Goal: Task Accomplishment & Management: Use online tool/utility

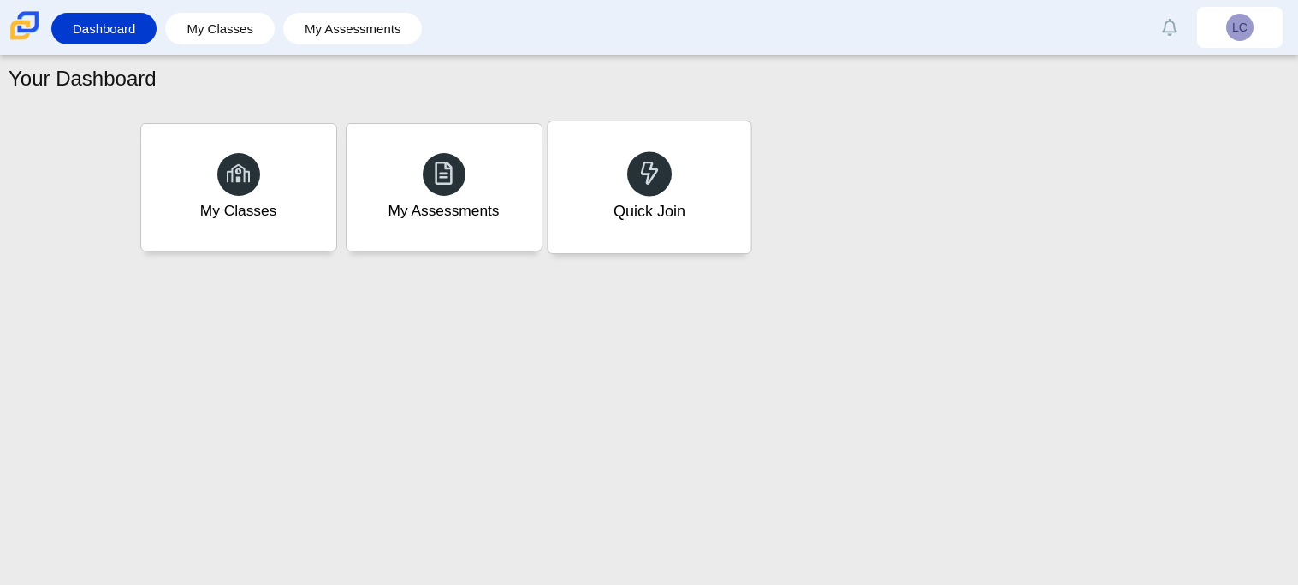
click at [583, 181] on div "Quick Join" at bounding box center [648, 187] width 203 height 132
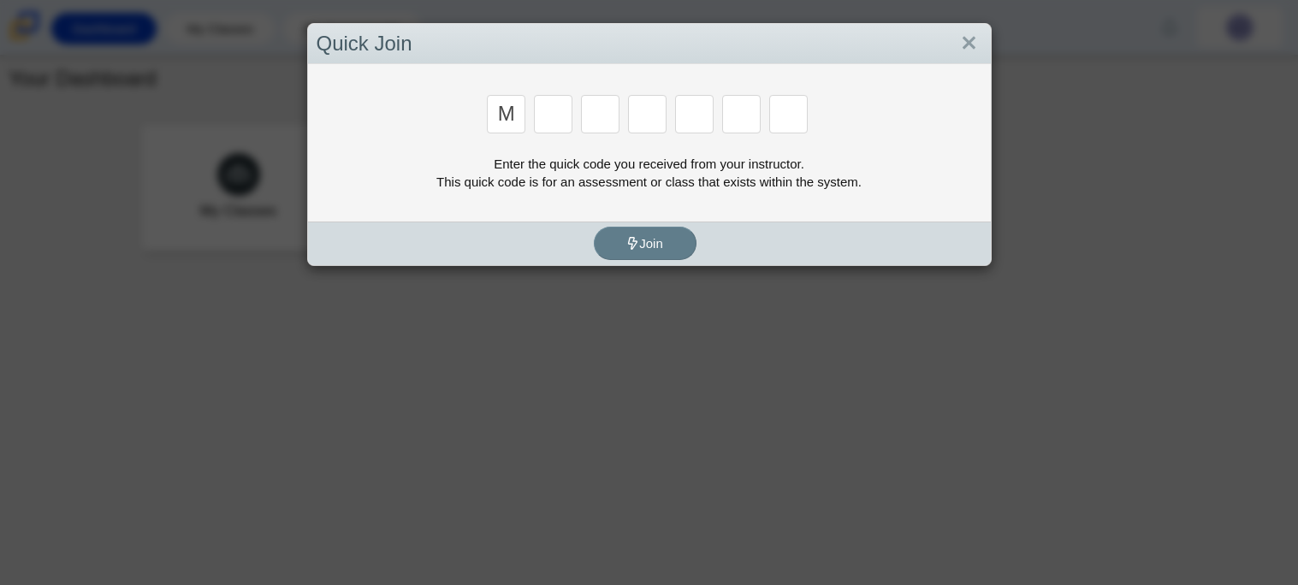
type input "m"
type input "7"
type input "e"
type input "3"
type input "e"
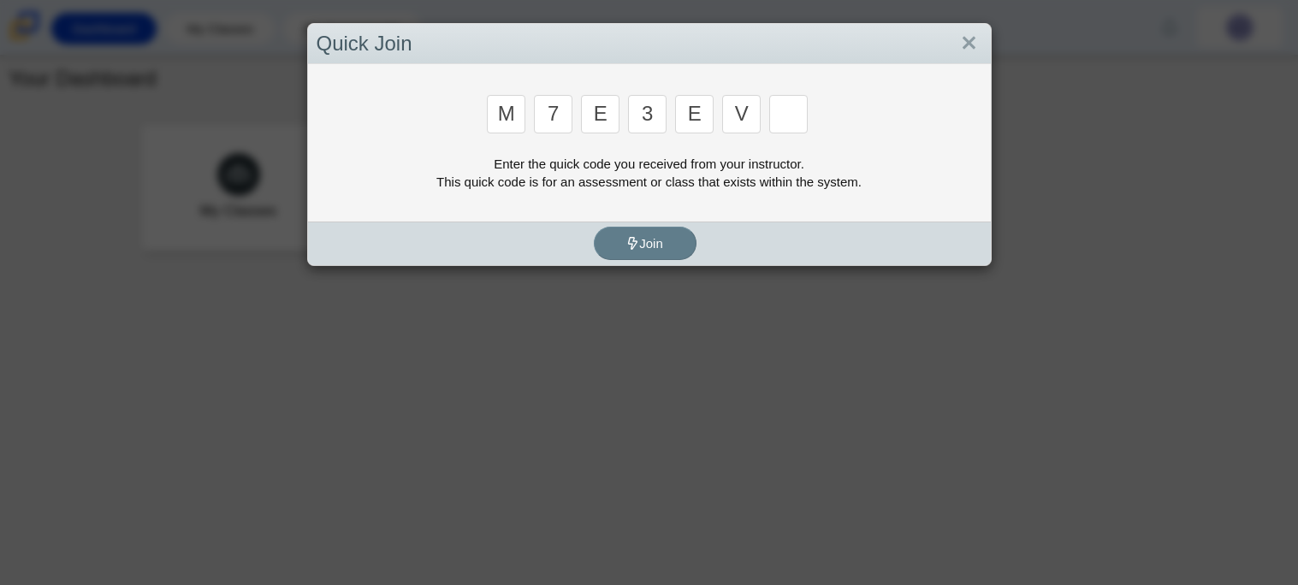
type input "v"
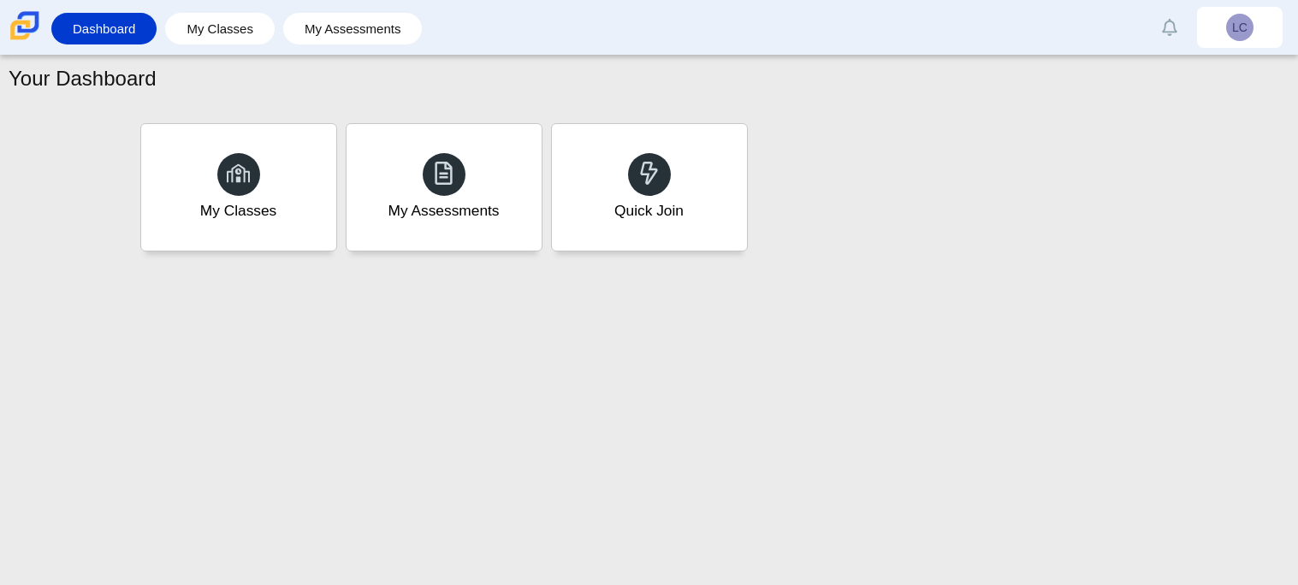
type input "w"
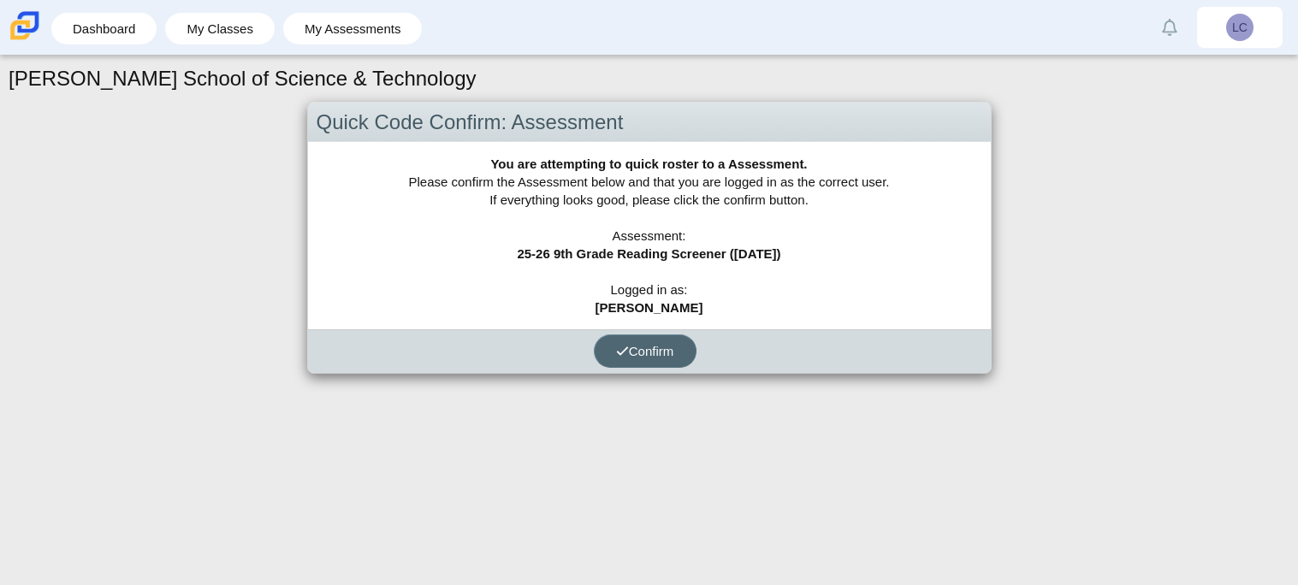
click at [650, 353] on span "Confirm" at bounding box center [645, 351] width 58 height 15
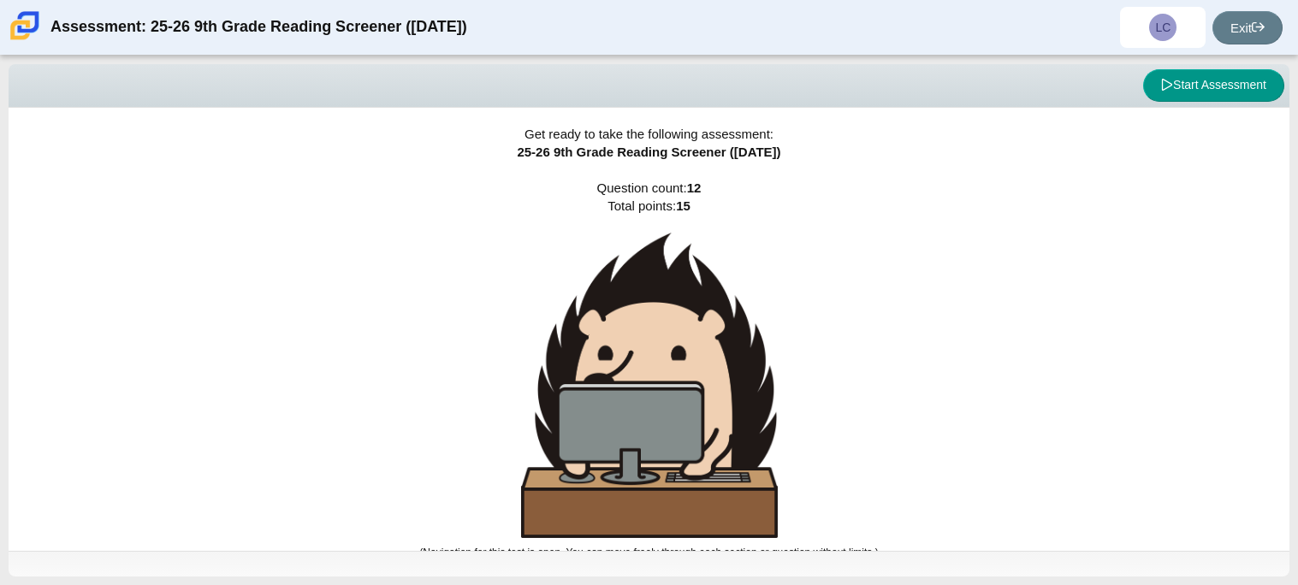
scroll to position [10, 0]
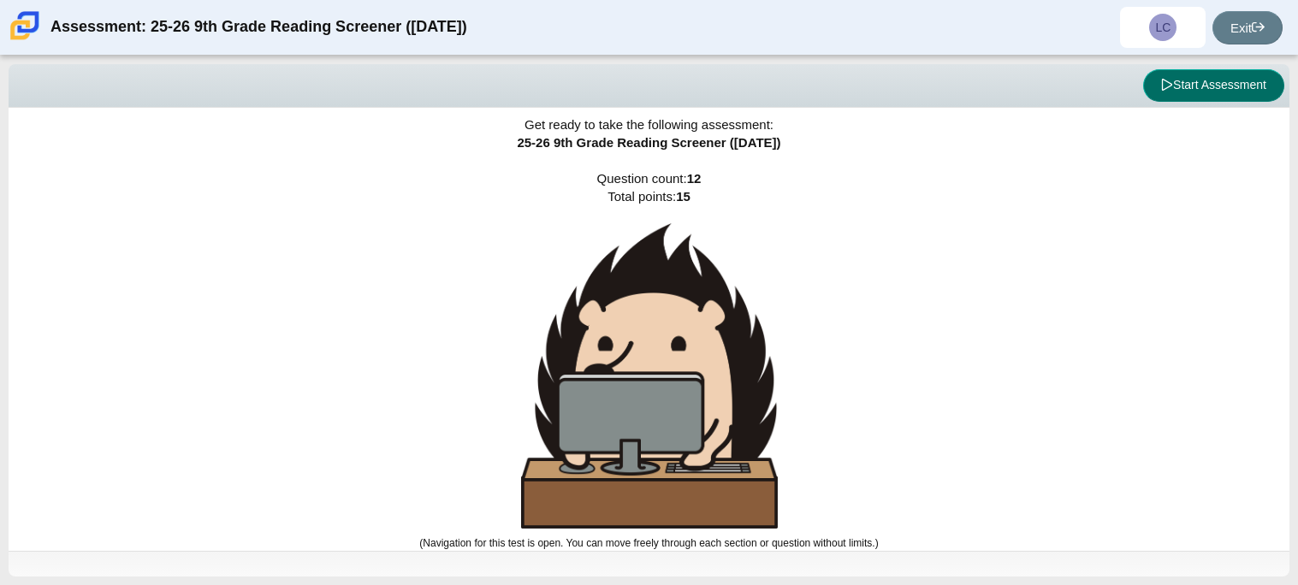
click at [1209, 79] on button "Start Assessment" at bounding box center [1213, 85] width 141 height 33
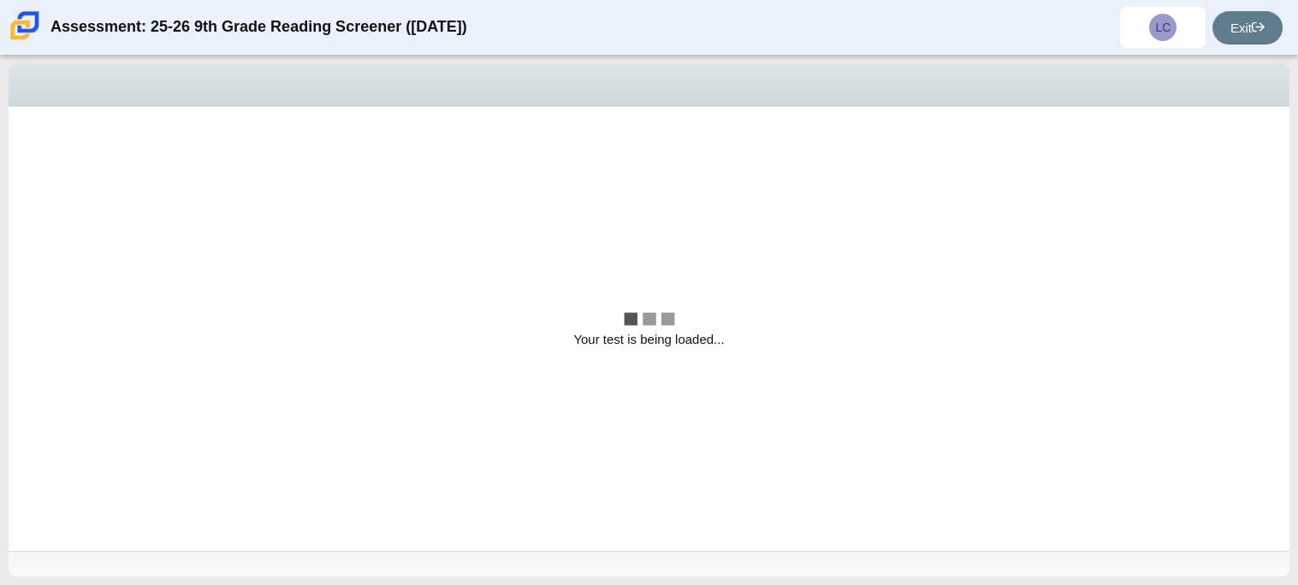
scroll to position [0, 0]
select select "ccc5b315-3c7c-471c-bf90-f22c8299c798"
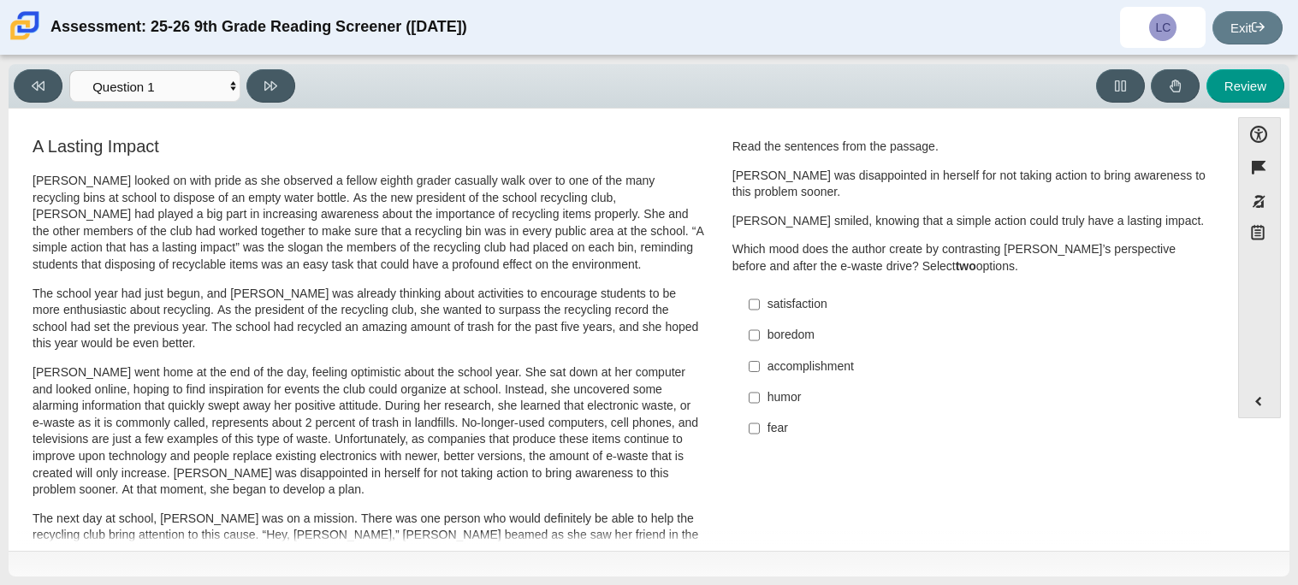
click at [725, 171] on div "Question Read the sentences from the passage. Scarlett was disappointed in hers…" at bounding box center [969, 295] width 501 height 322
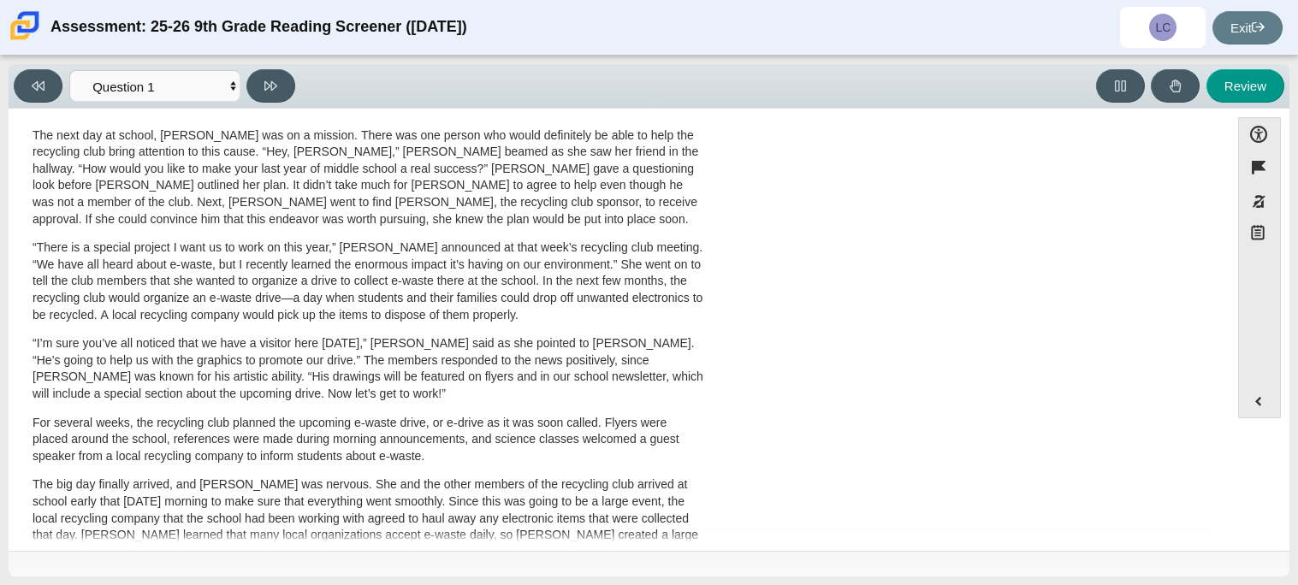
scroll to position [381, 0]
click at [227, 89] on select "Questions Question 1 Question 2 Question 3 Question 4 Question 5 Question 6 Que…" at bounding box center [154, 86] width 171 height 32
click at [767, 323] on div "A Lasting Impact Scarlett looked on with pride as she observed a fellow eighth …" at bounding box center [619, 236] width 1204 height 964
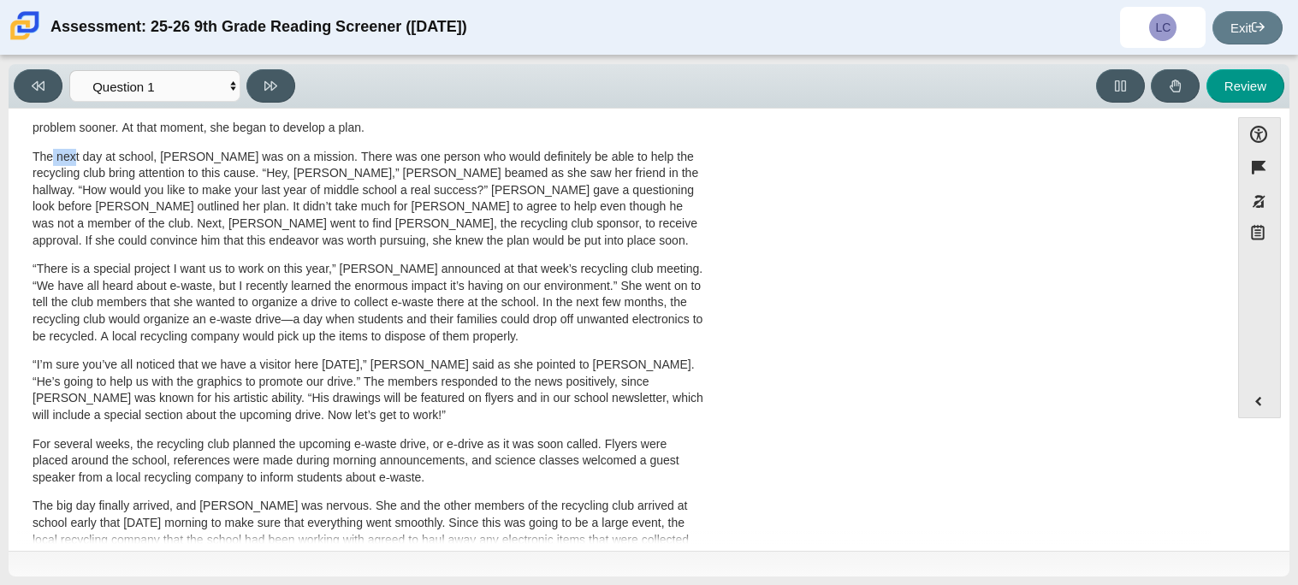
scroll to position [361, 0]
drag, startPoint x: 50, startPoint y: 137, endPoint x: 80, endPoint y: 145, distance: 30.1
click at [80, 145] on div "Scarlett looked on with pride as she observed a fellow eighth grader casually w…" at bounding box center [369, 268] width 672 height 913
click at [126, 164] on p "The next day at school, Scarlett was on a mission. There was one person who wou…" at bounding box center [369, 200] width 672 height 101
drag, startPoint x: 38, startPoint y: 160, endPoint x: 47, endPoint y: 163, distance: 9.2
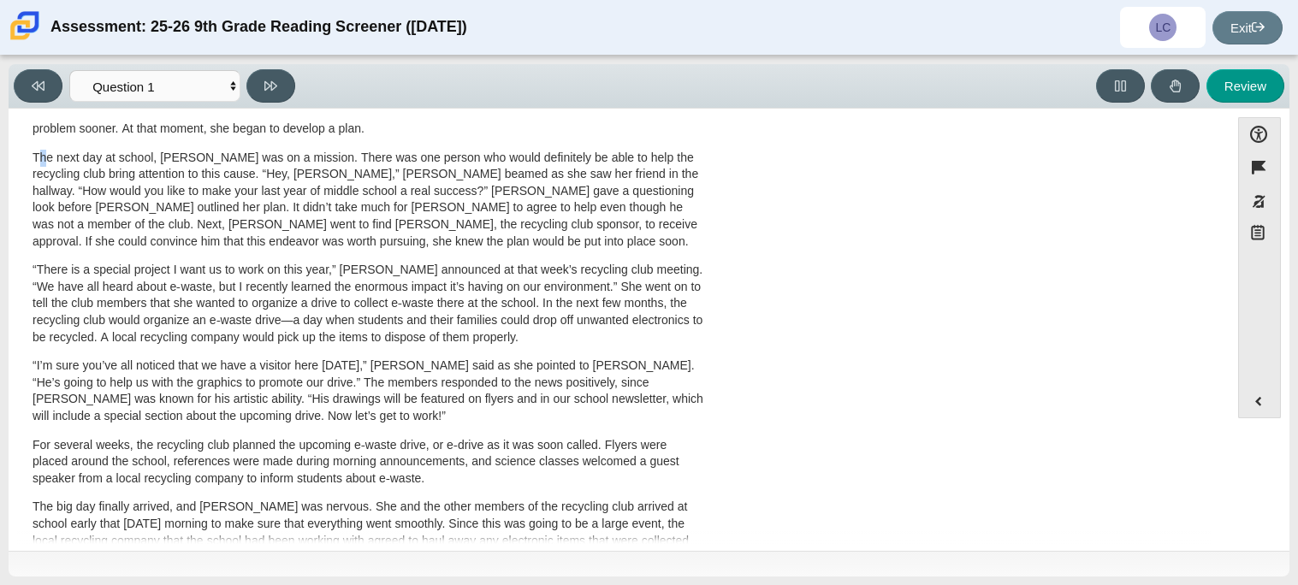
click at [47, 163] on p "The next day at school, Scarlett was on a mission. There was one person who wou…" at bounding box center [369, 200] width 672 height 101
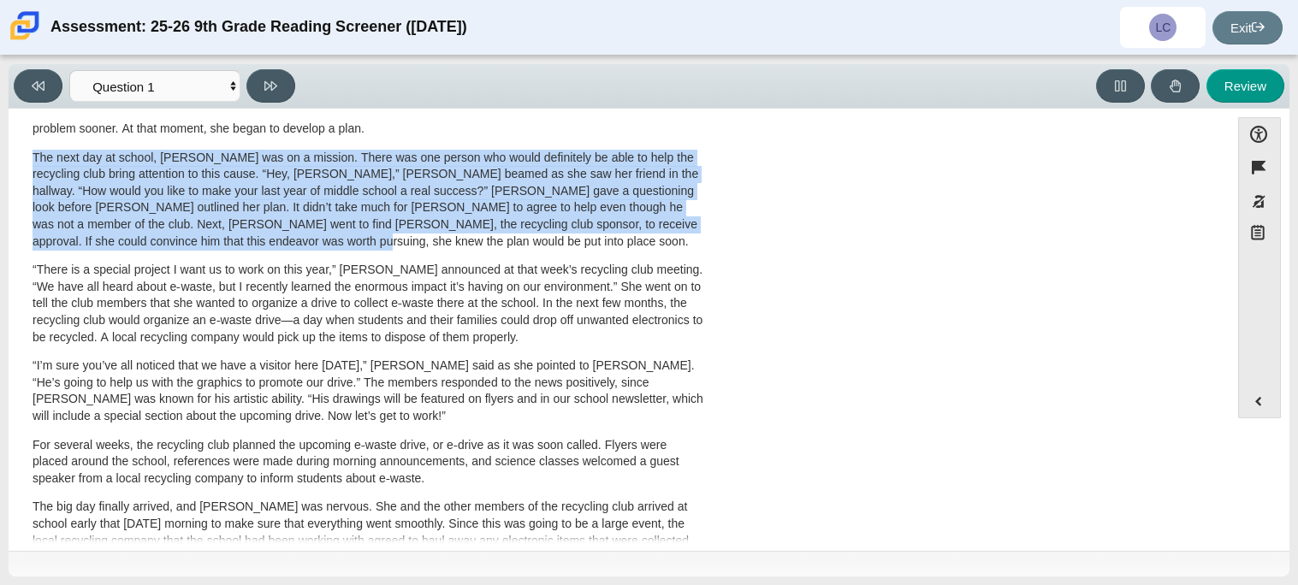
drag, startPoint x: 35, startPoint y: 158, endPoint x: 196, endPoint y: 246, distance: 183.4
click at [196, 246] on p "The next day at school, Scarlett was on a mission. There was one person who wou…" at bounding box center [369, 200] width 672 height 101
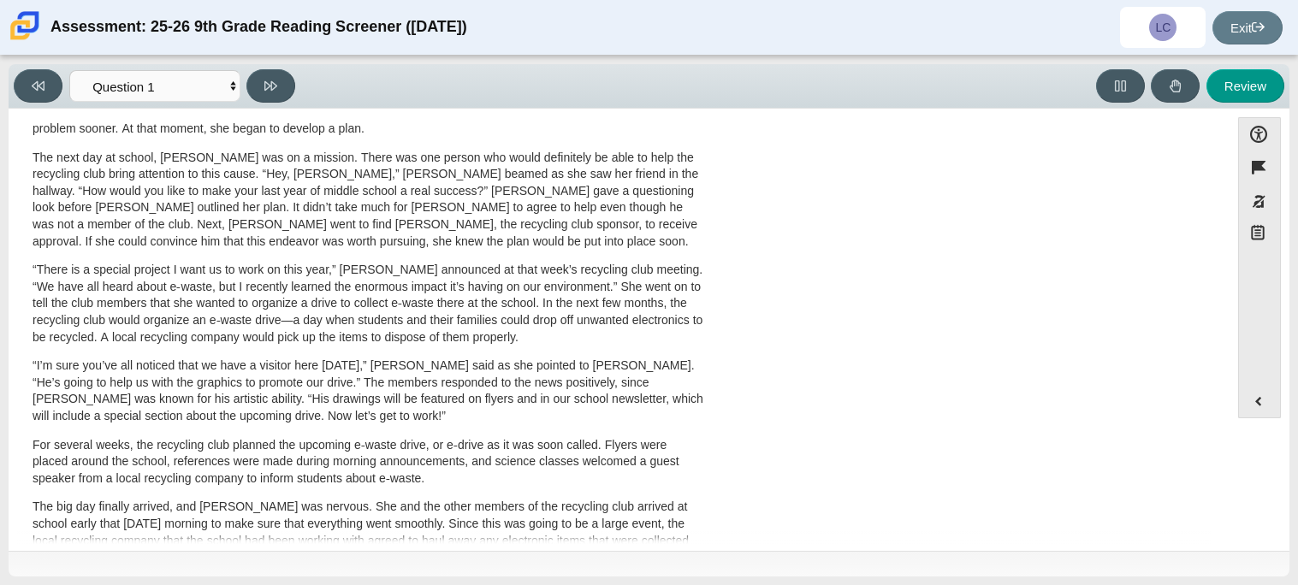
click at [344, 234] on p "The next day at school, Scarlett was on a mission. There was one person who wou…" at bounding box center [369, 200] width 672 height 101
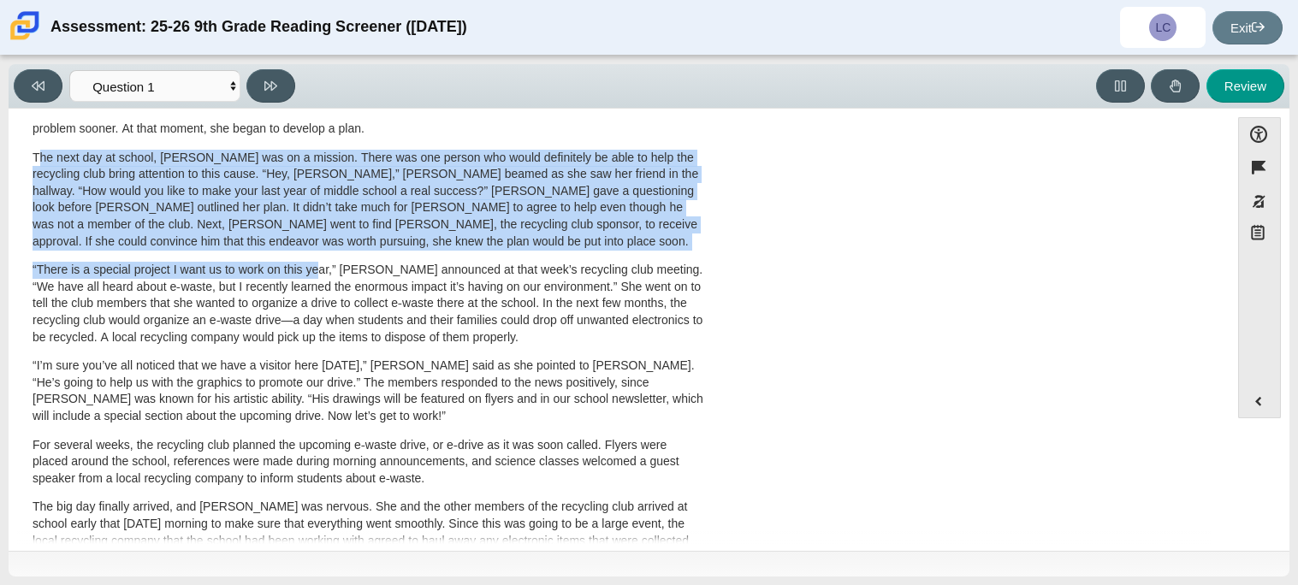
drag, startPoint x: 37, startPoint y: 160, endPoint x: 314, endPoint y: 267, distance: 297.1
click at [314, 267] on div "Scarlett looked on with pride as she observed a fellow eighth grader casually w…" at bounding box center [369, 268] width 672 height 913
click at [471, 182] on p "The next day at school, Scarlett was on a mission. There was one person who wou…" at bounding box center [369, 200] width 672 height 101
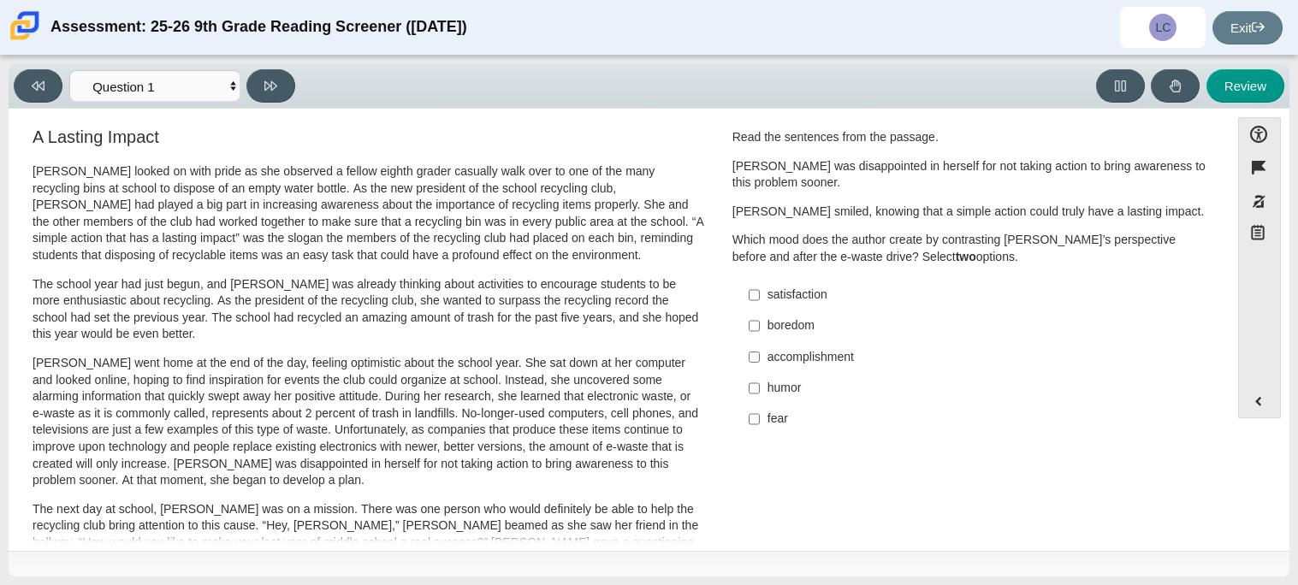
scroll to position [0, 0]
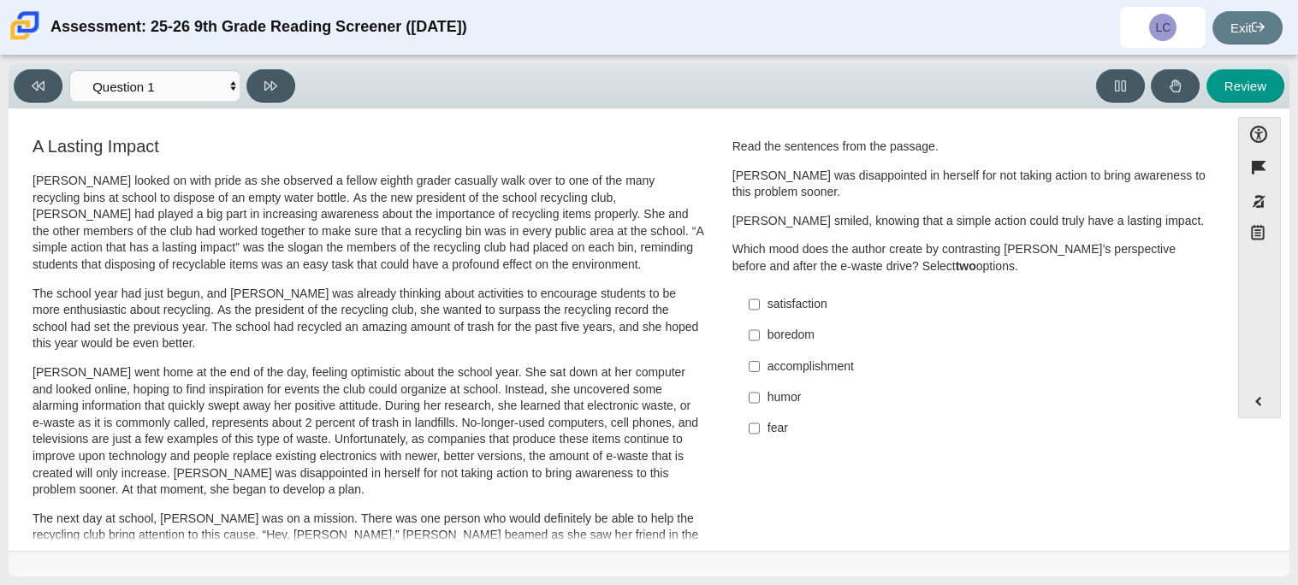
click at [754, 375] on label "accomplishment accomplishment" at bounding box center [972, 366] width 470 height 31
click at [754, 375] on input "accomplishment accomplishment" at bounding box center [754, 366] width 11 height 31
checkbox input "true"
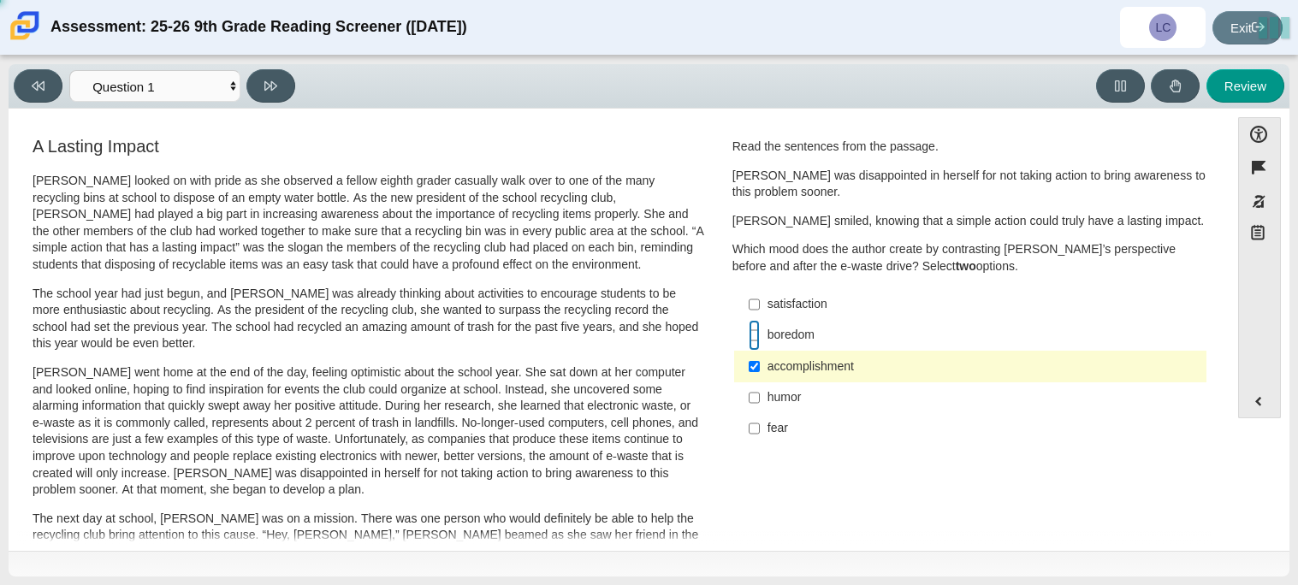
click at [749, 336] on input "boredom boredom" at bounding box center [754, 335] width 11 height 31
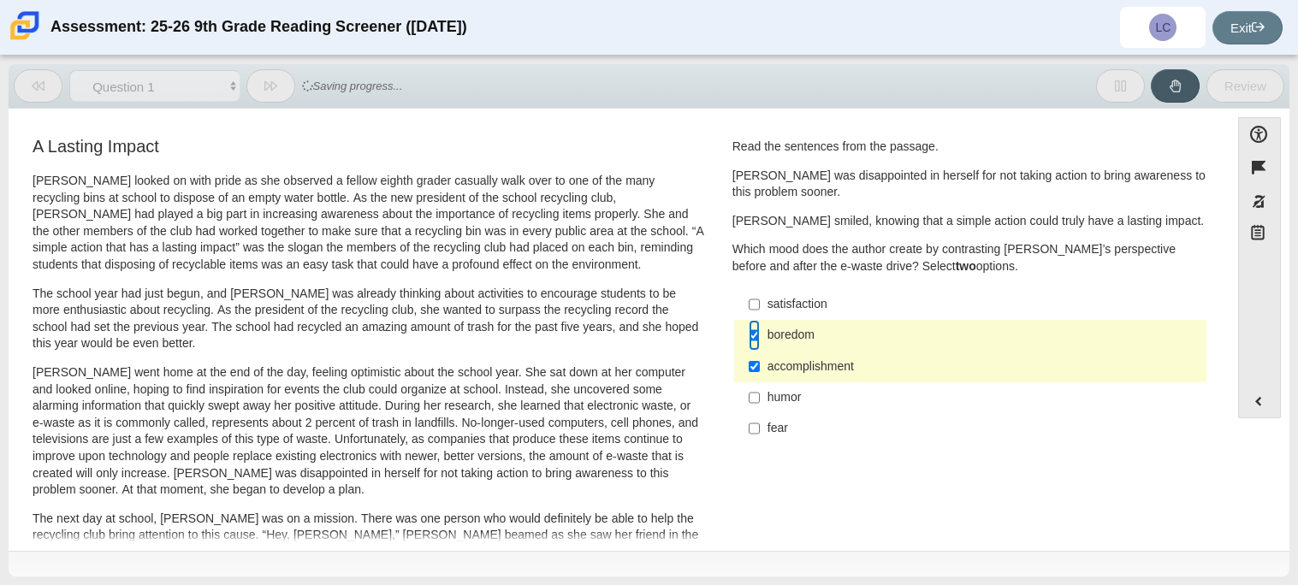
click at [749, 336] on input "boredom boredom" at bounding box center [754, 335] width 11 height 31
checkbox input "false"
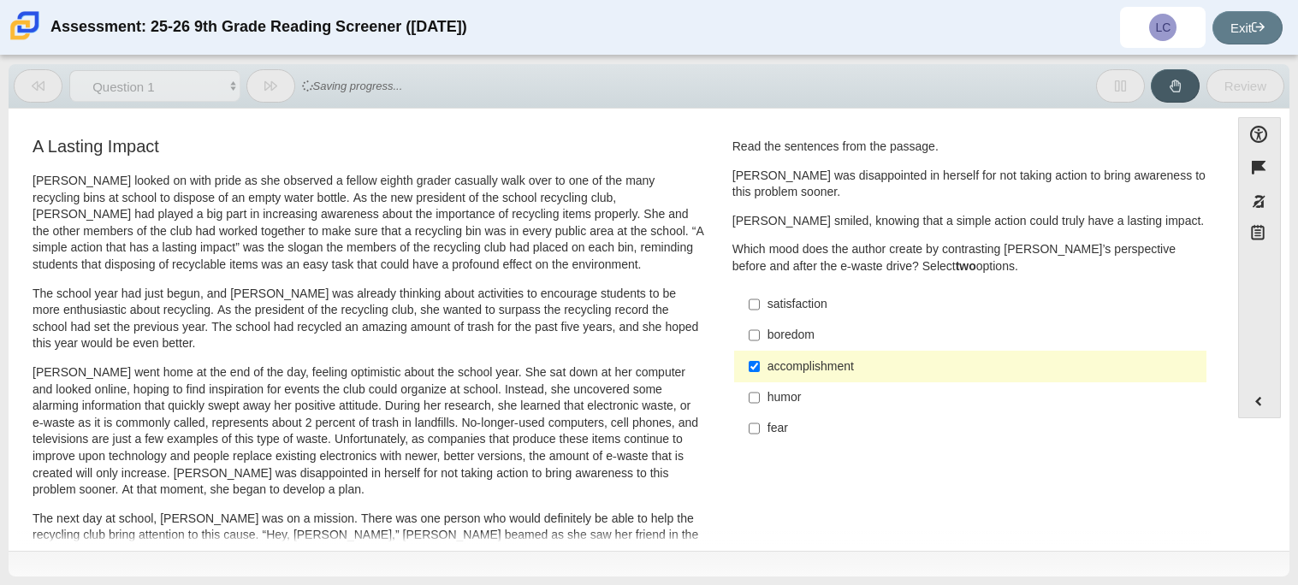
click at [754, 405] on label "humor humor" at bounding box center [972, 397] width 470 height 31
click at [754, 405] on input "humor humor" at bounding box center [754, 397] width 11 height 31
checkbox input "true"
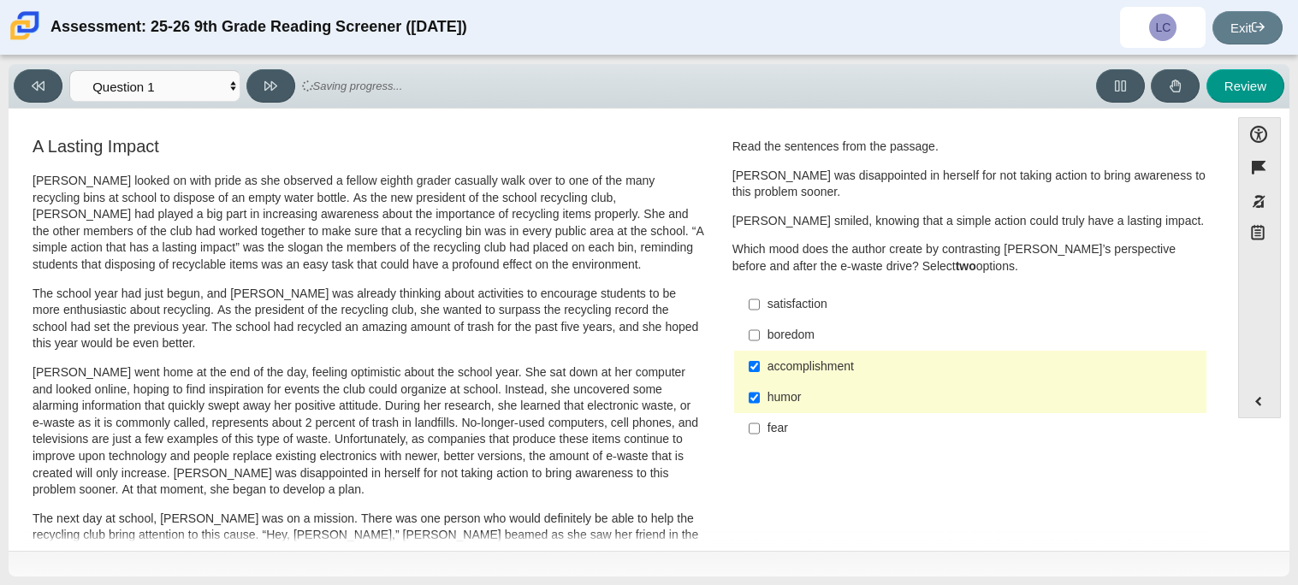
click at [755, 308] on label "satisfaction satisfaction" at bounding box center [972, 304] width 470 height 31
click at [755, 308] on input "satisfaction satisfaction" at bounding box center [754, 304] width 11 height 31
checkbox input "true"
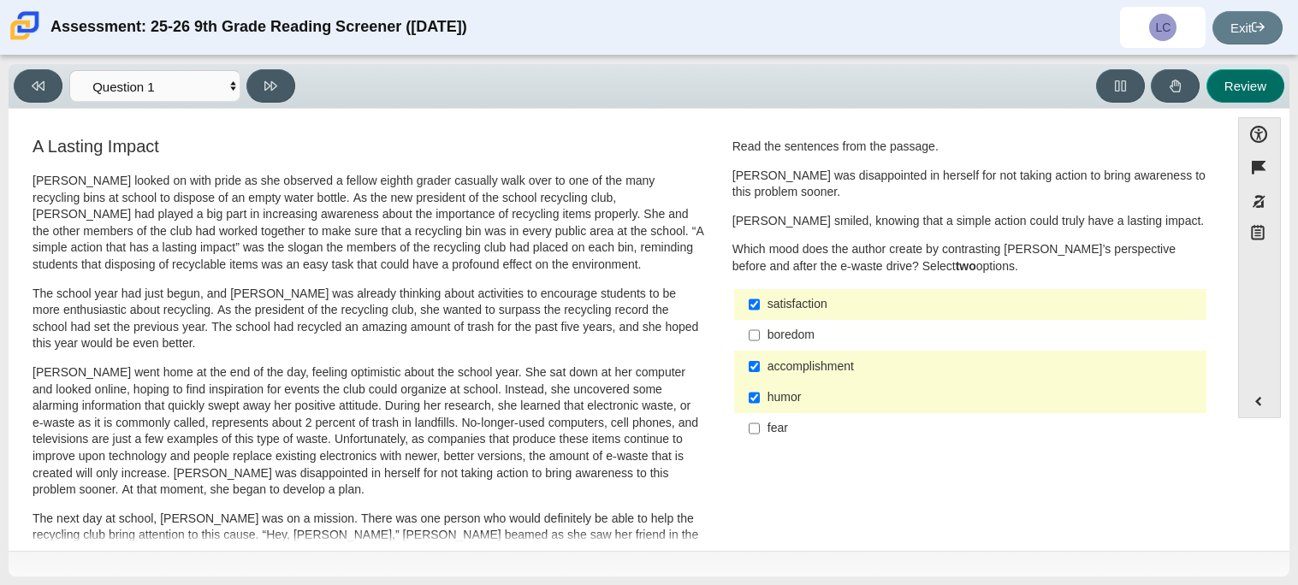
click at [1235, 97] on button "Review" at bounding box center [1245, 85] width 78 height 33
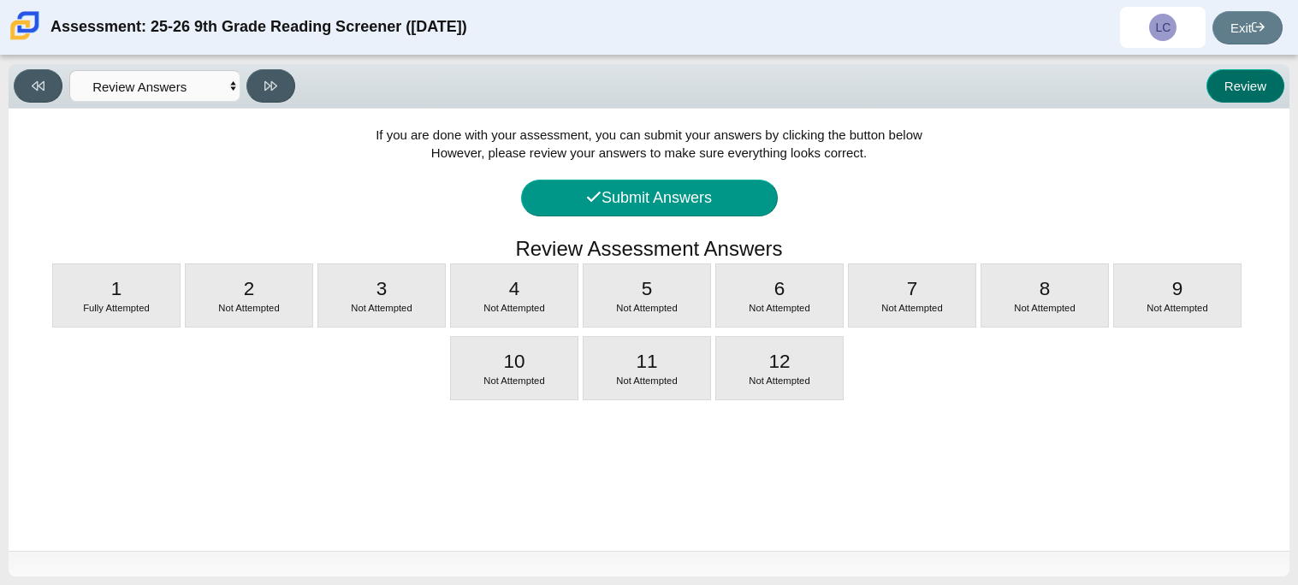
click at [1240, 77] on button "Review" at bounding box center [1245, 85] width 78 height 33
click at [1241, 81] on button "Review" at bounding box center [1245, 85] width 78 height 33
click at [222, 85] on select "Questions Question 1 Question 2 Question 3 Question 4 Question 5 Question 6 Que…" at bounding box center [154, 86] width 171 height 32
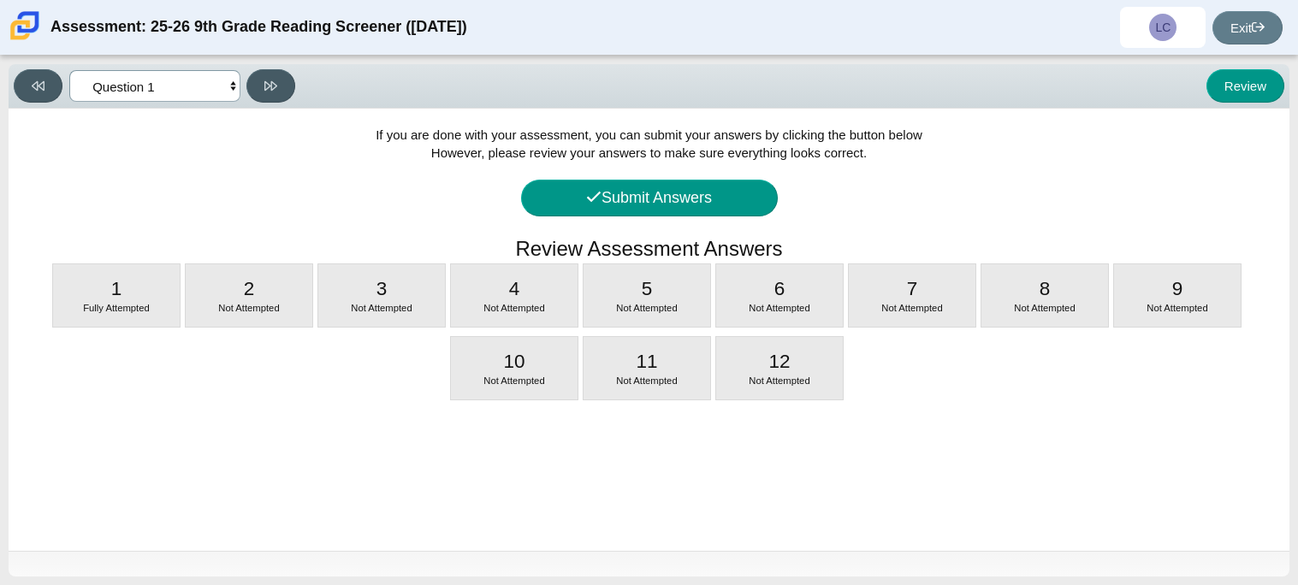
click at [69, 70] on select "Questions Question 1 Question 2 Question 3 Question 4 Question 5 Question 6 Que…" at bounding box center [154, 86] width 171 height 32
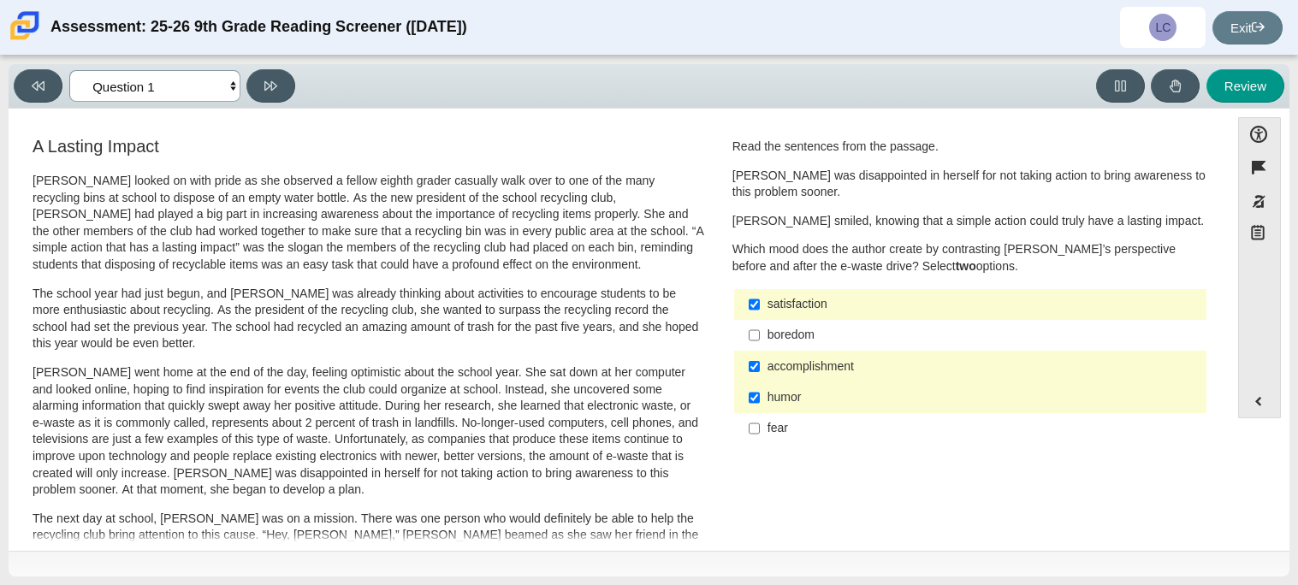
click at [208, 88] on select "Questions Question 1 Question 2 Question 3 Question 4 Question 5 Question 6 Que…" at bounding box center [154, 86] width 171 height 32
select select "0ff64528-ffd7-428d-b192-babfaadd44e8"
click at [69, 70] on select "Questions Question 1 Question 2 Question 3 Question 4 Question 5 Question 6 Que…" at bounding box center [154, 86] width 171 height 32
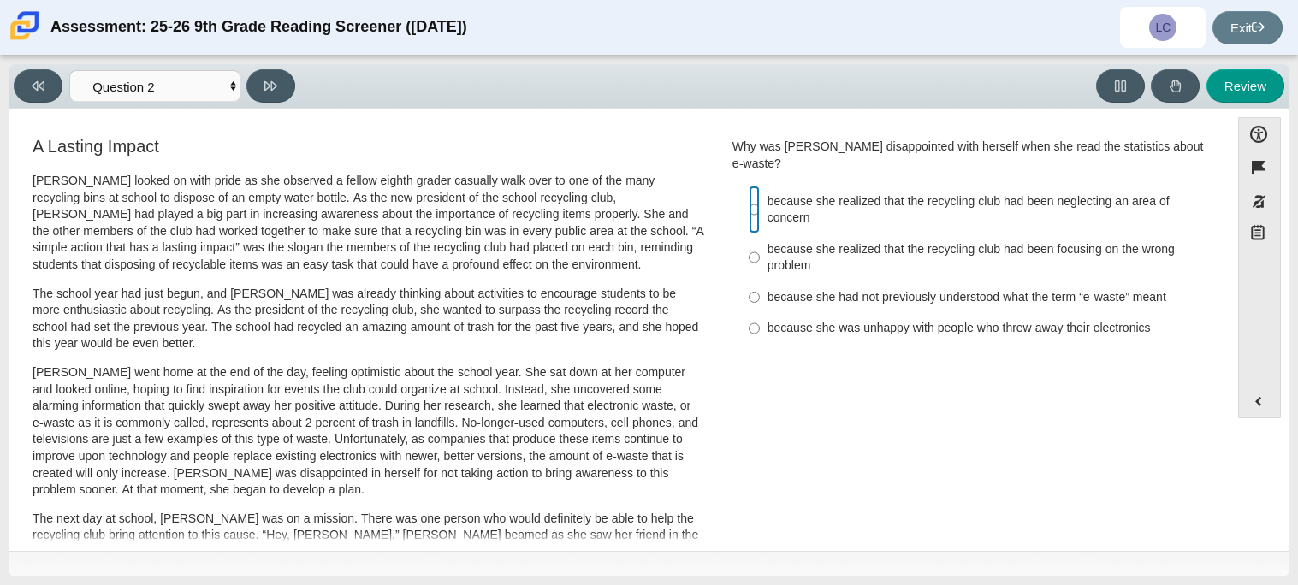
click at [749, 200] on input "because she realized that the recycling club had been neglecting an area of con…" at bounding box center [754, 210] width 11 height 48
radio input "true"
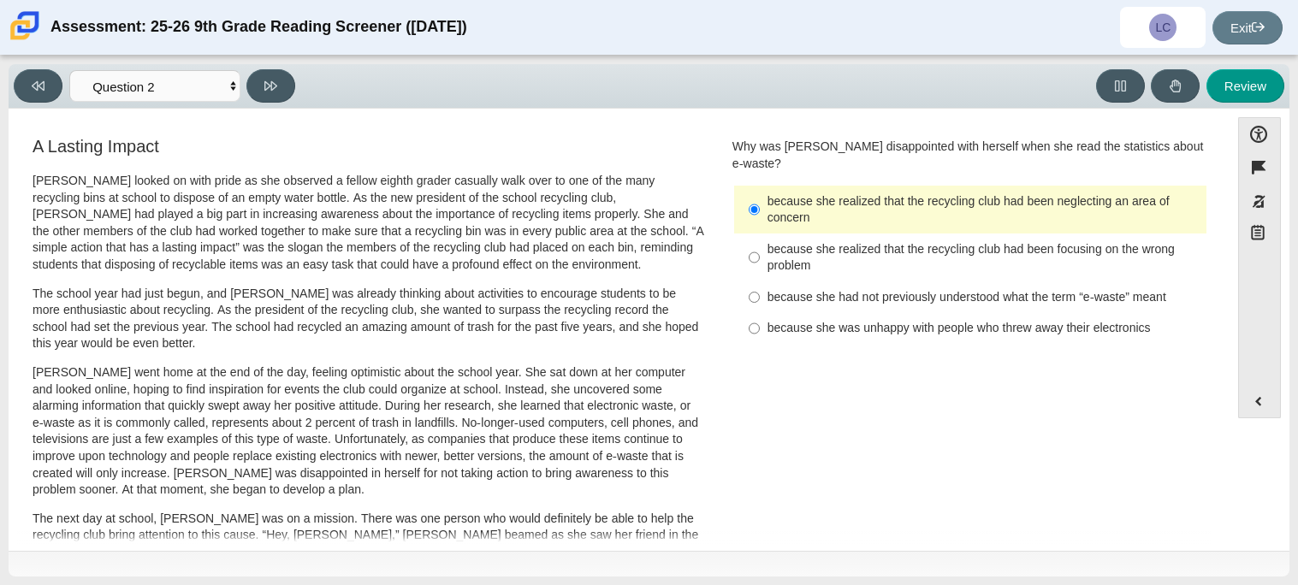
click at [767, 289] on div "because she had not previously understood what the term “e-waste” meant" at bounding box center [983, 297] width 432 height 17
click at [760, 281] on input "because she had not previously understood what the term “e-waste” meant because…" at bounding box center [754, 296] width 11 height 31
radio input "true"
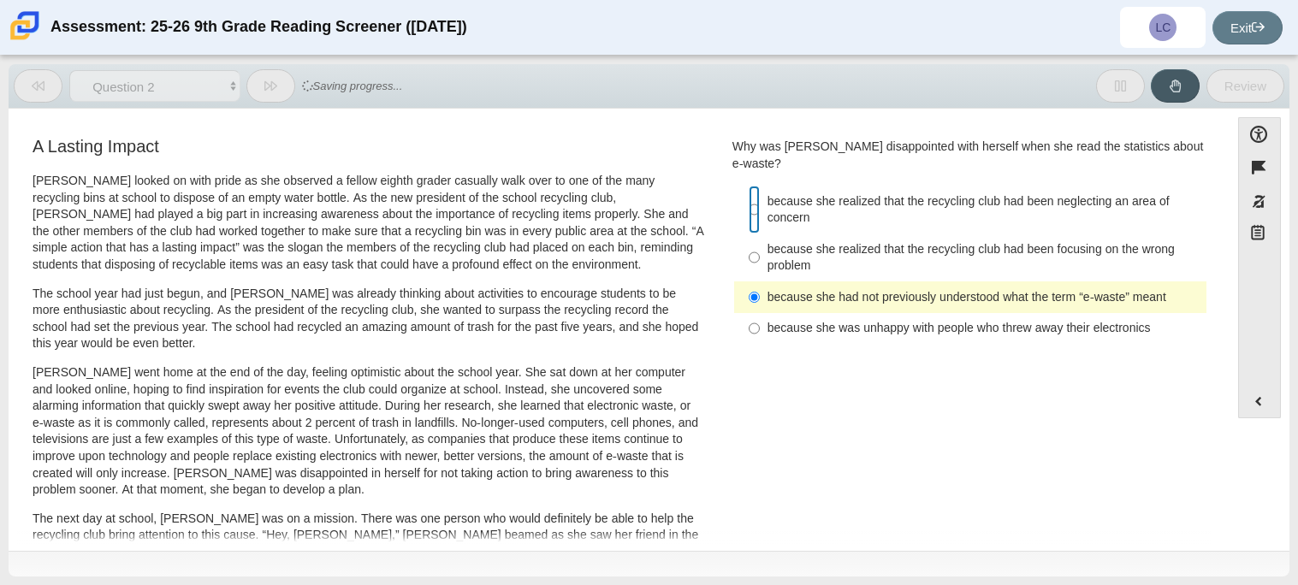
click at [749, 206] on input "because she realized that the recycling club had been neglecting an area of con…" at bounding box center [754, 210] width 11 height 48
radio input "true"
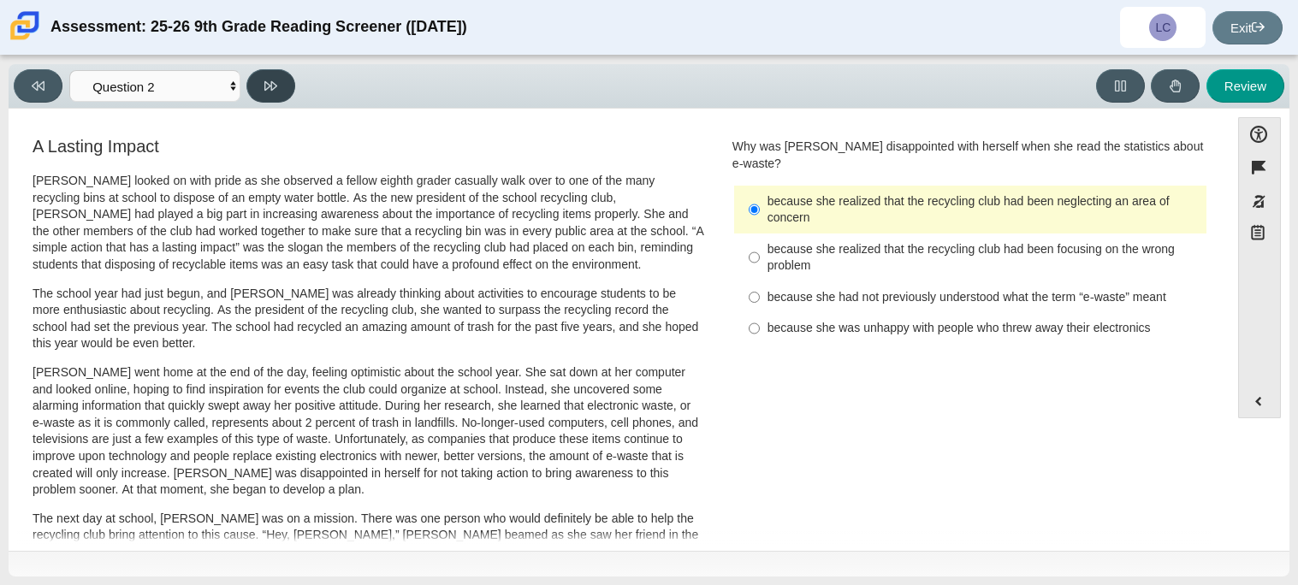
click at [254, 93] on button at bounding box center [270, 85] width 49 height 33
select select "7ce3d843-6974-4858-901c-1ff39630e843"
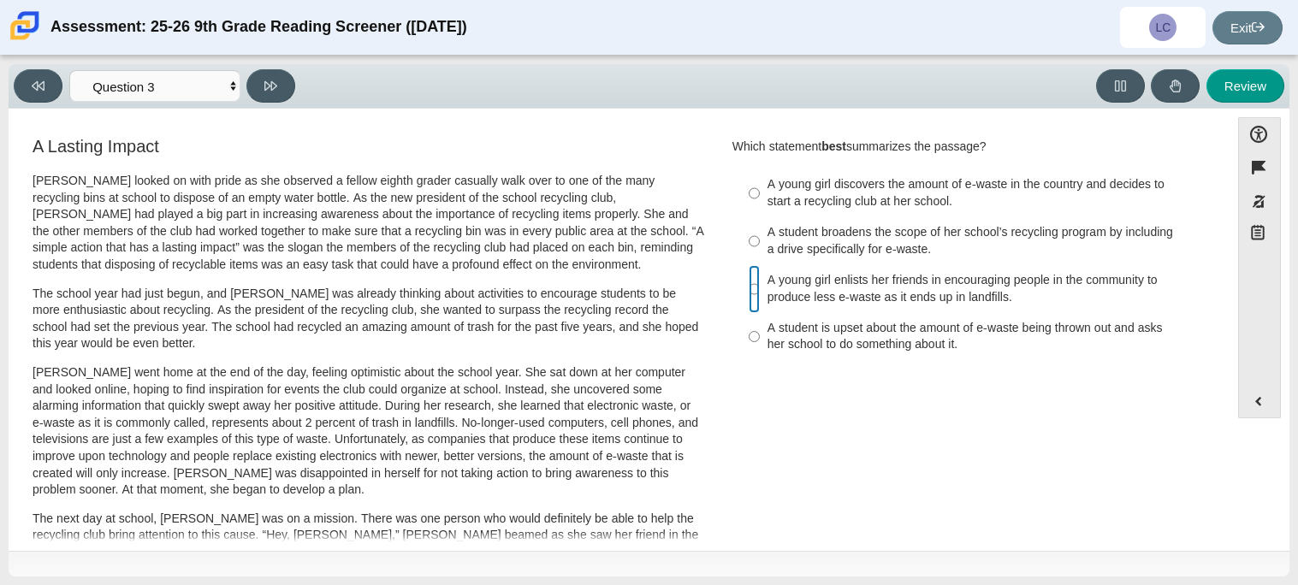
click at [749, 287] on input "A young girl enlists her friends in encouraging people in the community to prod…" at bounding box center [754, 289] width 11 height 48
radio input "true"
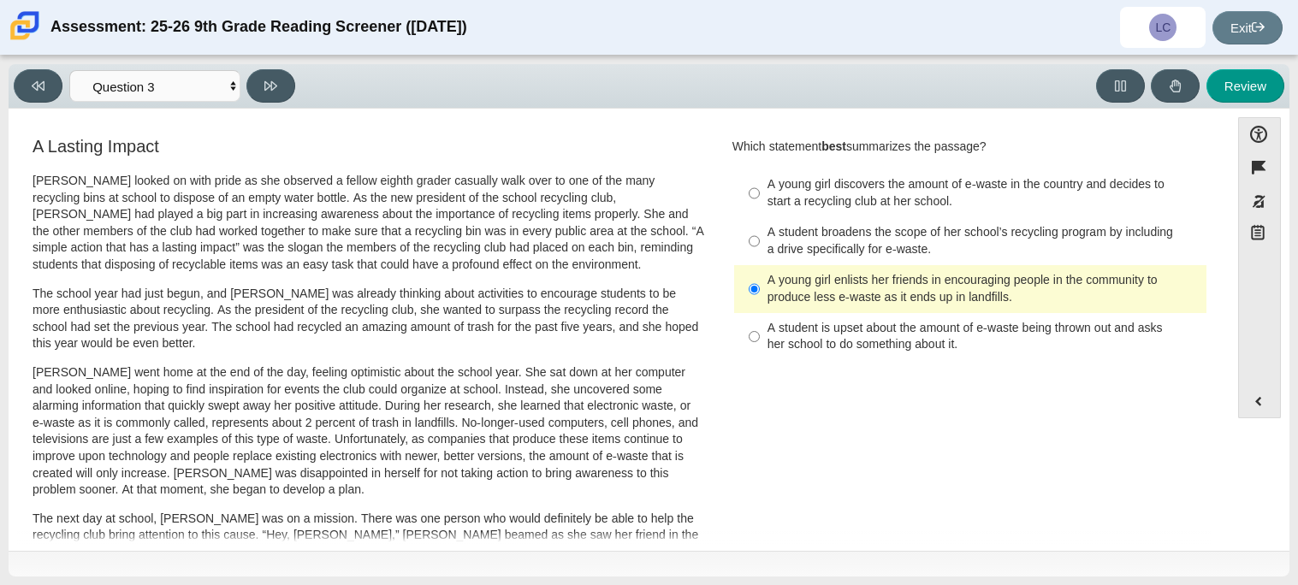
click at [808, 228] on div "A student broadens the scope of her school’s recycling program by including a d…" at bounding box center [983, 240] width 432 height 33
click at [760, 228] on input "A student broadens the scope of her school’s recycling program by including a d…" at bounding box center [754, 241] width 11 height 48
radio input "true"
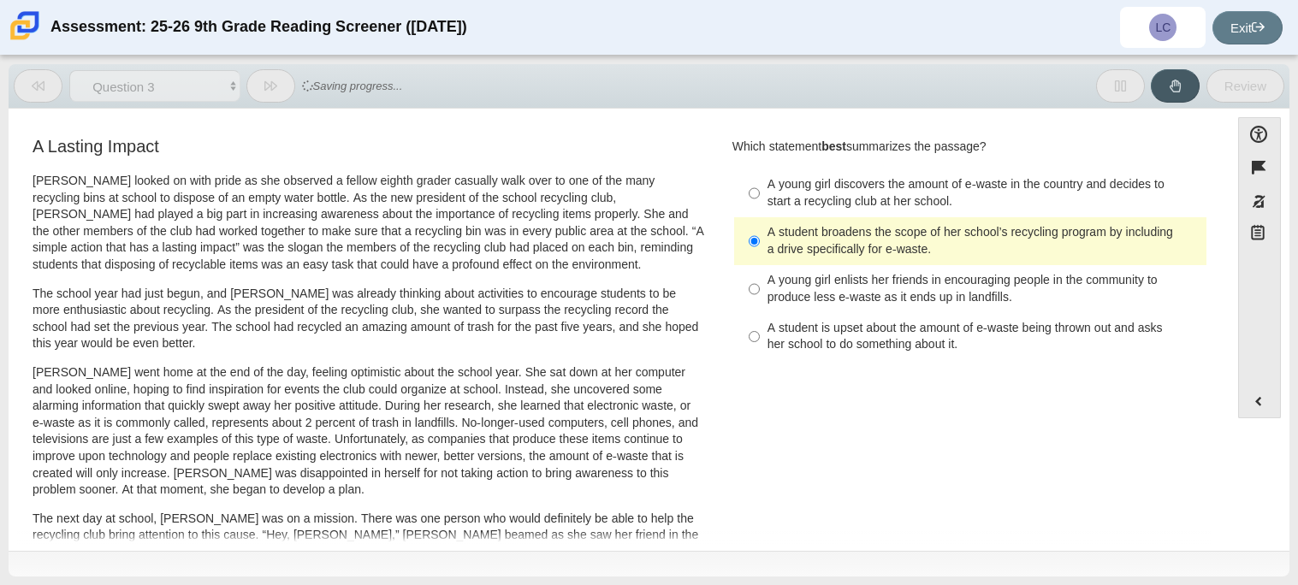
click at [767, 303] on div "A young girl enlists her friends in encouraging people in the community to prod…" at bounding box center [983, 288] width 432 height 33
click at [760, 303] on input "A young girl enlists her friends in encouraging people in the community to prod…" at bounding box center [754, 289] width 11 height 48
radio input "true"
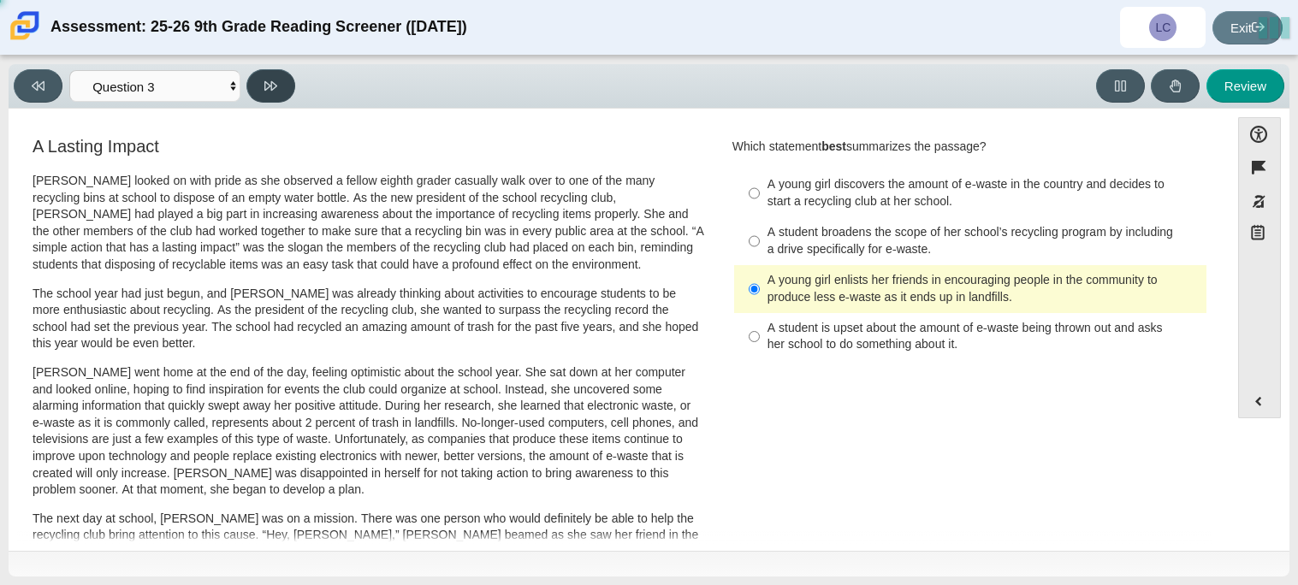
click at [263, 97] on button at bounding box center [270, 85] width 49 height 33
select select "ca9ea0f1-49c5-4bd1-83b0-472c18652b42"
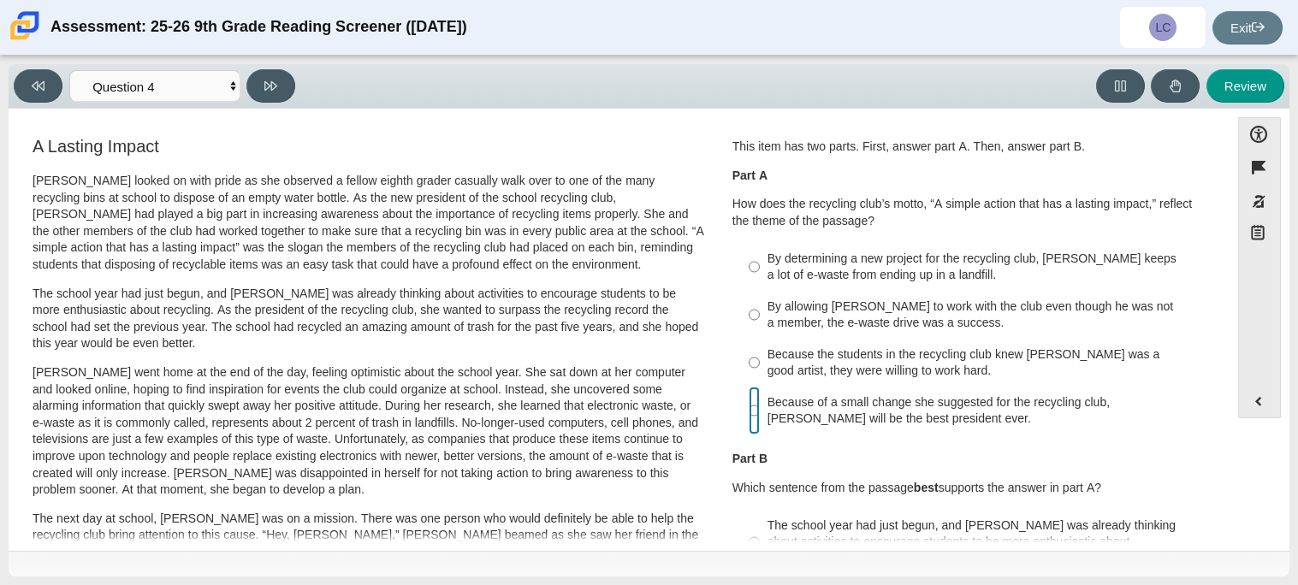
click at [749, 399] on input "Because of a small change she suggested for the recycling club, Scarlett will b…" at bounding box center [754, 411] width 11 height 48
radio input "true"
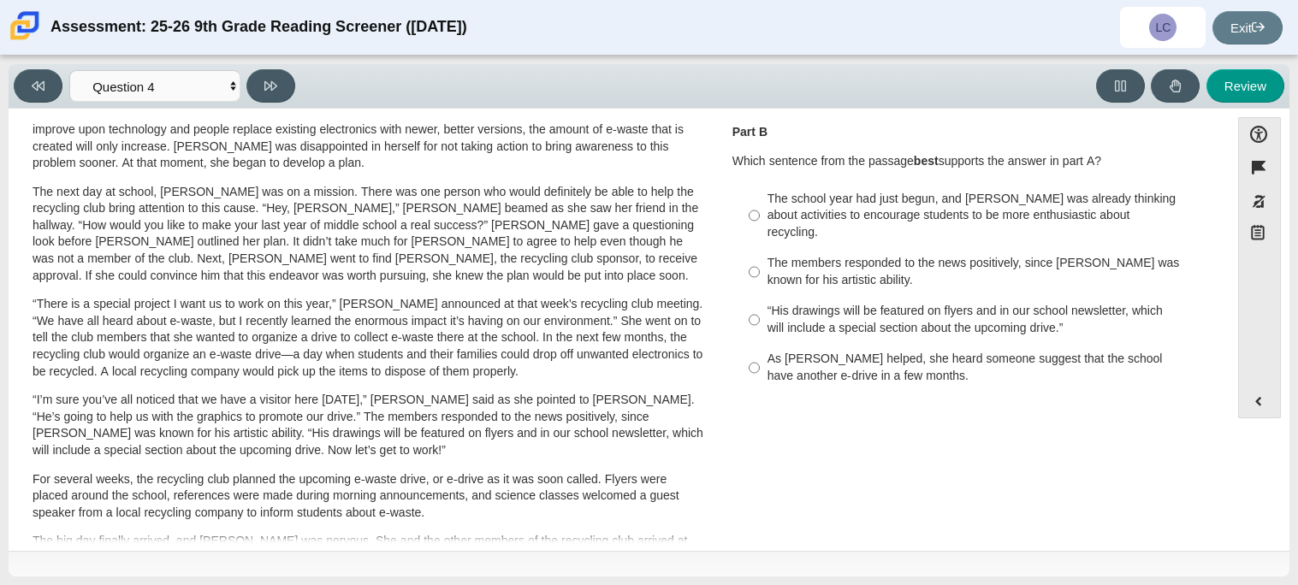
scroll to position [317, 0]
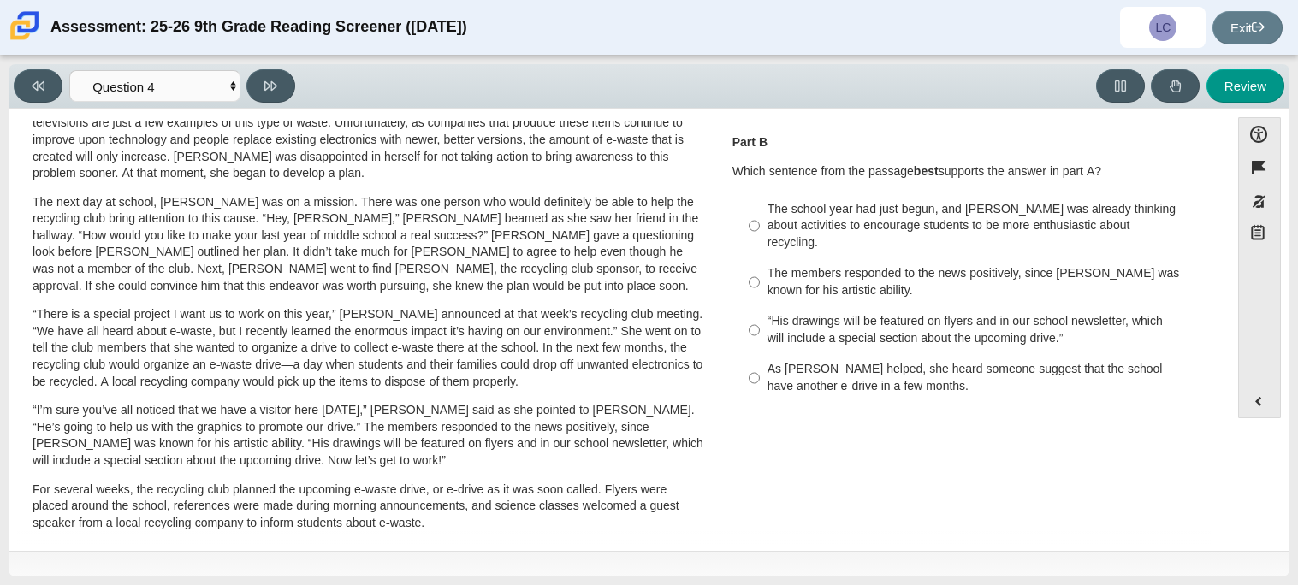
click at [755, 232] on label "The school year had just begun, and Scarlett was already thinking about activit…" at bounding box center [972, 225] width 470 height 65
click at [755, 232] on input "The school year had just begun, and Scarlett was already thinking about activit…" at bounding box center [754, 225] width 11 height 65
radio input "true"
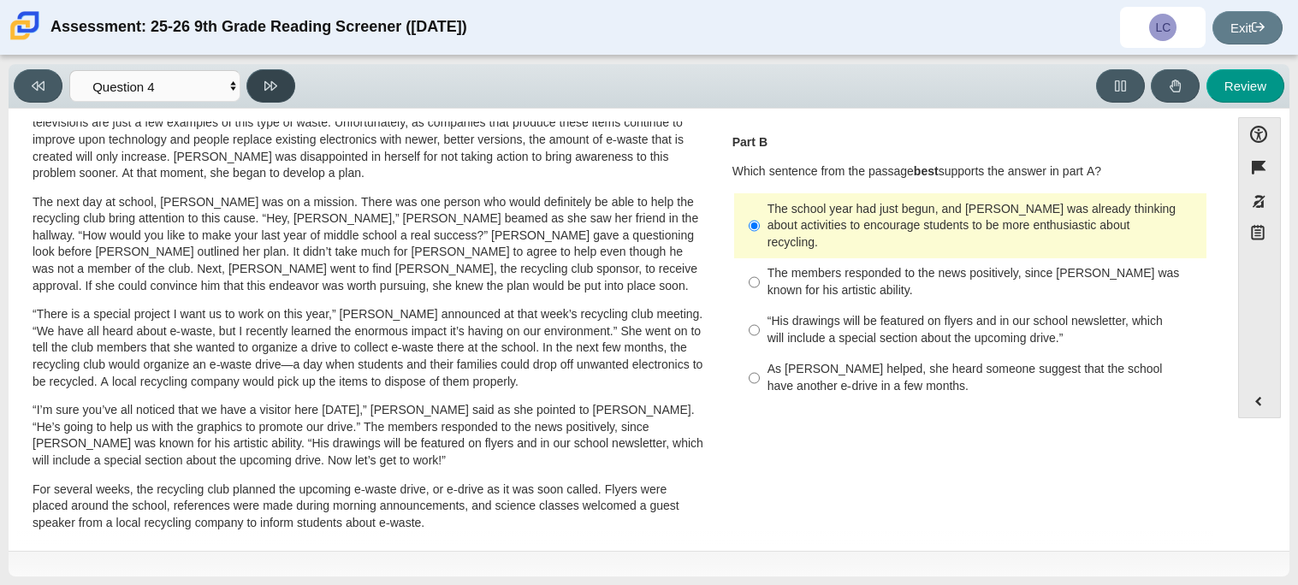
click at [282, 82] on button at bounding box center [270, 85] width 49 height 33
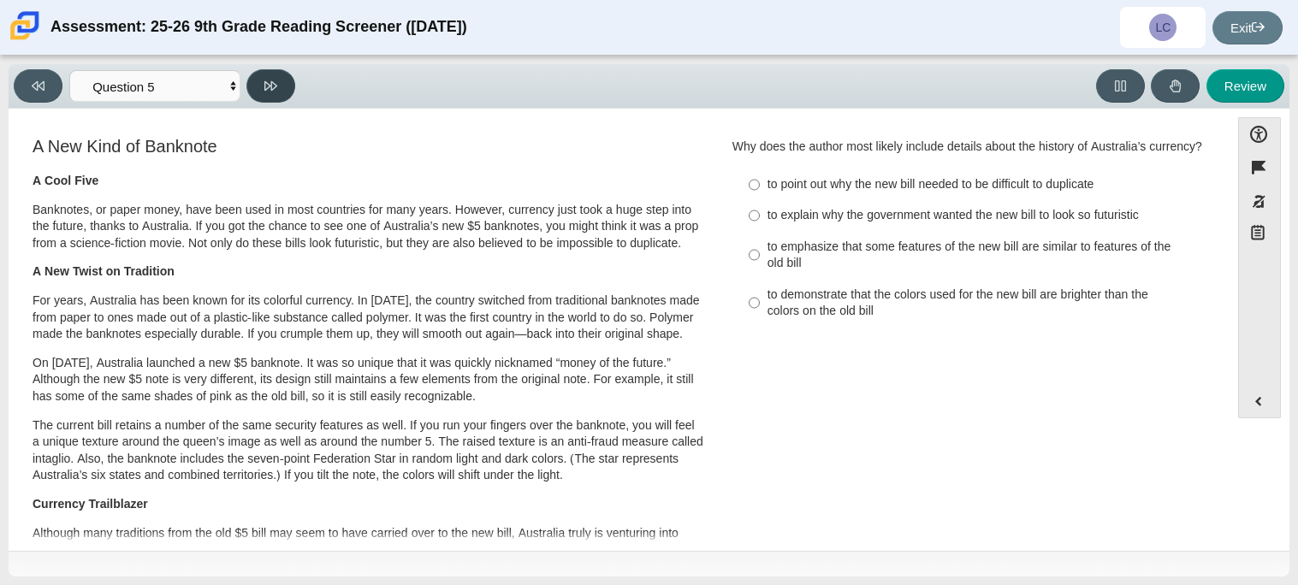
click at [282, 82] on button at bounding box center [270, 85] width 49 height 33
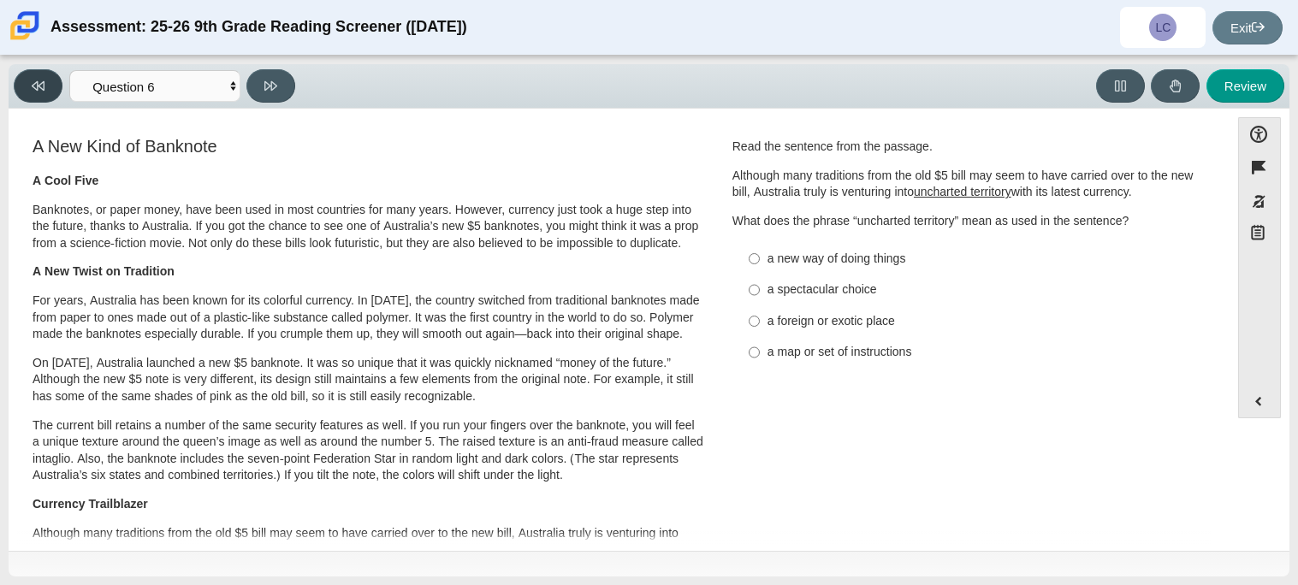
click at [41, 75] on button at bounding box center [38, 85] width 49 height 33
select select "e41f1a79-e29f-4095-8030-a53364015bed"
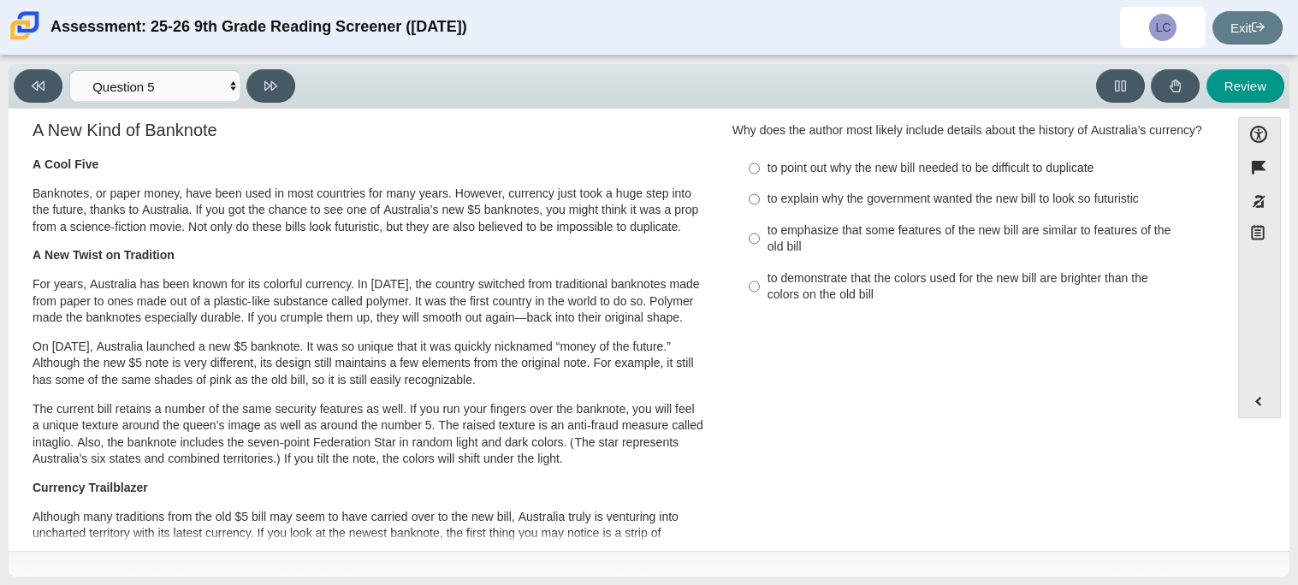
scroll to position [0, 0]
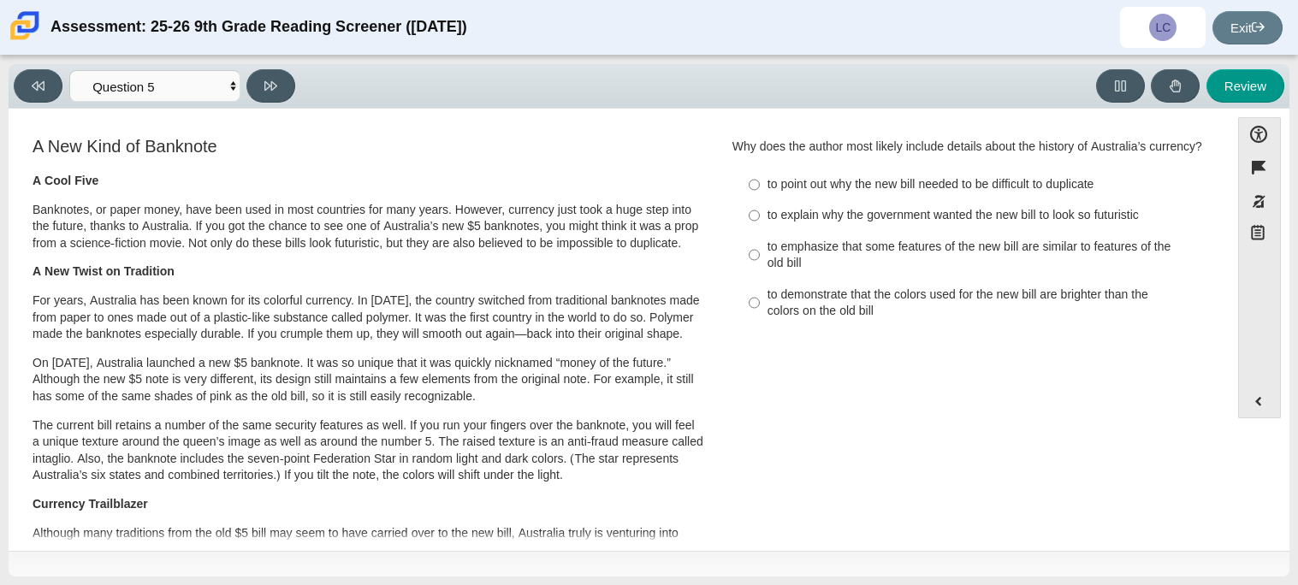
click at [832, 279] on label "to demonstrate that the colors used for the new bill are brighter than the colo…" at bounding box center [972, 303] width 470 height 48
click at [760, 279] on input "to demonstrate that the colors used for the new bill are brighter than the colo…" at bounding box center [754, 303] width 11 height 48
radio input "true"
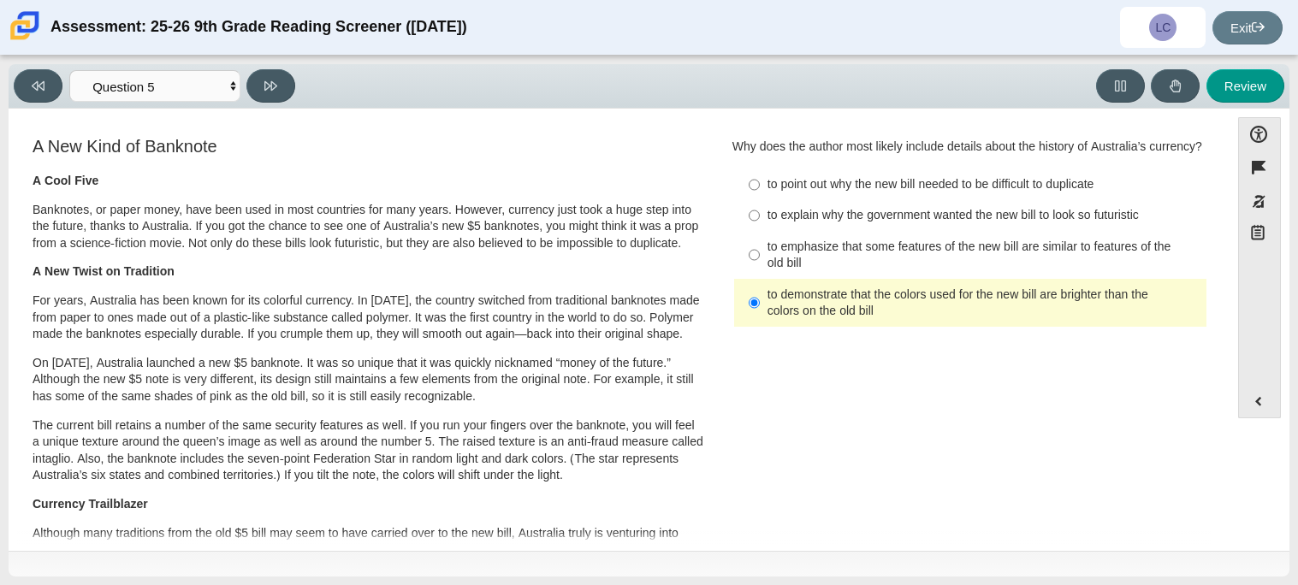
click at [826, 240] on div "to emphasize that some features of the new bill are similar to features of the …" at bounding box center [983, 255] width 432 height 33
click at [760, 240] on input "to emphasize that some features of the new bill are similar to features of the …" at bounding box center [754, 255] width 11 height 48
radio input "true"
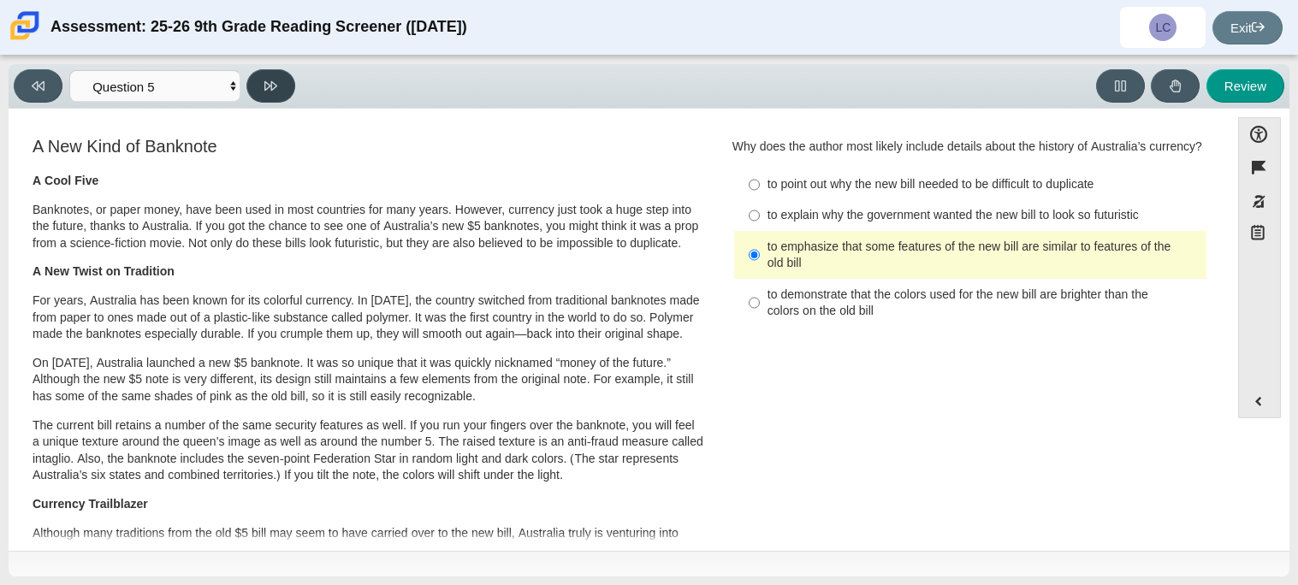
click at [271, 81] on icon at bounding box center [270, 85] width 13 height 9
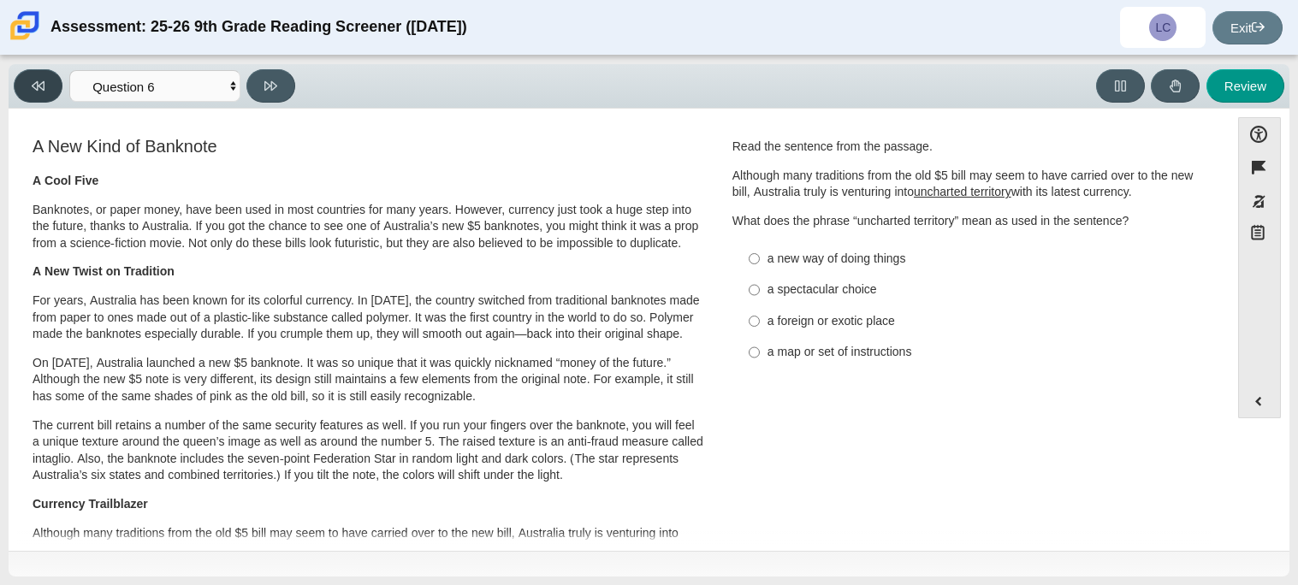
click at [42, 90] on icon at bounding box center [38, 86] width 13 height 13
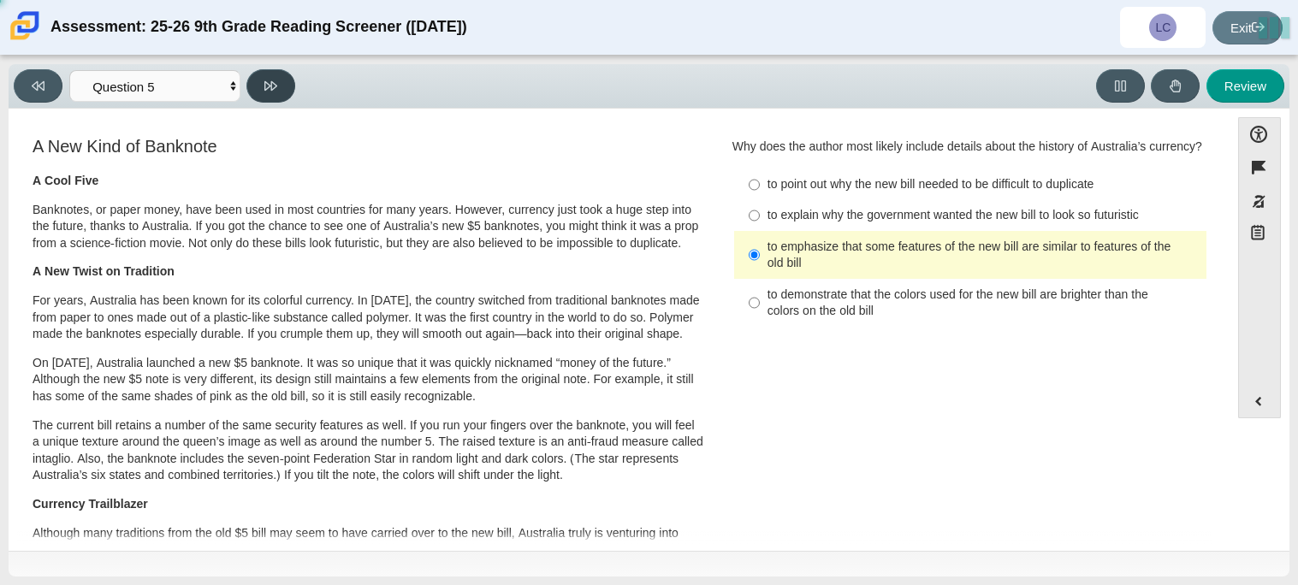
click at [266, 99] on button at bounding box center [270, 85] width 49 height 33
select select "69146e31-7b3d-4a3e-9ce6-f30c24342ae0"
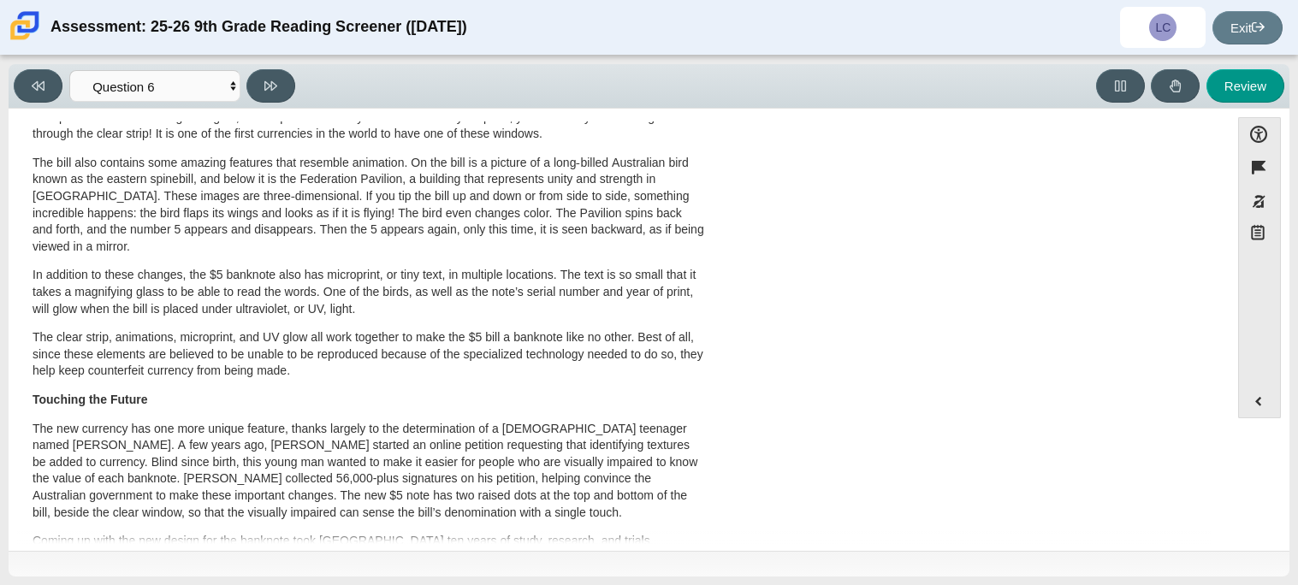
scroll to position [456, 0]
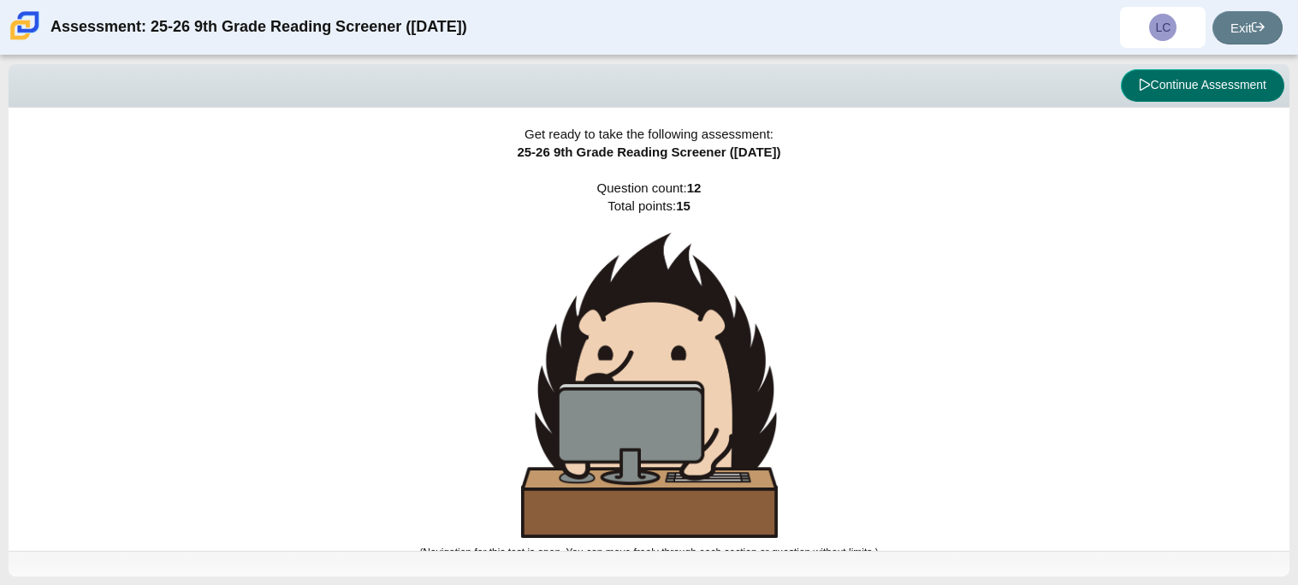
click at [1219, 84] on button "Continue Assessment" at bounding box center [1202, 85] width 163 height 33
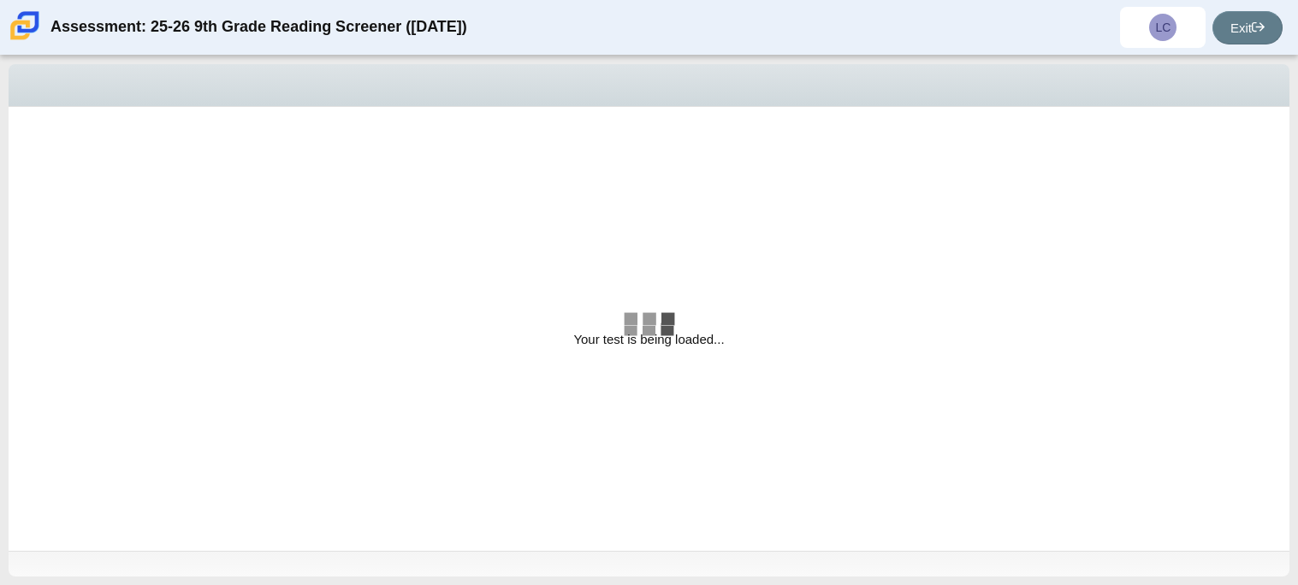
select select "69146e31-7b3d-4a3e-9ce6-f30c24342ae0"
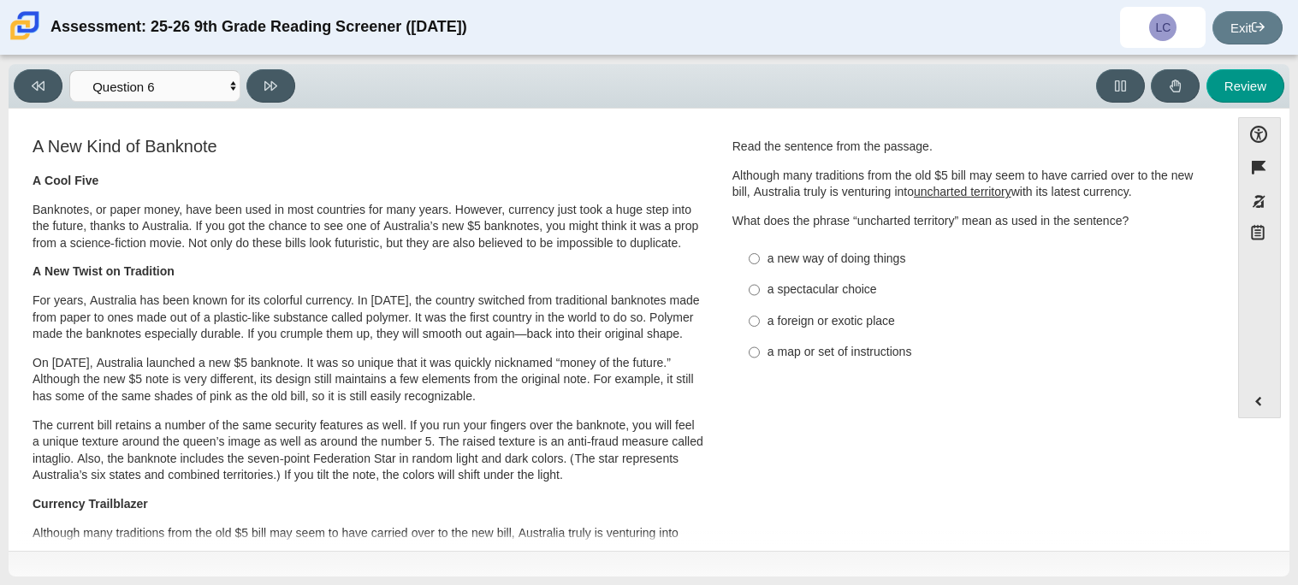
click at [786, 256] on div "a new way of doing things" at bounding box center [983, 259] width 432 height 17
click at [760, 256] on input "a new way of doing things a new way of doing things" at bounding box center [754, 258] width 11 height 31
radio input "true"
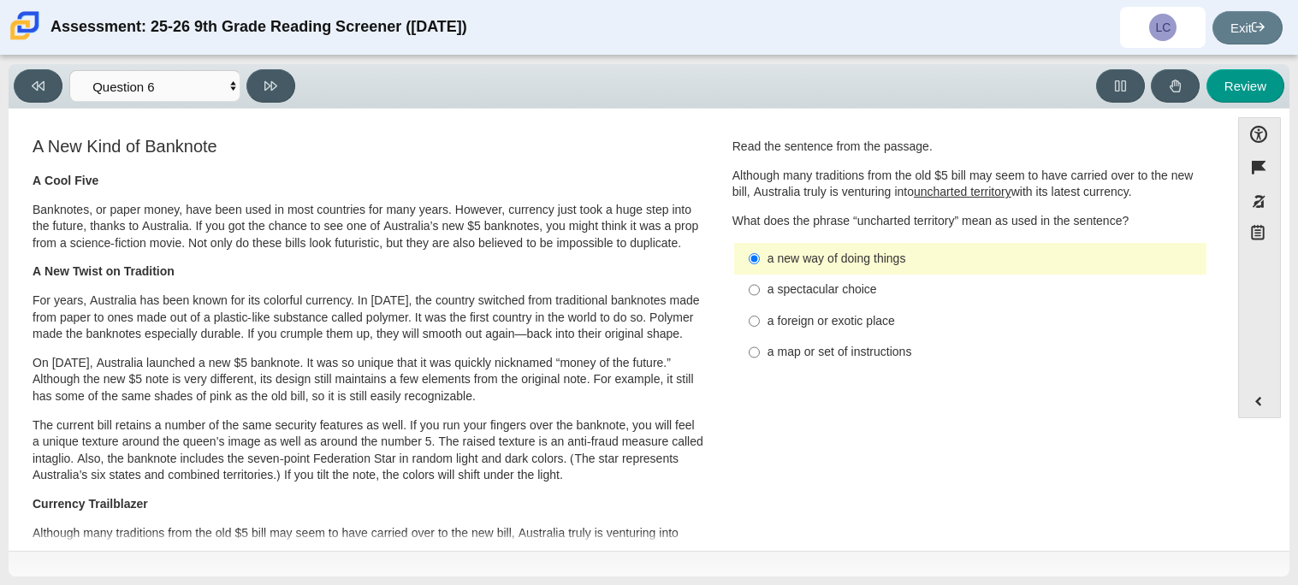
click at [783, 257] on div "a new way of doing things" at bounding box center [983, 259] width 432 height 17
click at [760, 257] on input "a new way of doing things a new way of doing things" at bounding box center [754, 258] width 11 height 31
click at [783, 257] on div "a new way of doing things" at bounding box center [983, 259] width 432 height 17
click at [760, 257] on input "a new way of doing things a new way of doing things" at bounding box center [754, 258] width 11 height 31
drag, startPoint x: 779, startPoint y: 262, endPoint x: 913, endPoint y: 248, distance: 134.2
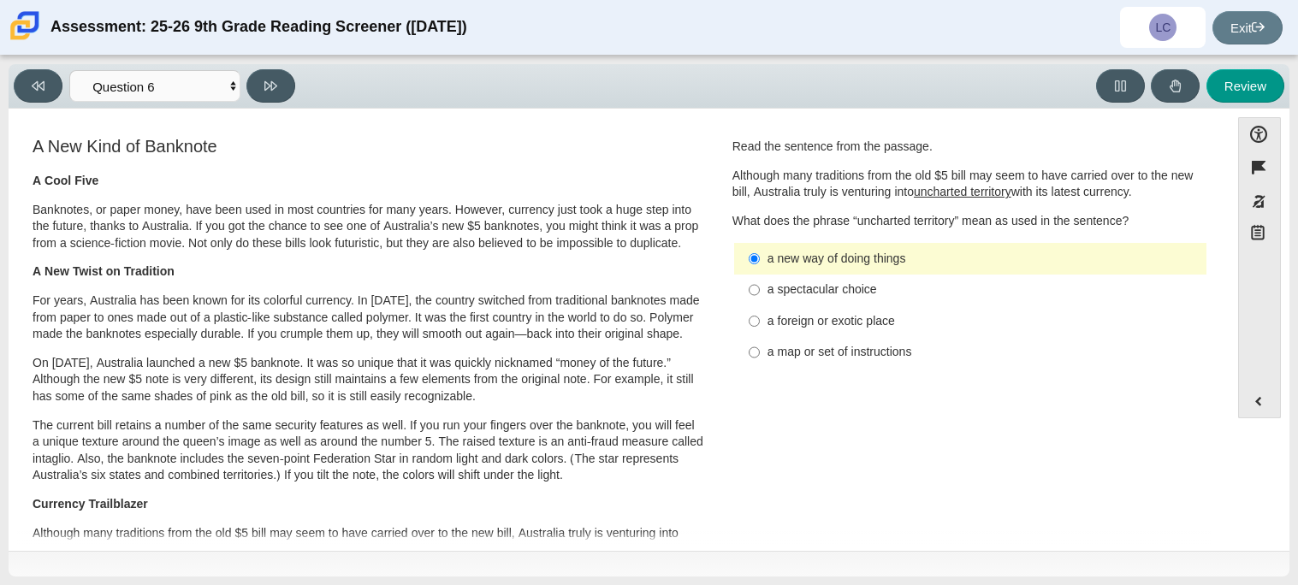
click at [913, 248] on label "a new way of doing things a new way of doing things" at bounding box center [972, 258] width 470 height 31
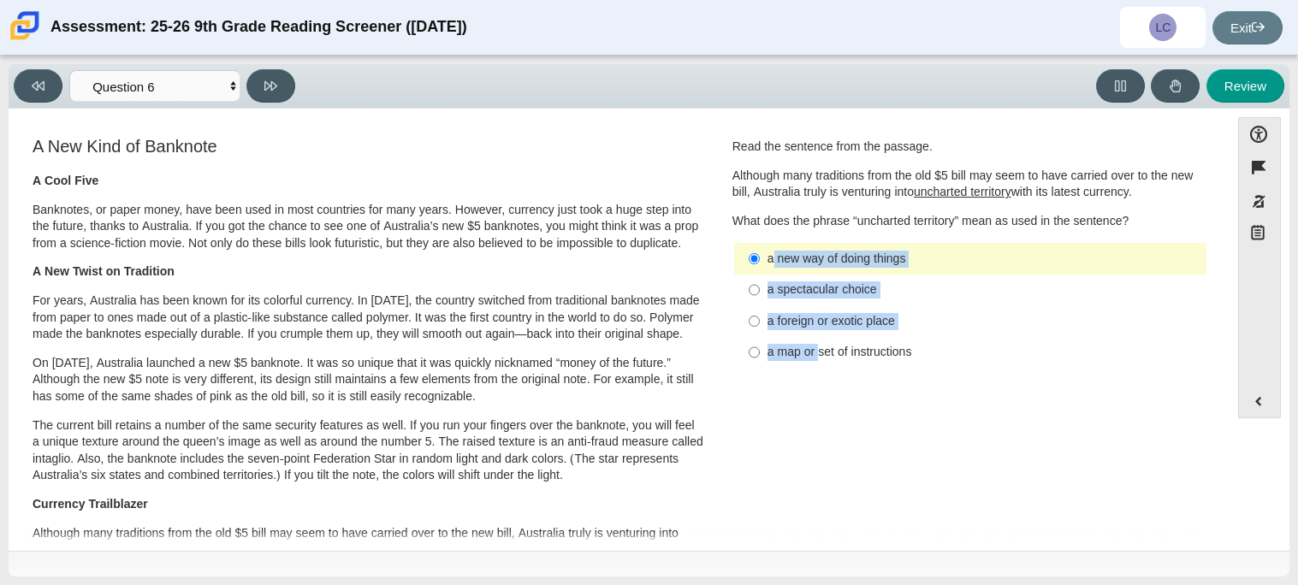
drag, startPoint x: 770, startPoint y: 264, endPoint x: 815, endPoint y: 350, distance: 96.8
click at [815, 350] on ul "a new way of doing things a new way of doing things a spectacular choice a spec…" at bounding box center [970, 305] width 474 height 127
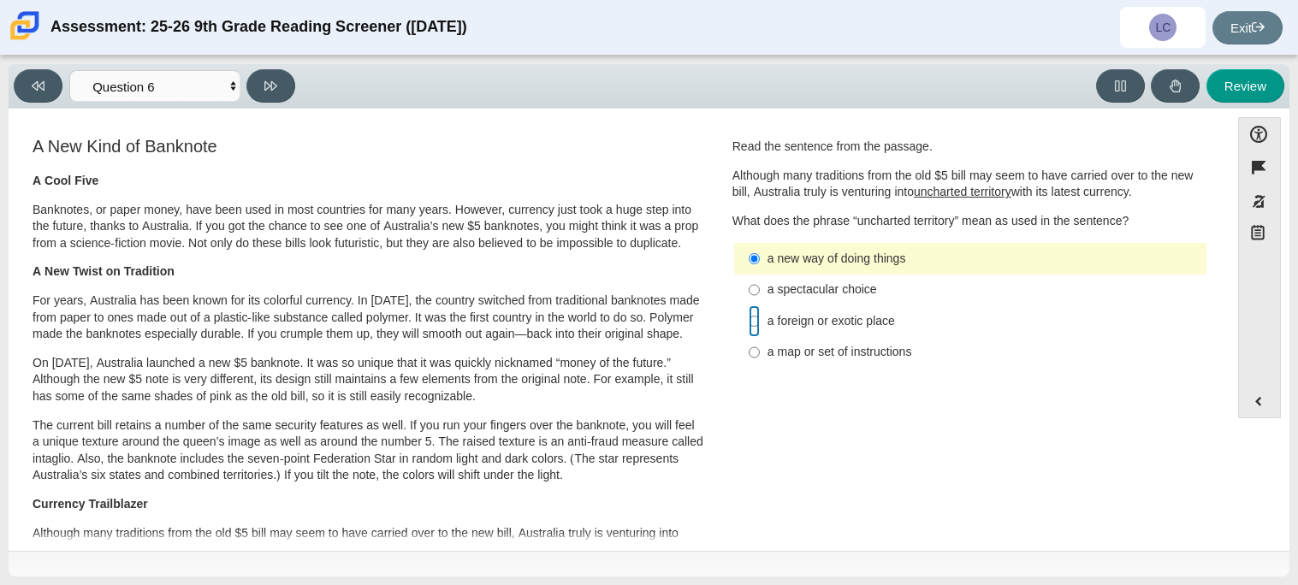
click at [751, 313] on input "a foreign or exotic place a foreign or exotic place" at bounding box center [754, 320] width 11 height 31
radio input "true"
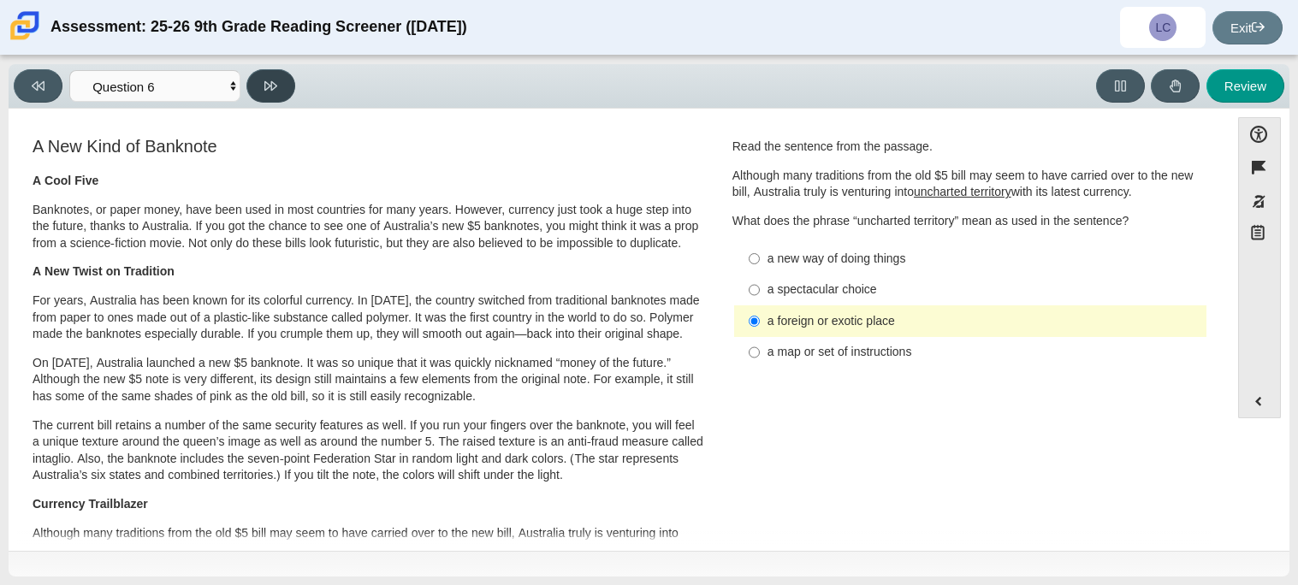
click at [278, 78] on button at bounding box center [270, 85] width 49 height 33
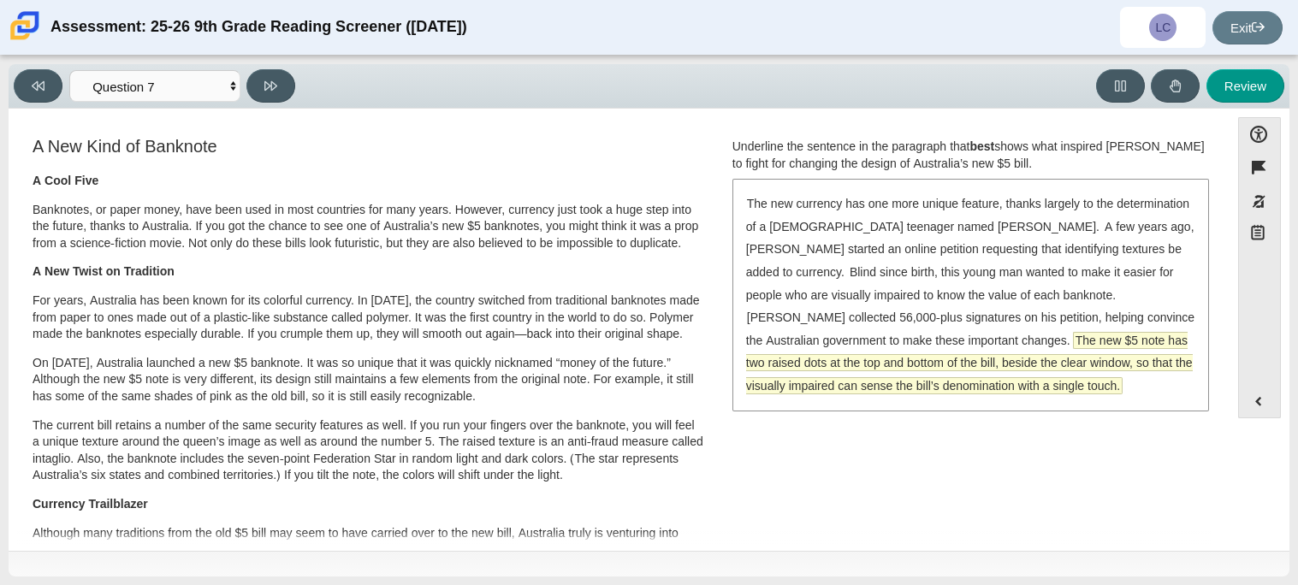
click at [797, 332] on span "The new $5 note has two raised dots at the top and bottom of the bill, beside t…" at bounding box center [969, 363] width 447 height 62
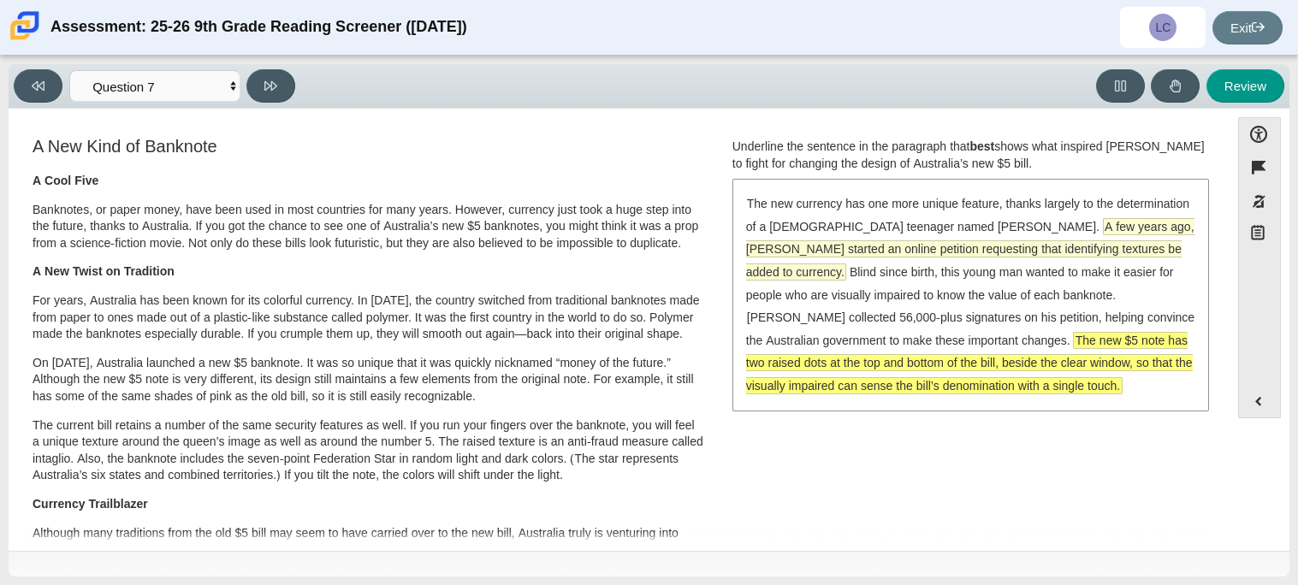
click at [786, 255] on span "A few years ago, McLeod started an online petition requesting that identifying …" at bounding box center [970, 249] width 448 height 61
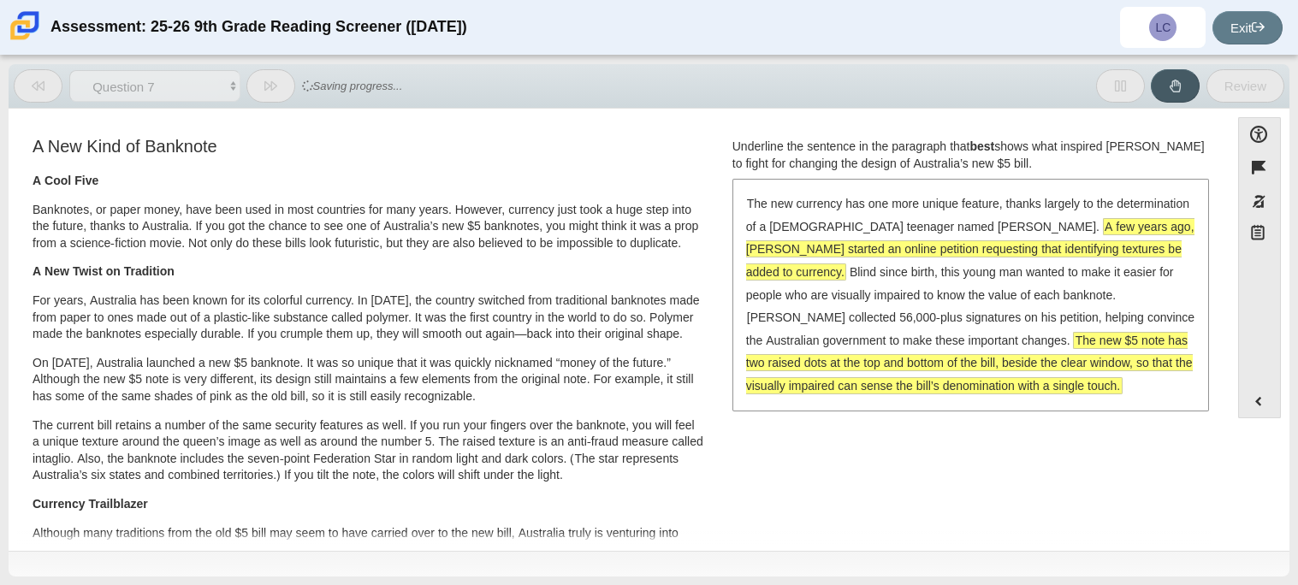
click at [783, 246] on span "A few years ago, McLeod started an online petition requesting that identifying …" at bounding box center [970, 249] width 448 height 61
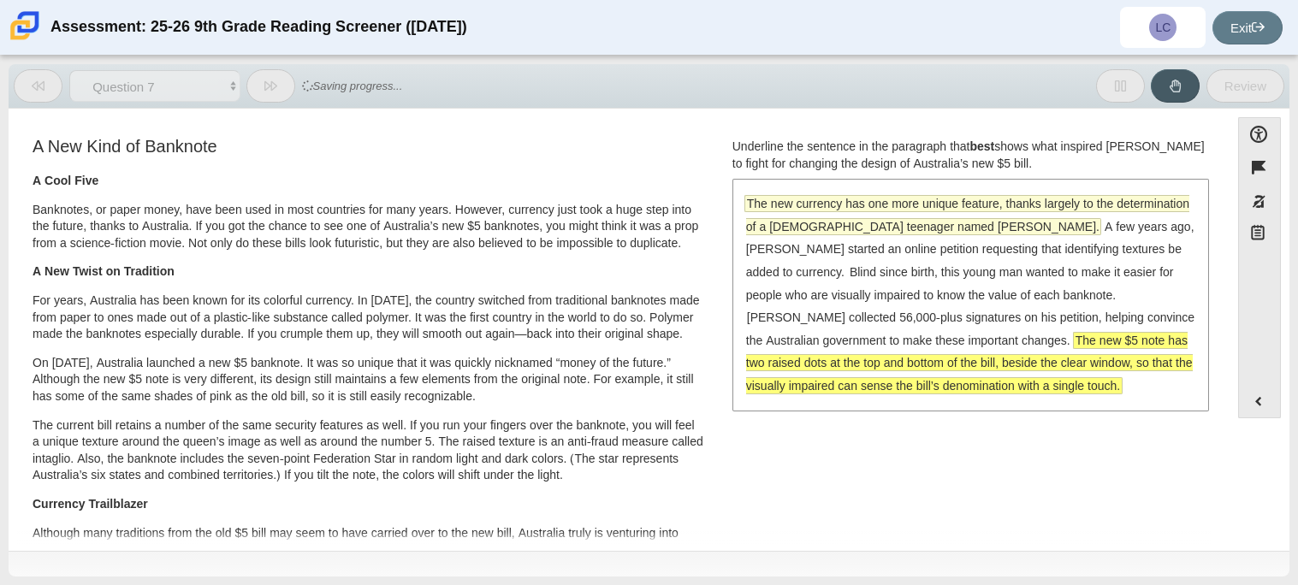
click at [772, 222] on span "The new currency has one more unique feature, thanks largely to the determinati…" at bounding box center [967, 215] width 443 height 38
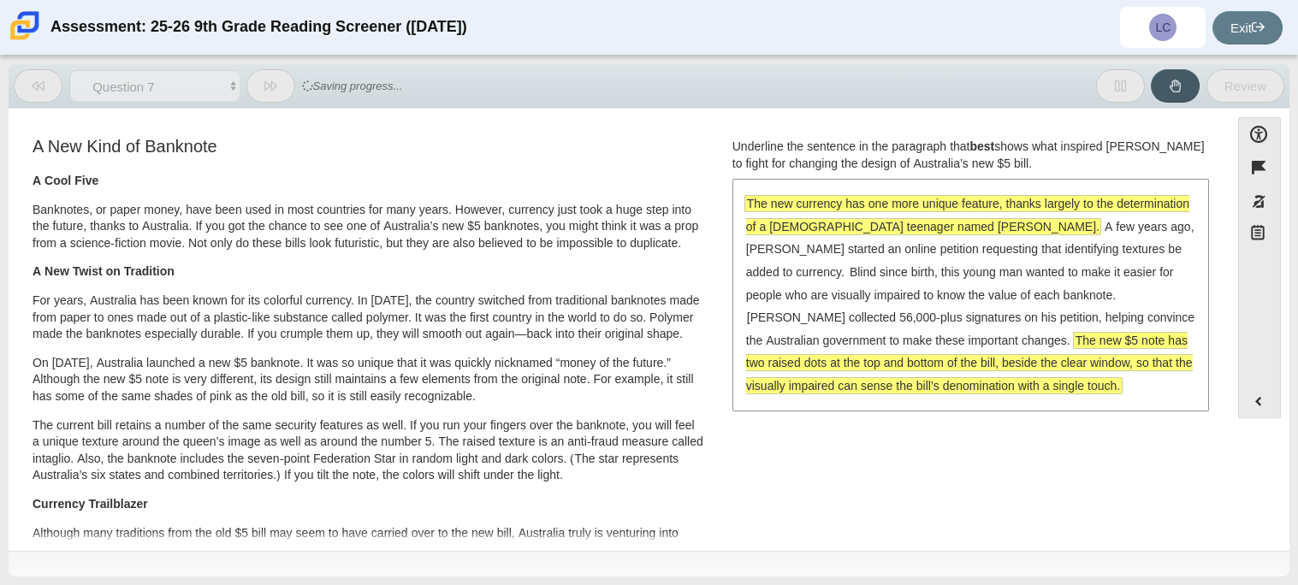
click at [796, 284] on div "The new currency has one more unique feature, thanks largely to the determinati…" at bounding box center [970, 295] width 473 height 228
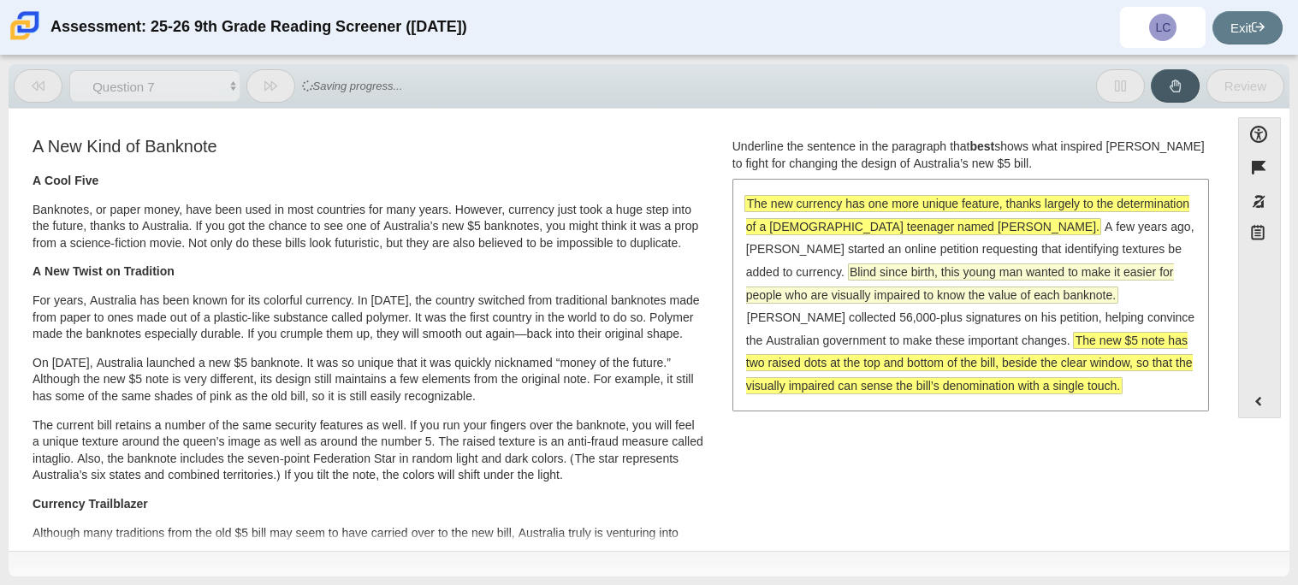
click at [811, 296] on span "Blind since birth, this young man wanted to make it easier for people who are v…" at bounding box center [960, 283] width 428 height 38
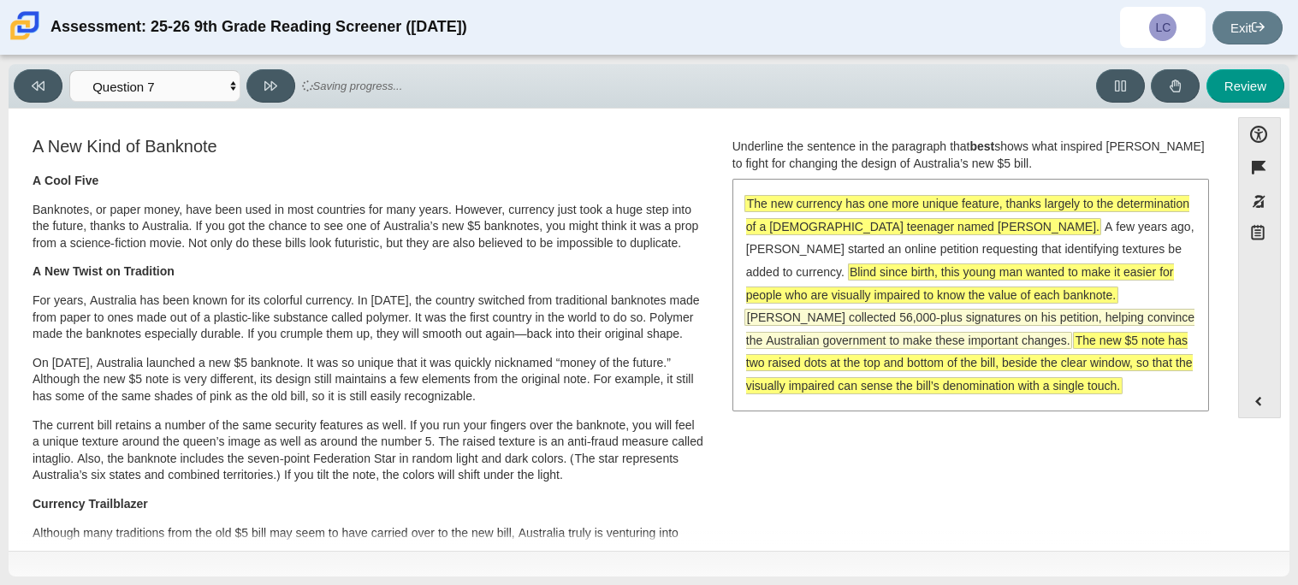
click at [826, 324] on span "McLeod collected 56,000-plus signatures on his petition, helping convince the A…" at bounding box center [970, 329] width 448 height 38
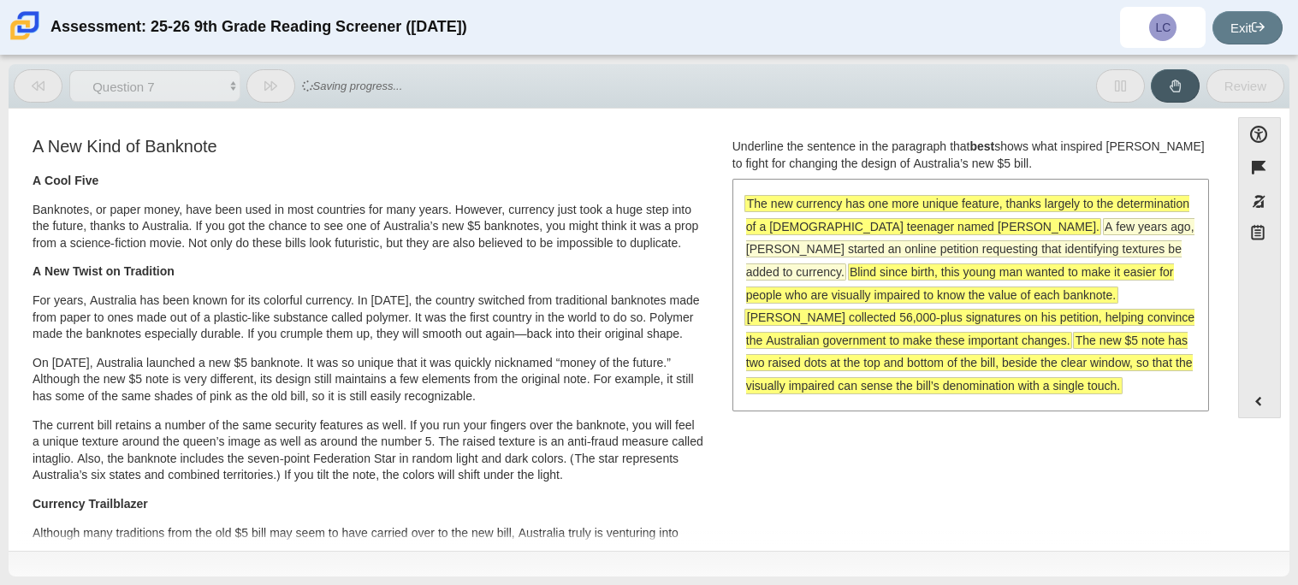
click at [831, 245] on span "A few years ago, McLeod started an online petition requesting that identifying …" at bounding box center [970, 249] width 448 height 61
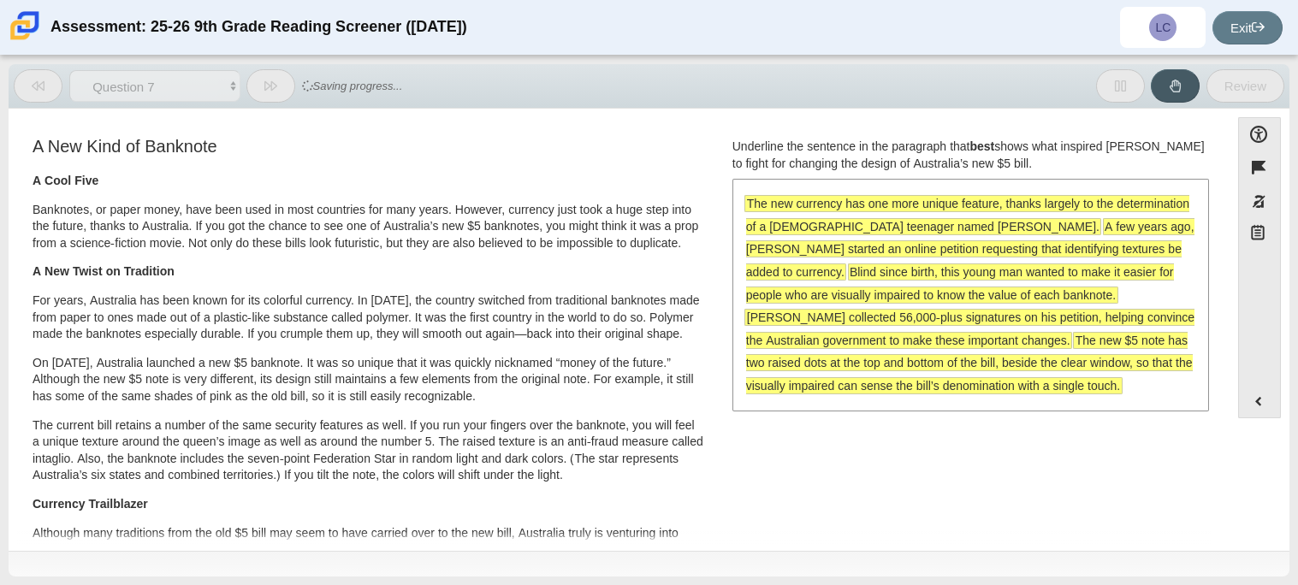
click at [831, 245] on span "A few years ago, McLeod started an online petition requesting that identifying …" at bounding box center [970, 249] width 448 height 61
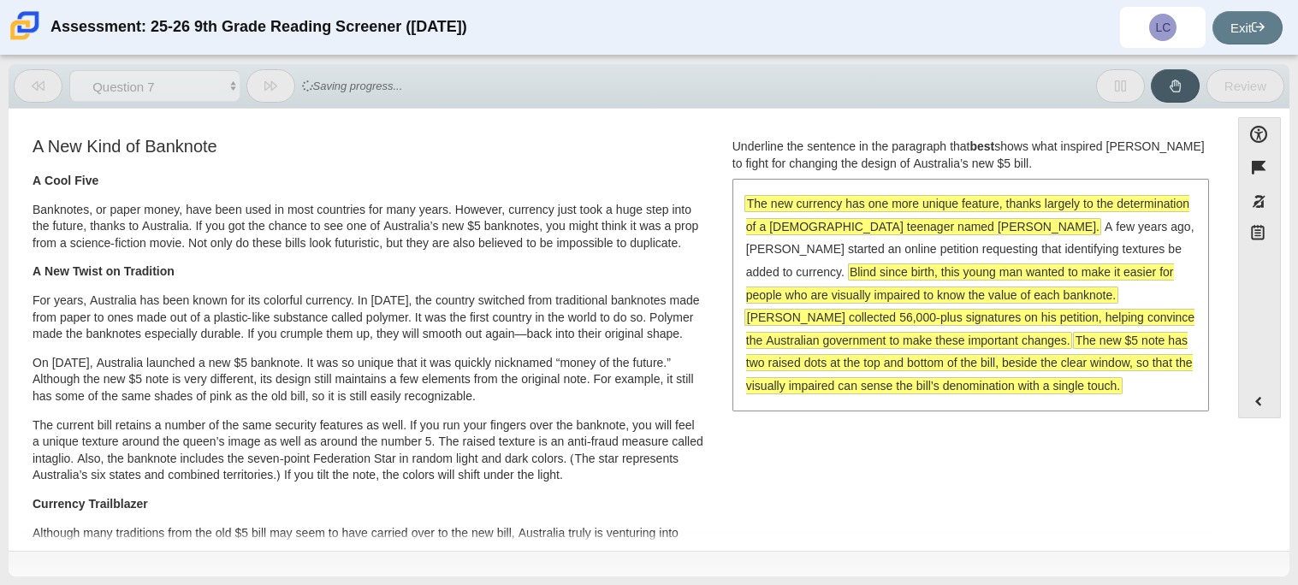
click at [817, 210] on span "The new currency has one more unique feature, thanks largely to the determinati…" at bounding box center [967, 215] width 443 height 38
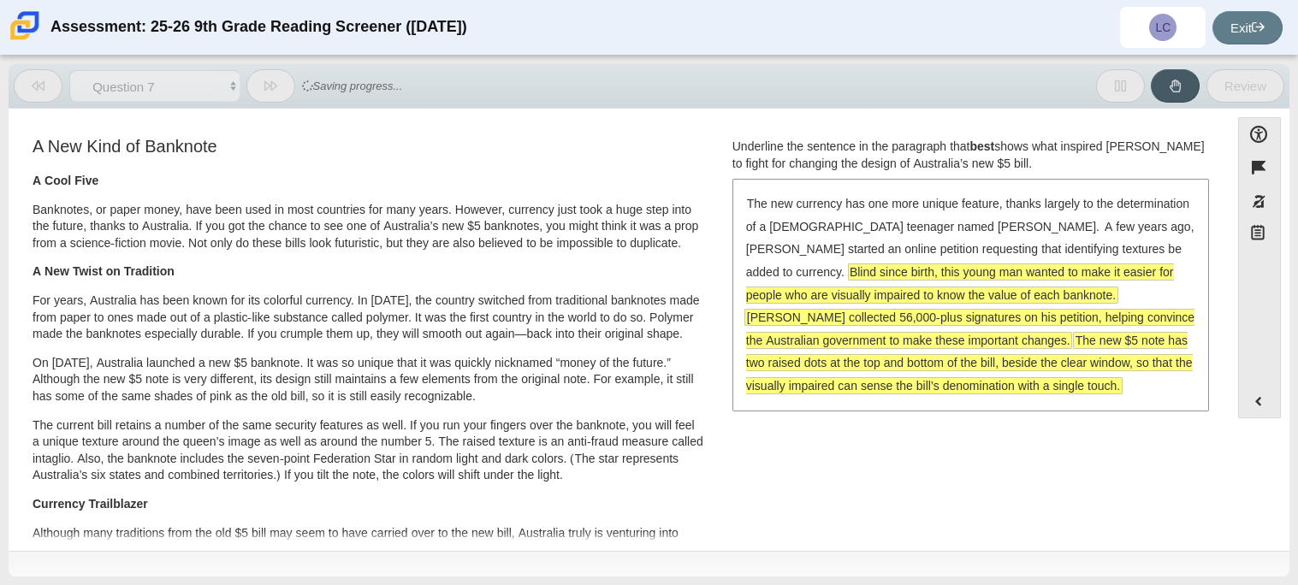
click at [822, 267] on span "Blind since birth, this young man wanted to make it easier for people who are v…" at bounding box center [960, 283] width 428 height 38
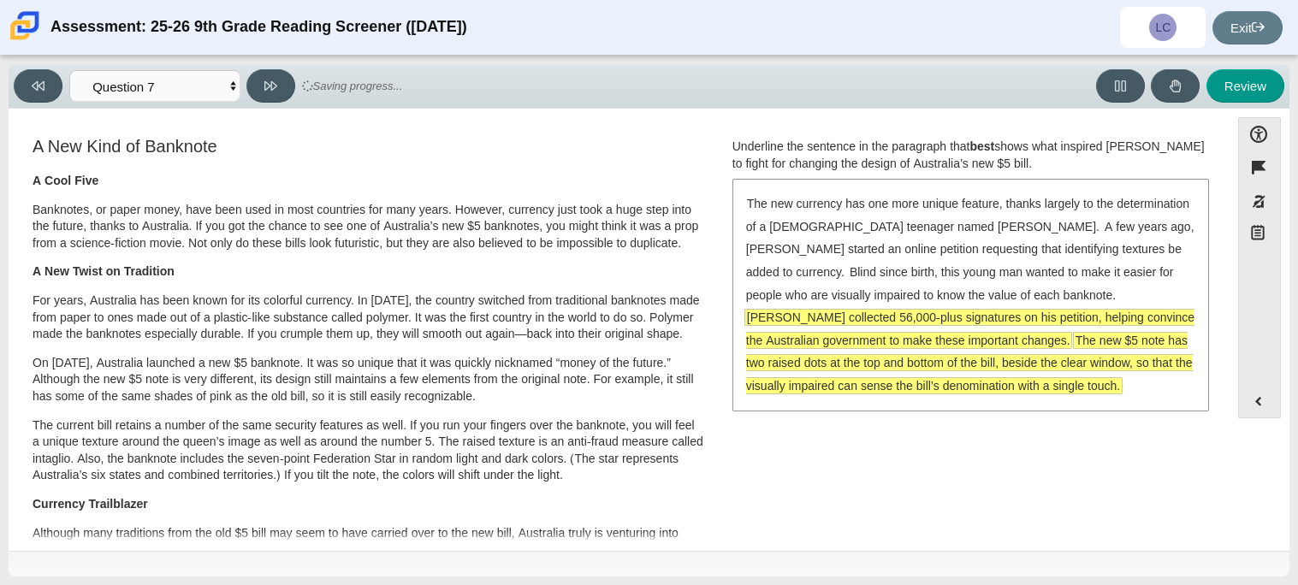
click at [838, 311] on span "McLeod collected 56,000-plus signatures on his petition, helping convince the A…" at bounding box center [970, 329] width 448 height 38
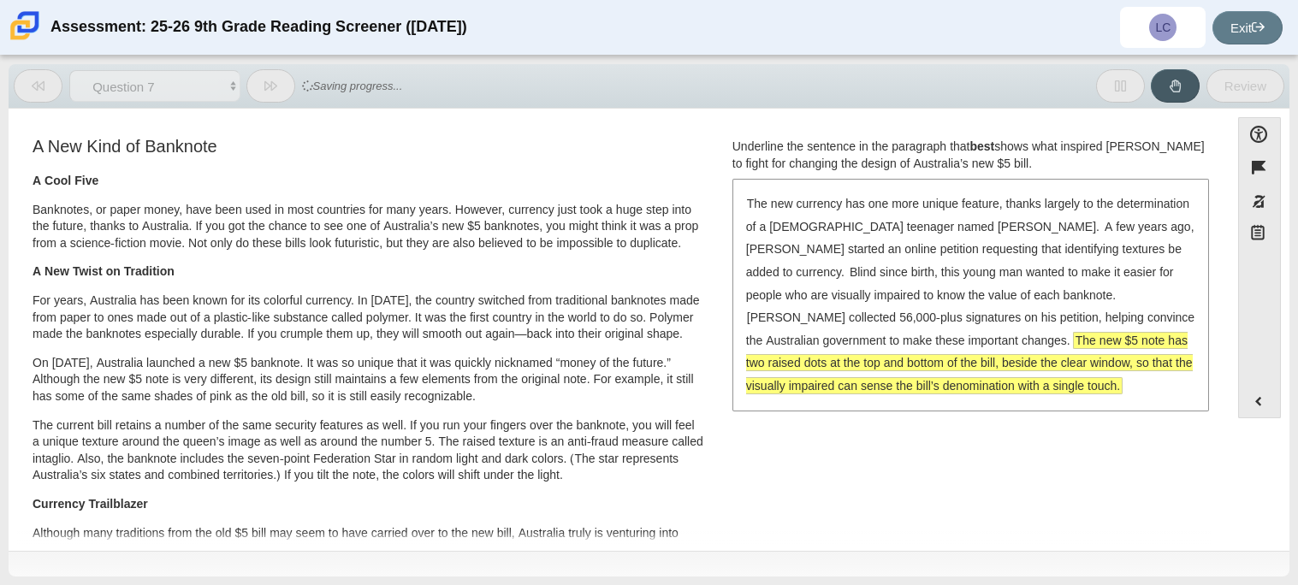
click at [846, 345] on span "The new $5 note has two raised dots at the top and bottom of the bill, beside t…" at bounding box center [969, 363] width 447 height 61
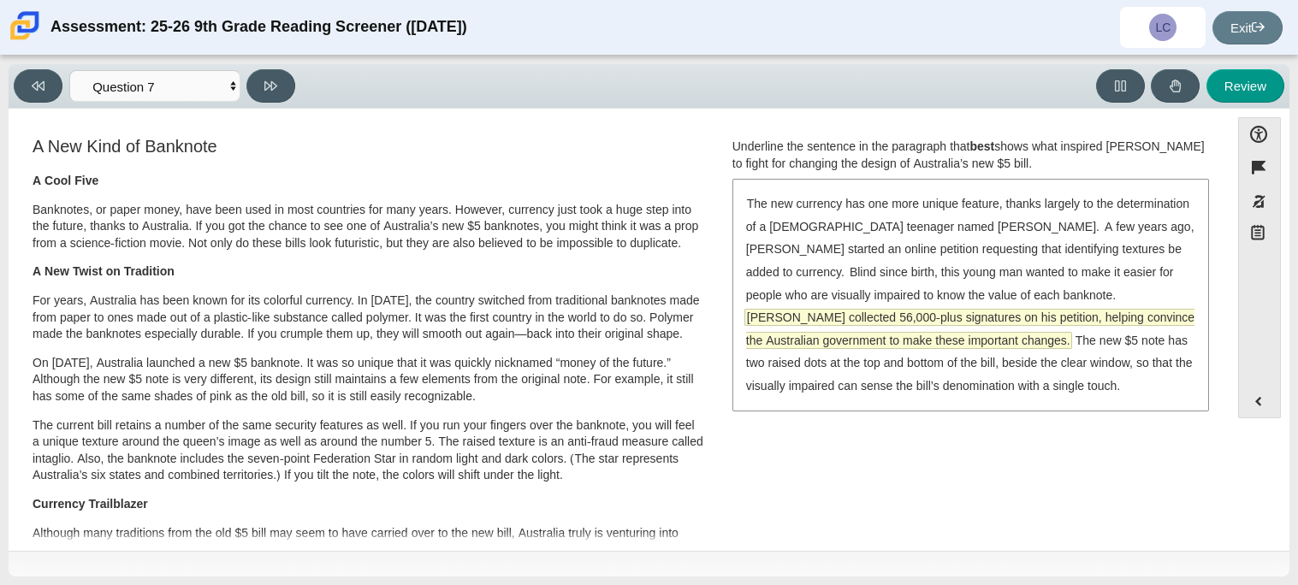
click at [1087, 310] on span "McLeod collected 56,000-plus signatures on his petition, helping convince the A…" at bounding box center [970, 329] width 448 height 38
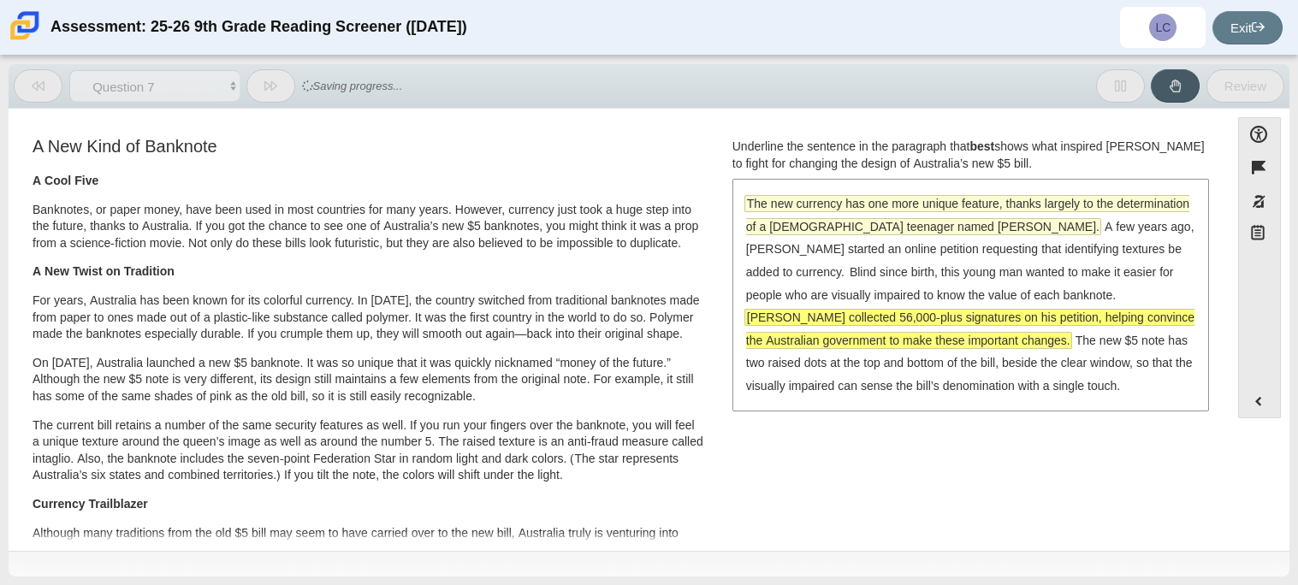
click at [966, 208] on span "The new currency has one more unique feature, thanks largely to the determinati…" at bounding box center [967, 215] width 443 height 38
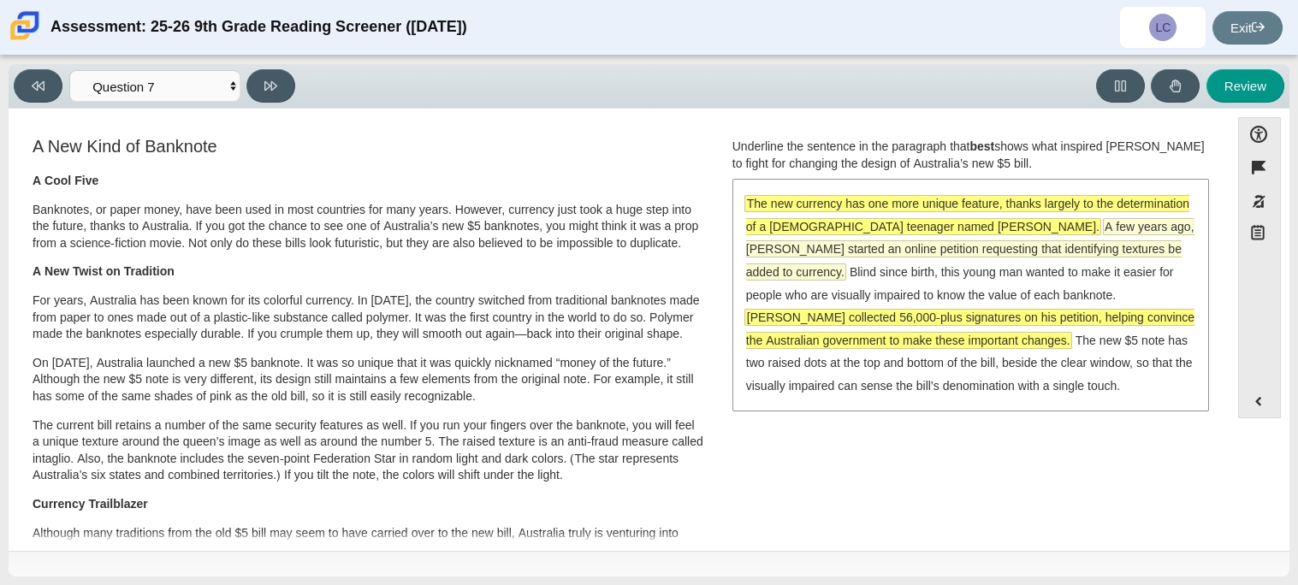
click at [962, 253] on span "A few years ago, McLeod started an online petition requesting that identifying …" at bounding box center [970, 249] width 448 height 61
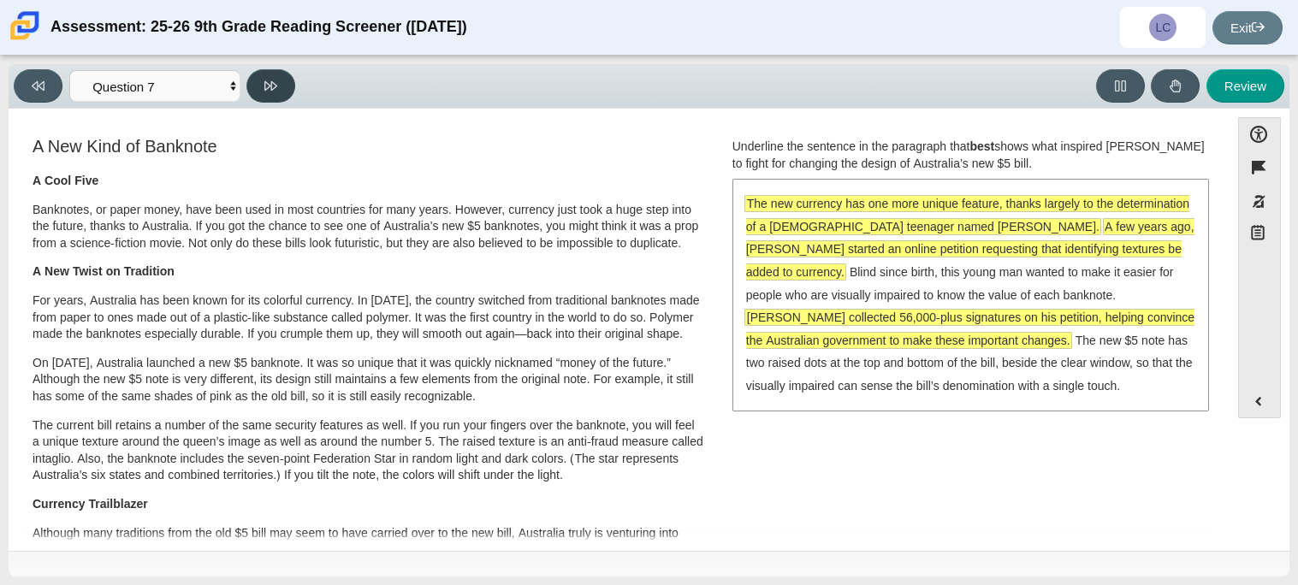
click at [280, 80] on button at bounding box center [270, 85] width 49 height 33
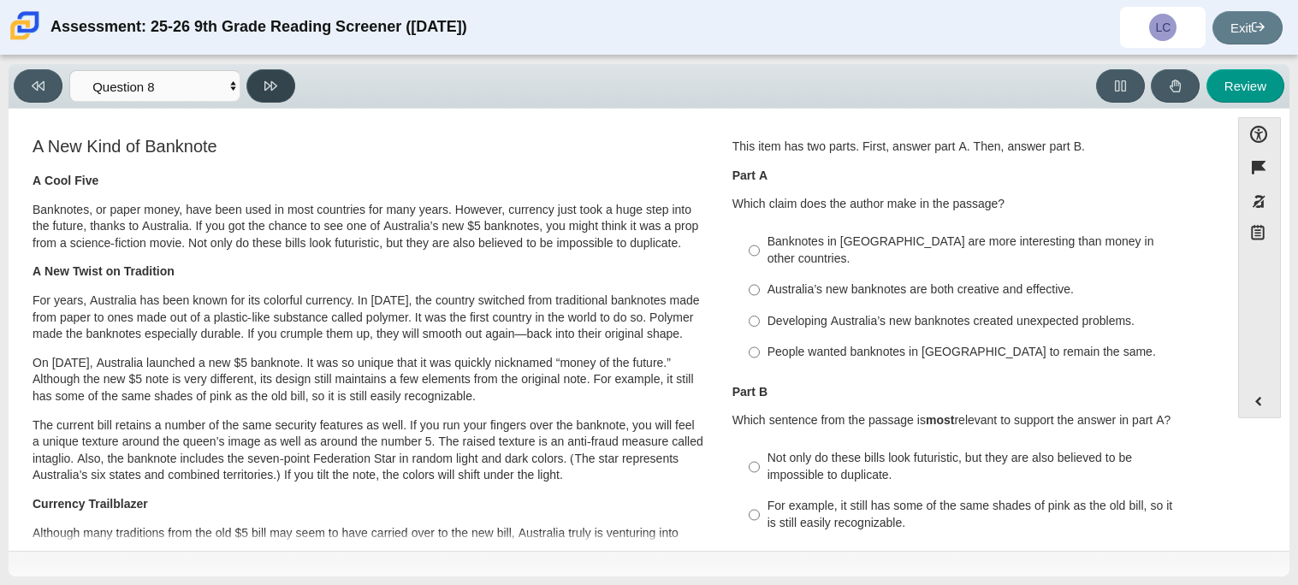
click at [280, 80] on button at bounding box center [270, 85] width 49 height 33
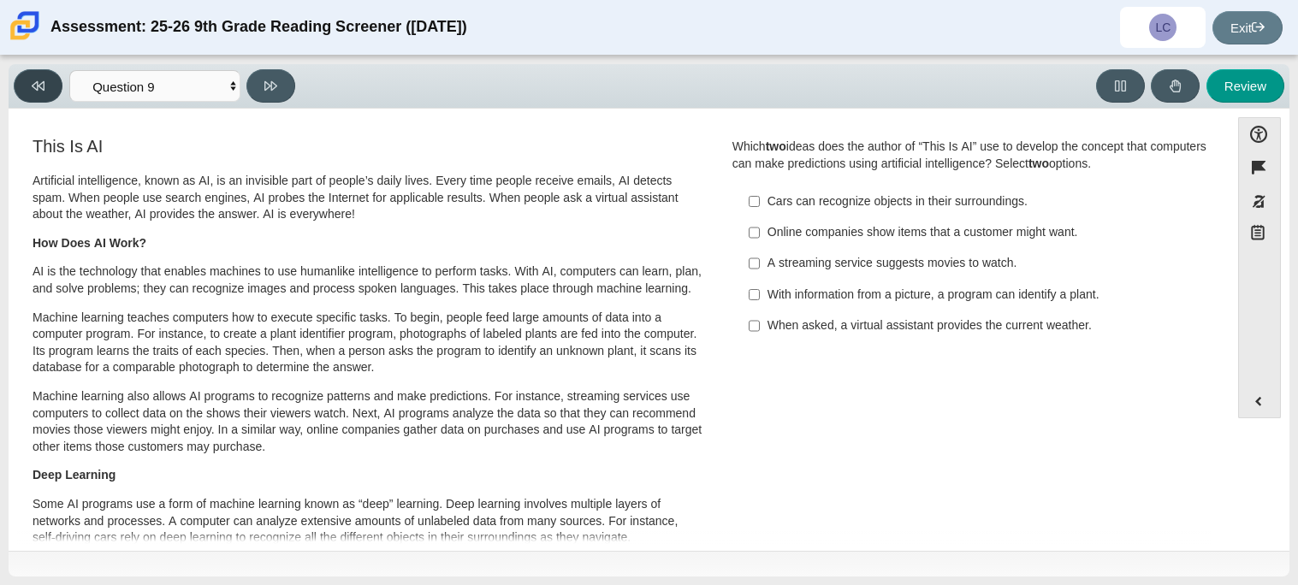
click at [43, 86] on icon at bounding box center [38, 85] width 13 height 9
select select "ea8338c2-a6a3-418e-a305-2b963b54a290"
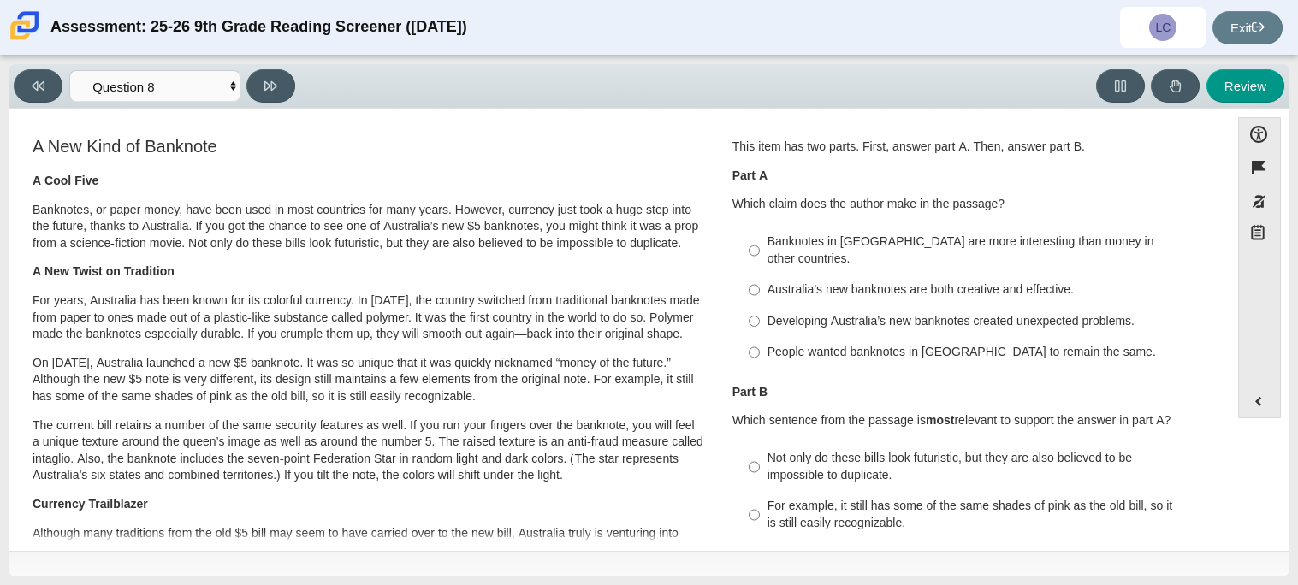
click at [802, 313] on div "Developing Australia’s new banknotes created unexpected problems." at bounding box center [983, 321] width 432 height 17
click at [760, 305] on input "Developing Australia’s new banknotes created unexpected problems. Developing Au…" at bounding box center [754, 320] width 11 height 31
radio input "true"
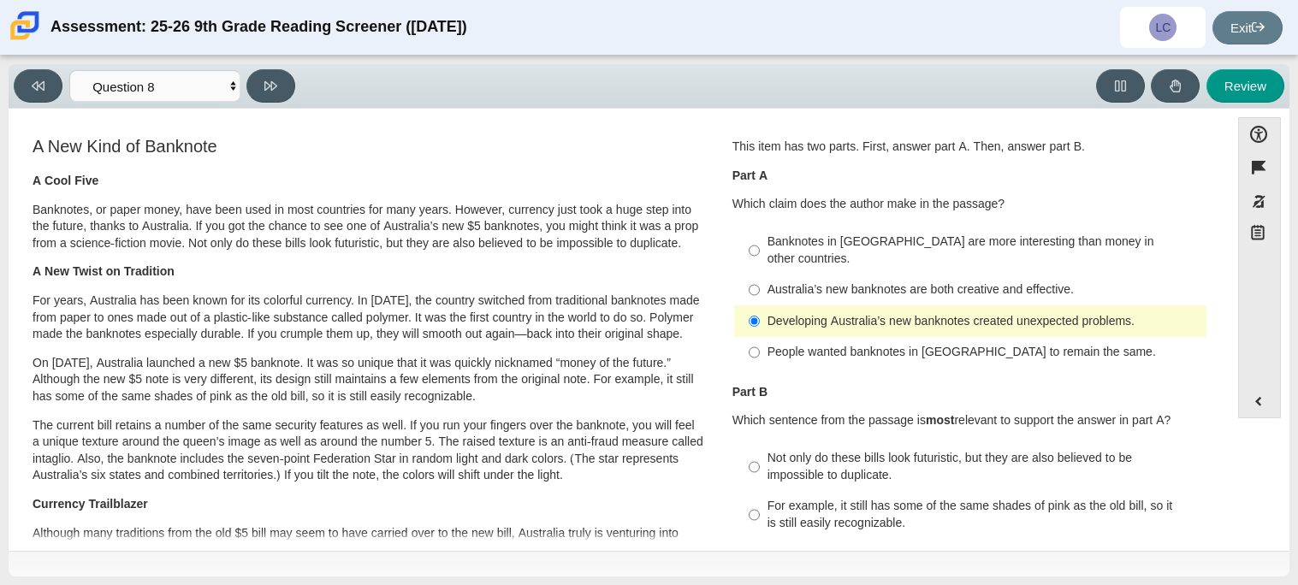
click at [802, 313] on div "Developing Australia’s new banknotes created unexpected problems." at bounding box center [983, 321] width 432 height 17
click at [760, 305] on input "Developing Australia’s new banknotes created unexpected problems. Developing Au…" at bounding box center [754, 320] width 11 height 31
click at [804, 281] on div "Australia’s new banknotes are both creative and effective." at bounding box center [983, 289] width 432 height 17
click at [760, 275] on input "Australia’s new banknotes are both creative and effective. Australia’s new bank…" at bounding box center [754, 290] width 11 height 31
radio input "true"
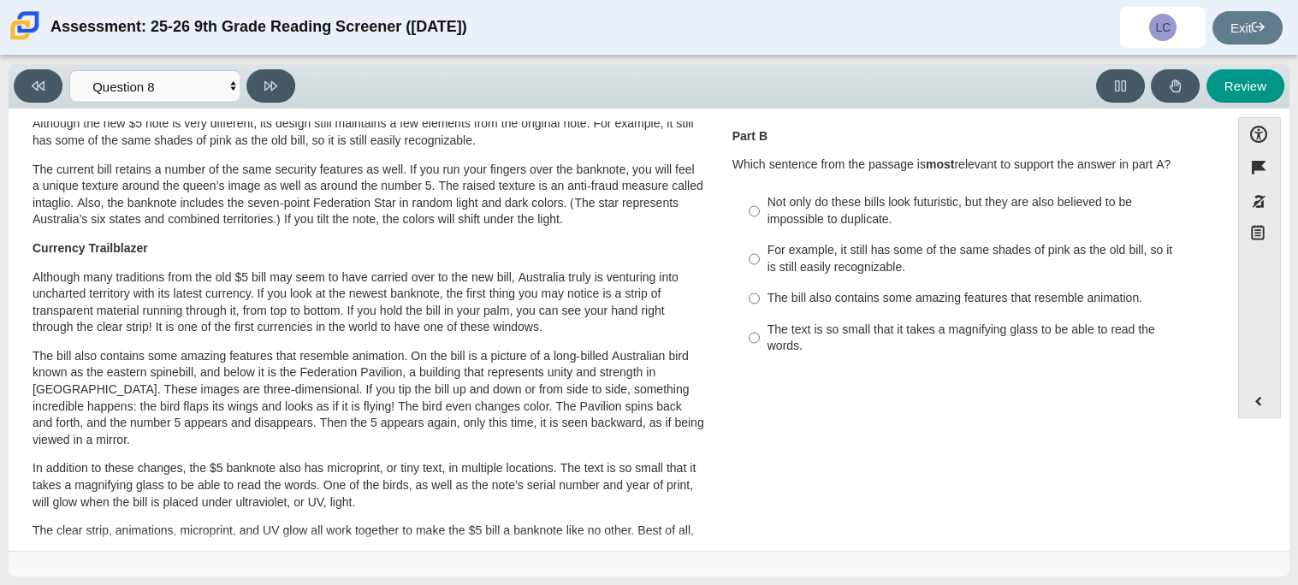
scroll to position [269, 0]
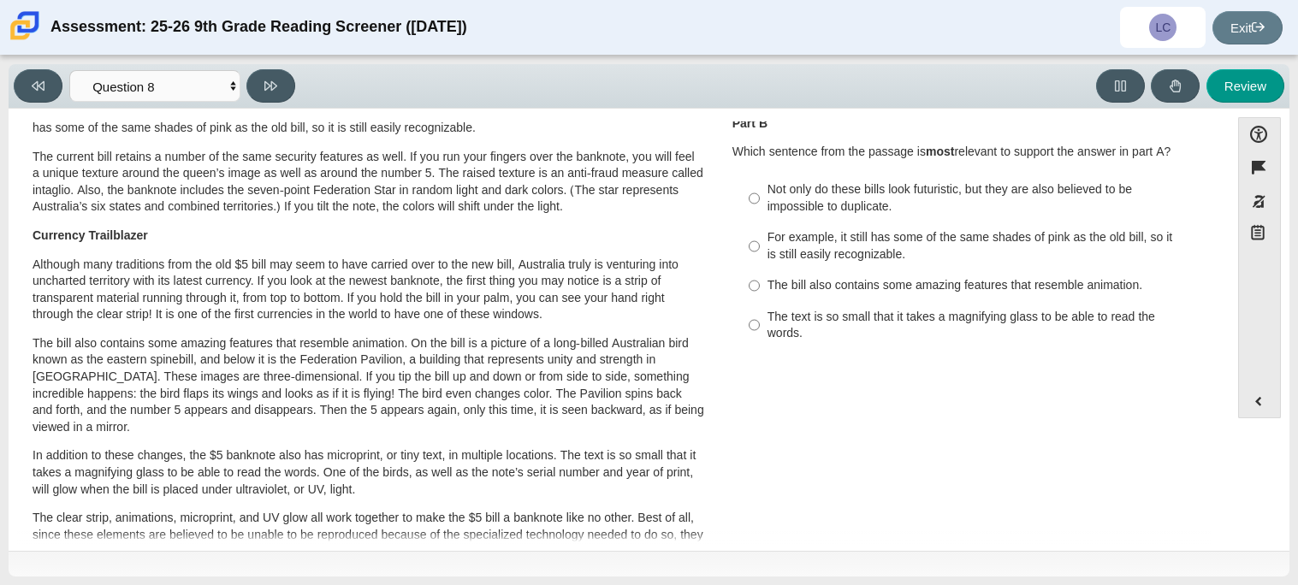
click at [778, 191] on div "Not only do these bills look futuristic, but they are also believed to be impos…" at bounding box center [983, 197] width 432 height 33
click at [760, 191] on input "Not only do these bills look futuristic, but they are also believed to be impos…" at bounding box center [754, 199] width 11 height 48
radio input "true"
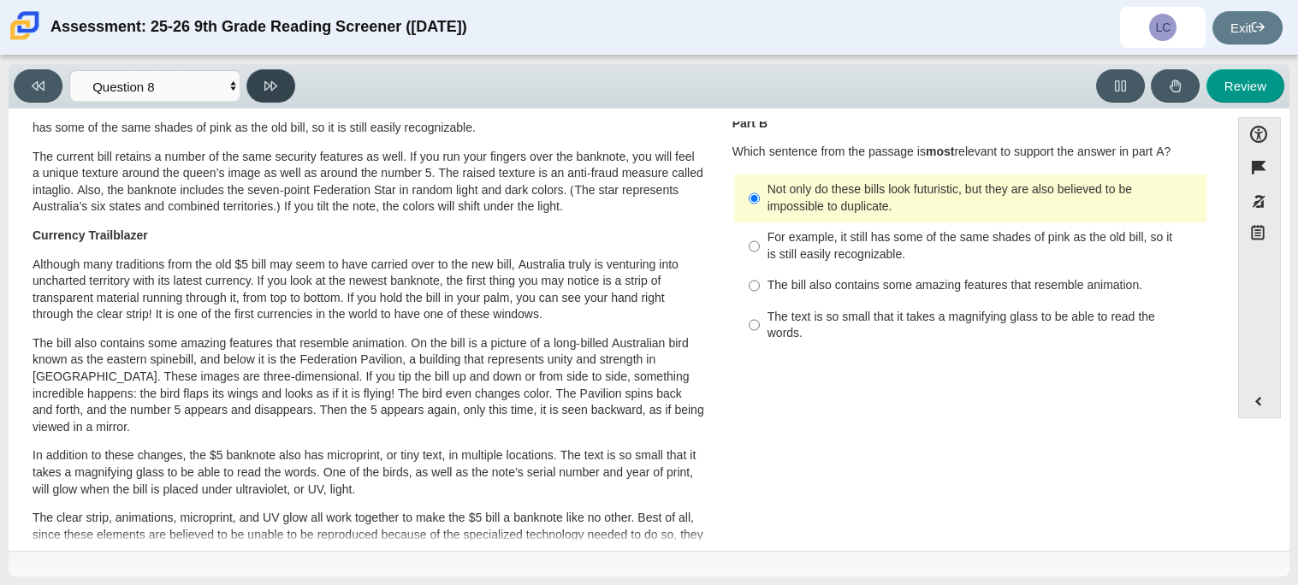
click at [269, 88] on icon at bounding box center [270, 86] width 13 height 13
select select "89f058d6-b15c-4ef5-a4b3-fdaffb8868b6"
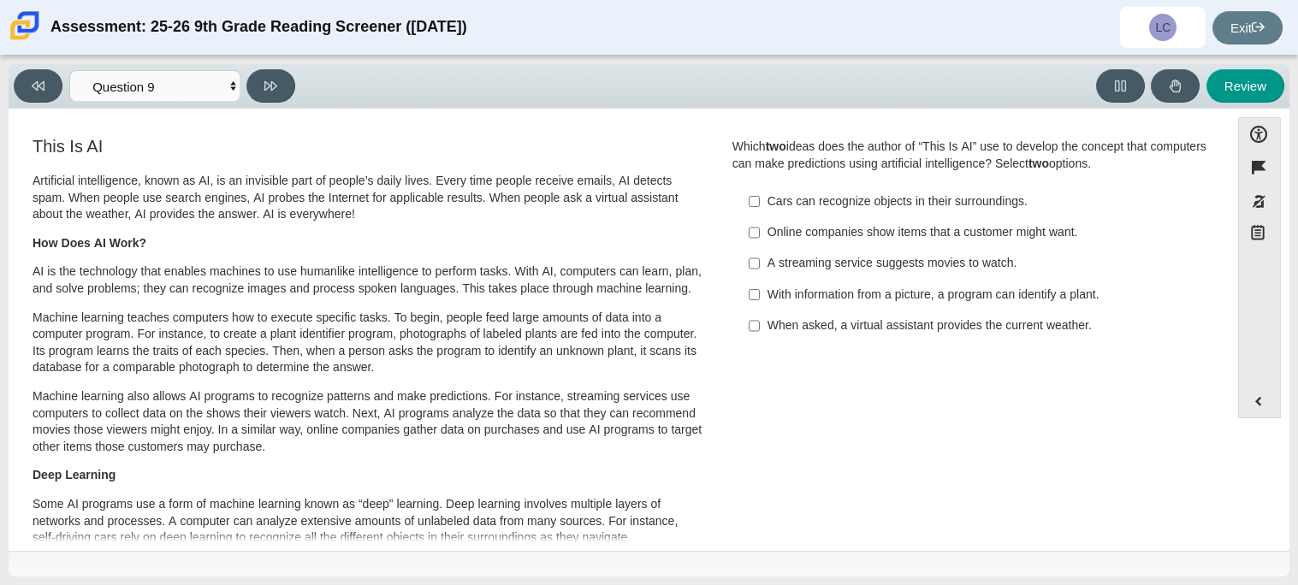
click at [637, 287] on p "AI is the technology that enables machines to use humanlike intelligence to per…" at bounding box center [369, 279] width 672 height 33
click at [759, 240] on label "Online companies show items that a customer might want. Online companies show i…" at bounding box center [972, 232] width 470 height 31
click at [759, 240] on input "Online companies show items that a customer might want. Online companies show i…" at bounding box center [754, 232] width 11 height 31
checkbox input "true"
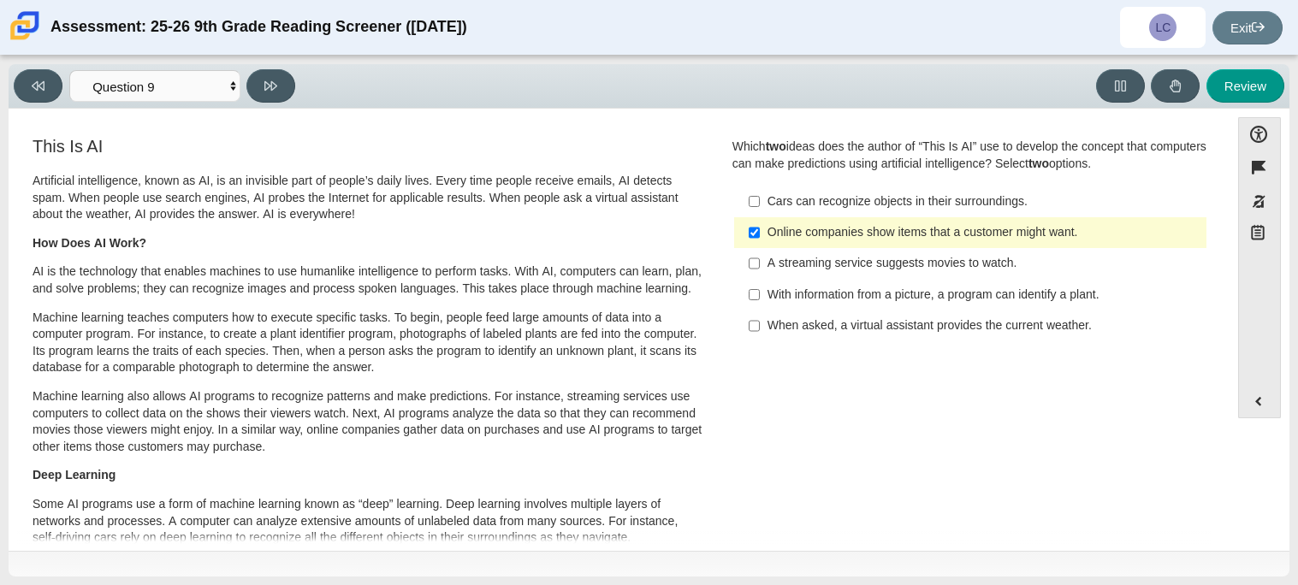
click at [763, 336] on label "When asked, a virtual assistant provides the current weather. When asked, a vir…" at bounding box center [972, 326] width 470 height 31
click at [760, 336] on input "When asked, a virtual assistant provides the current weather. When asked, a vir…" at bounding box center [754, 326] width 11 height 31
checkbox input "true"
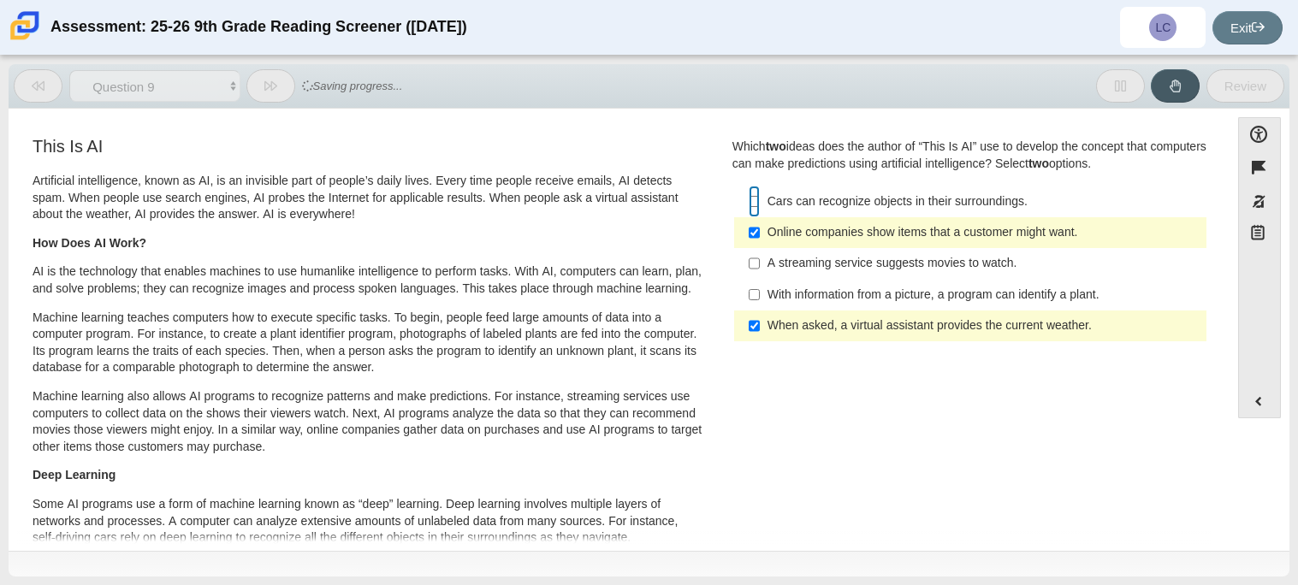
click at [750, 198] on input "Cars can recognize objects in their surroundings. Cars can recognize objects in…" at bounding box center [754, 201] width 11 height 31
checkbox input "true"
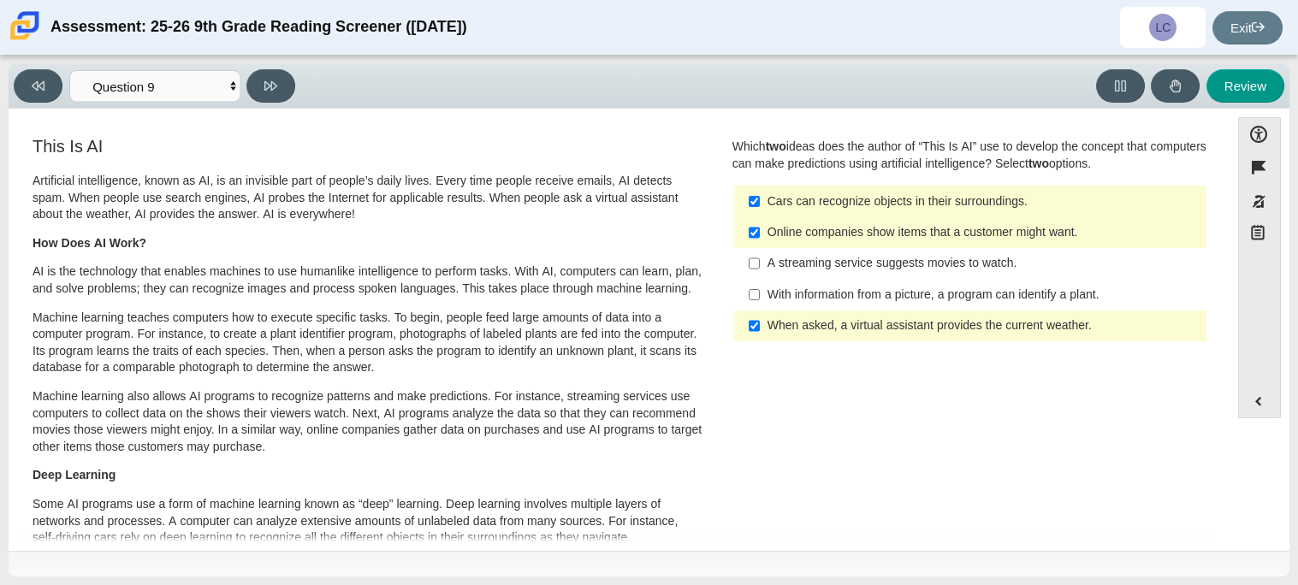
click at [754, 246] on label "Online companies show items that a customer might want. Online companies show i…" at bounding box center [972, 232] width 470 height 31
click at [754, 246] on input "Online companies show items that a customer might want. Online companies show i…" at bounding box center [754, 232] width 11 height 31
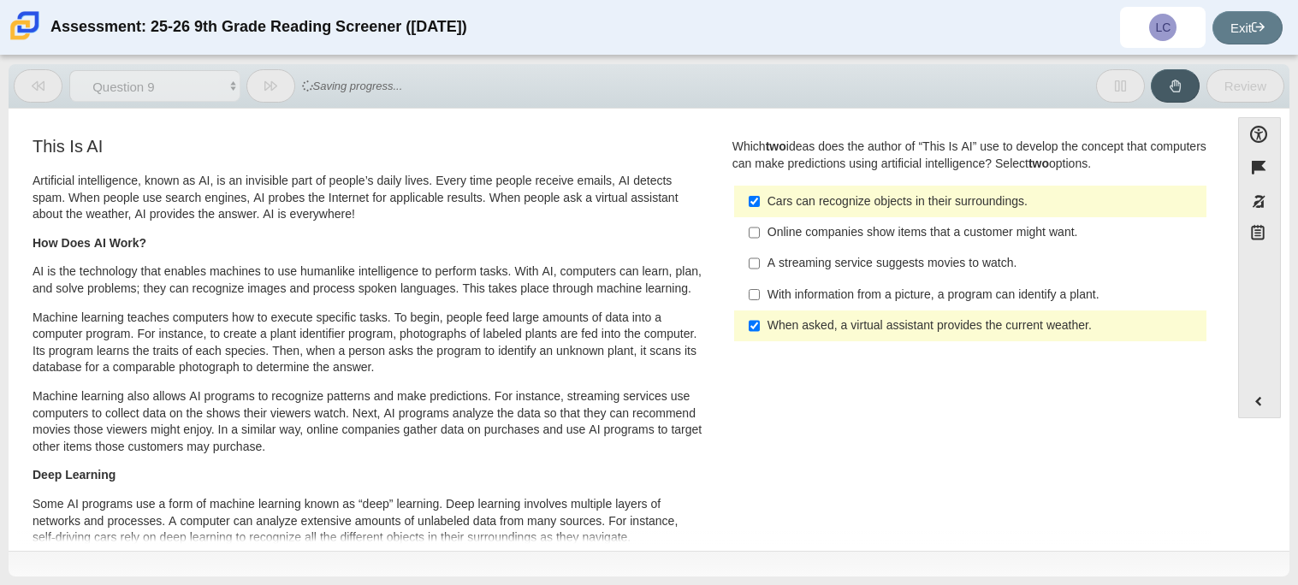
click at [754, 246] on label "Online companies show items that a customer might want. Online companies show i…" at bounding box center [972, 232] width 470 height 31
click at [754, 246] on input "Online companies show items that a customer might want. Online companies show i…" at bounding box center [754, 232] width 11 height 31
checkbox input "true"
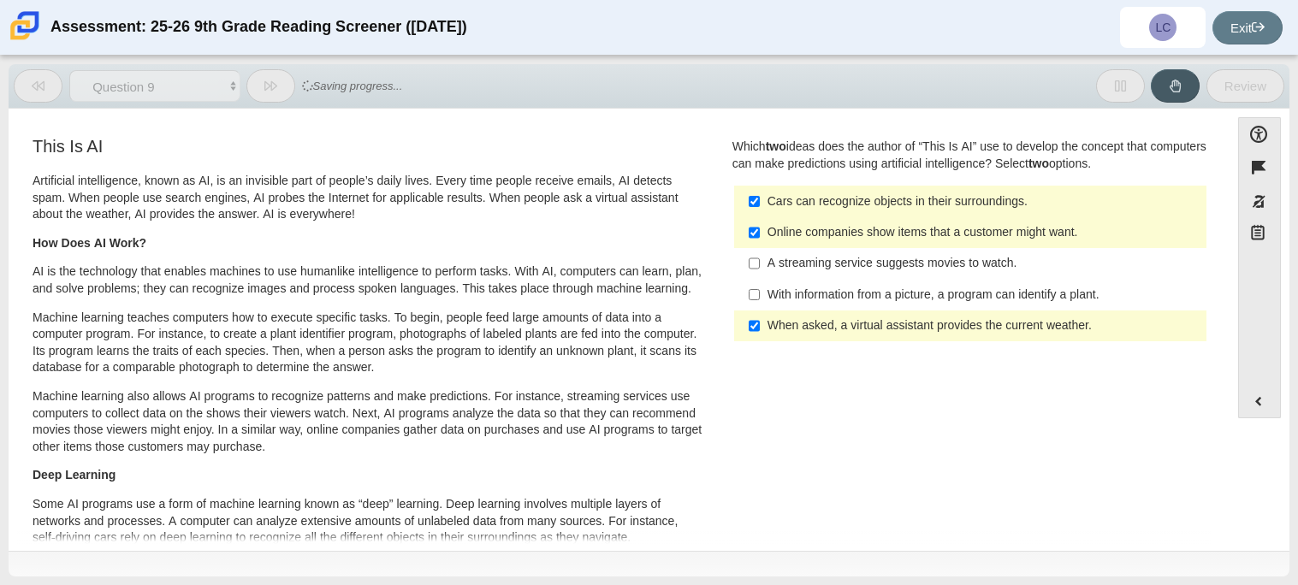
click at [767, 269] on div "A streaming service suggests movies to watch." at bounding box center [983, 263] width 432 height 17
click at [760, 269] on input "A streaming service suggests movies to watch. A streaming service suggests movi…" at bounding box center [754, 263] width 11 height 31
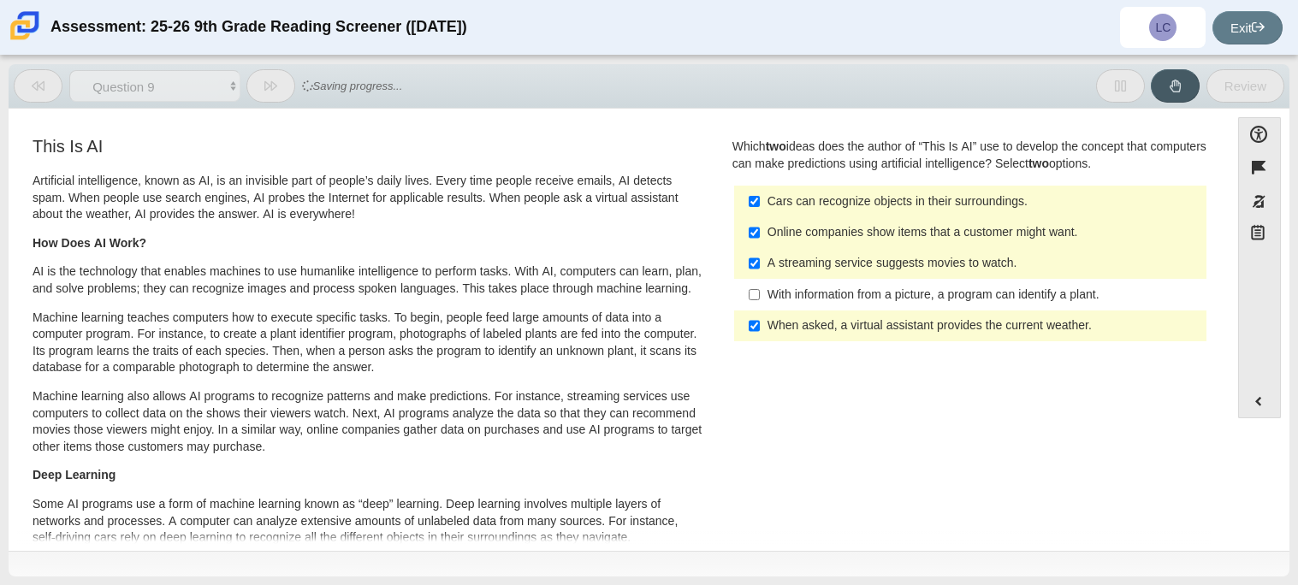
click at [767, 269] on div "A streaming service suggests movies to watch." at bounding box center [983, 263] width 432 height 17
click at [760, 269] on input "A streaming service suggests movies to watch. A streaming service suggests movi…" at bounding box center [754, 263] width 11 height 31
checkbox input "false"
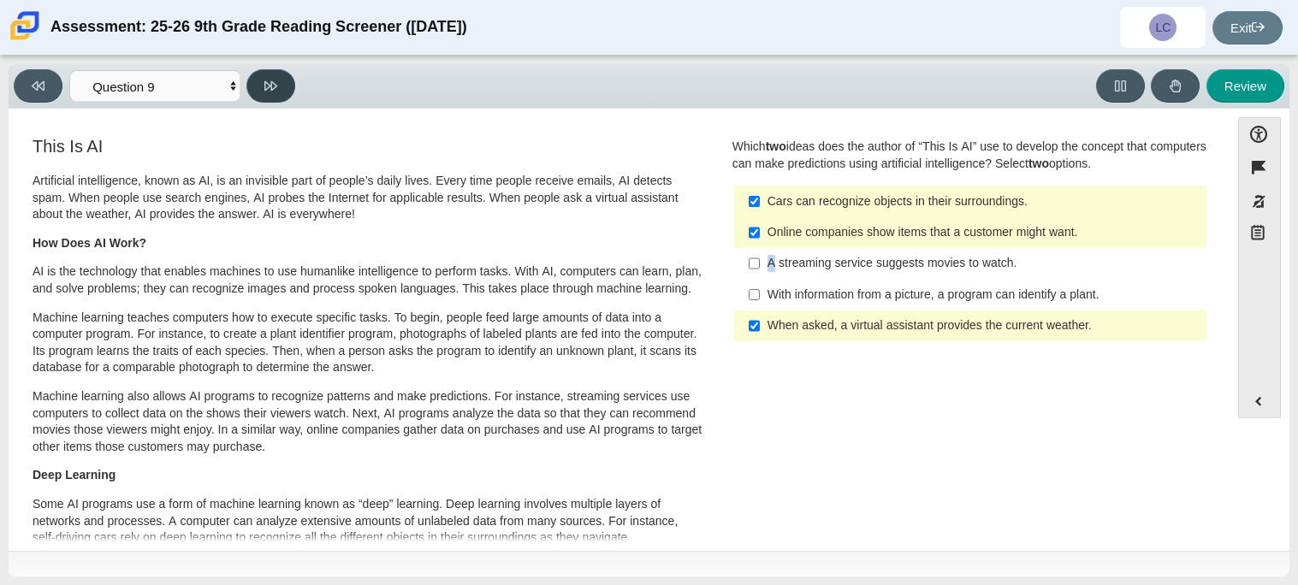
click at [291, 88] on button at bounding box center [270, 85] width 49 height 33
select select "cdf3c14e-a918-44d1-9b63-3db0fa81641e"
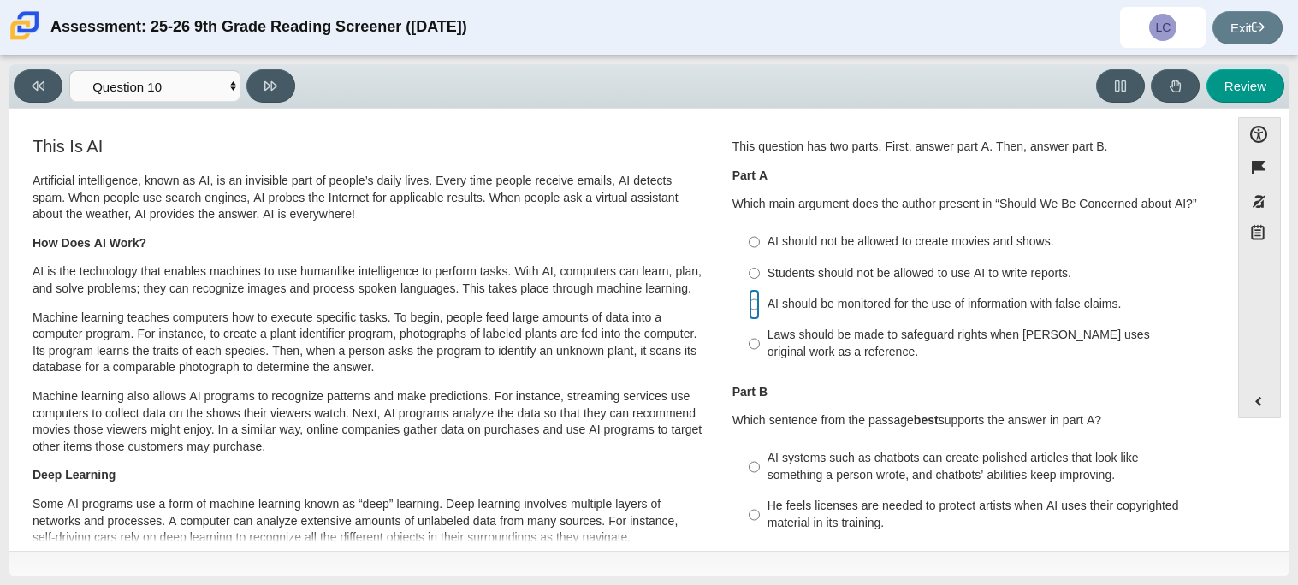
click at [753, 309] on input "AI should be monitored for the use of information with false claims. AI should …" at bounding box center [754, 304] width 11 height 31
radio input "true"
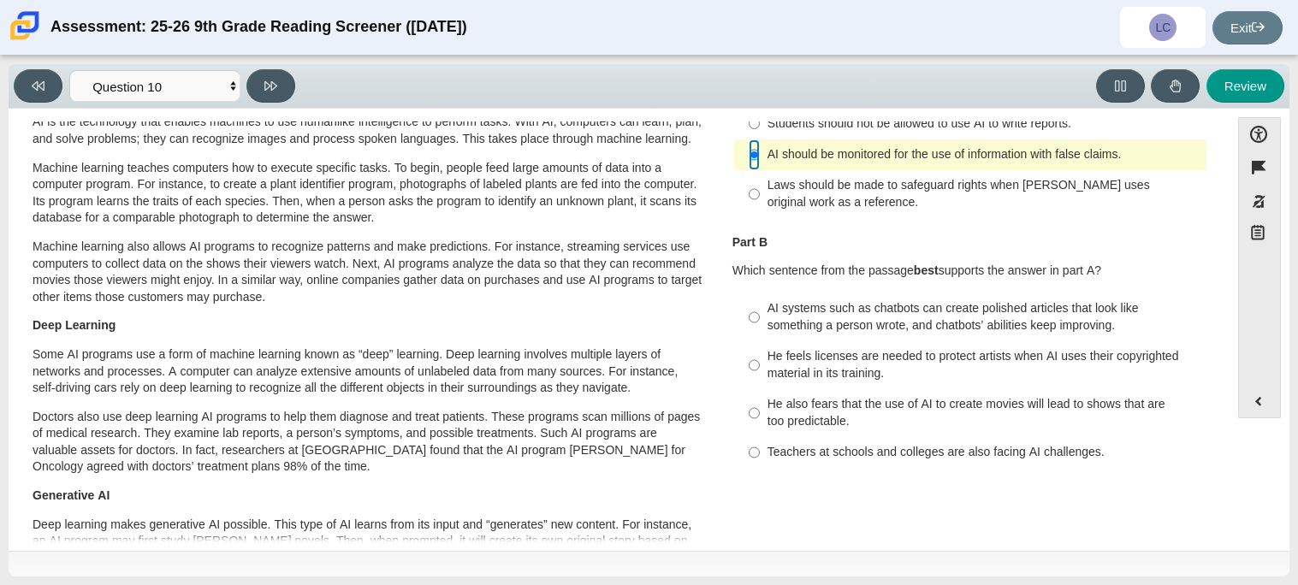
scroll to position [169, 0]
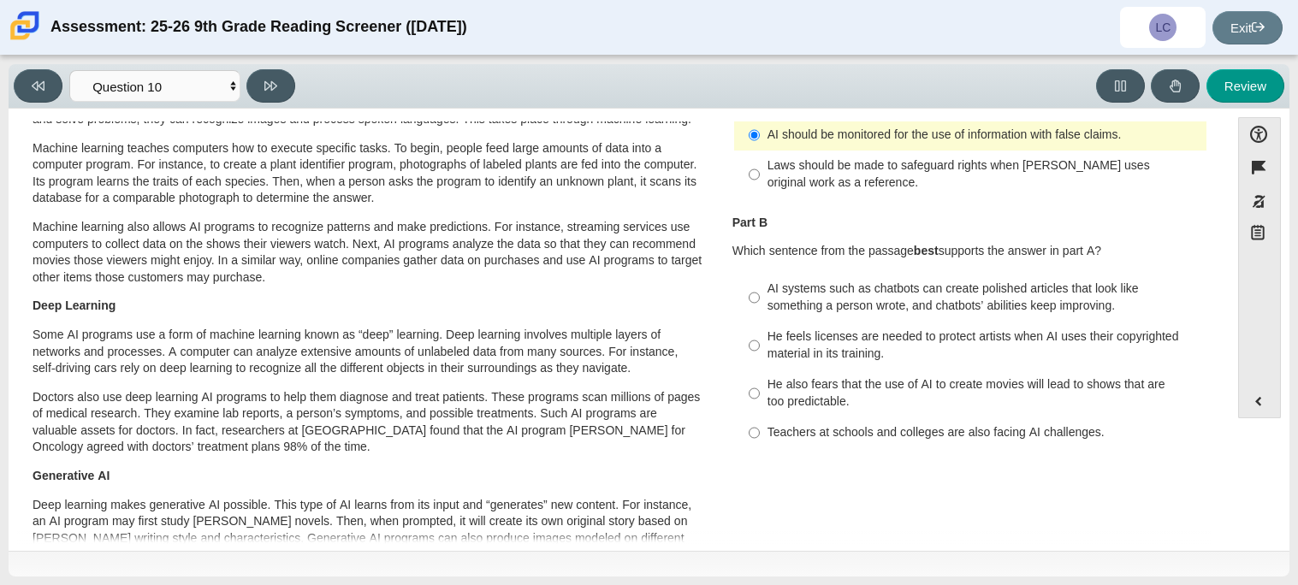
click at [757, 305] on label "AI systems such as chatbots can create polished articles that look like somethi…" at bounding box center [972, 298] width 470 height 48
click at [757, 305] on input "AI systems such as chatbots can create polished articles that look like somethi…" at bounding box center [754, 298] width 11 height 48
radio input "true"
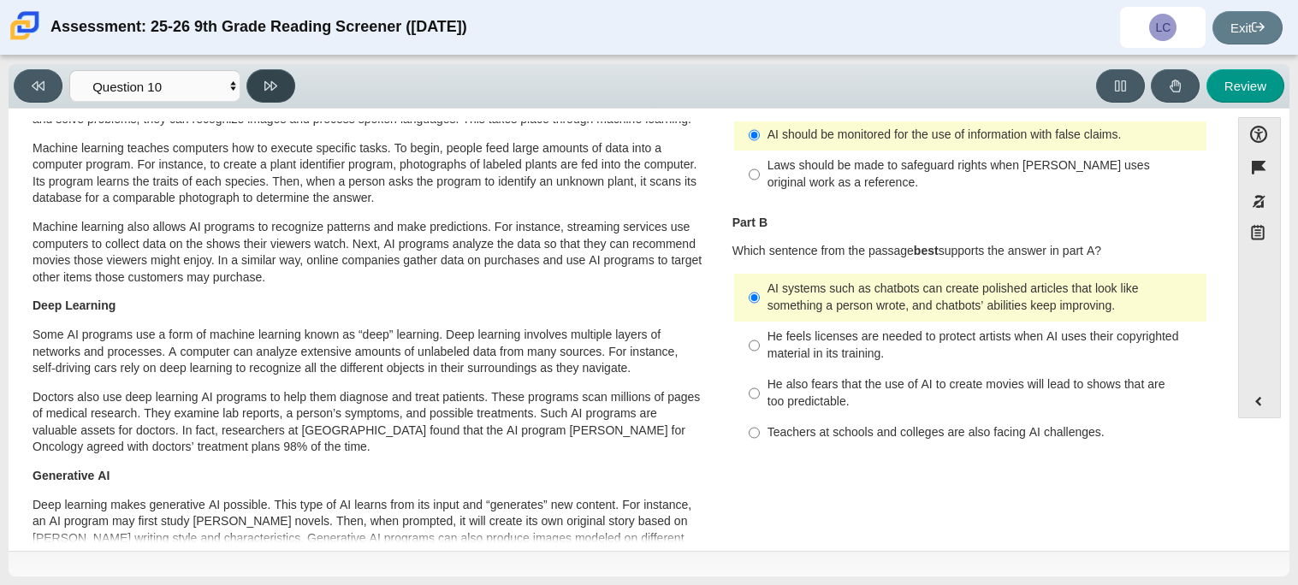
click at [286, 80] on button at bounding box center [270, 85] width 49 height 33
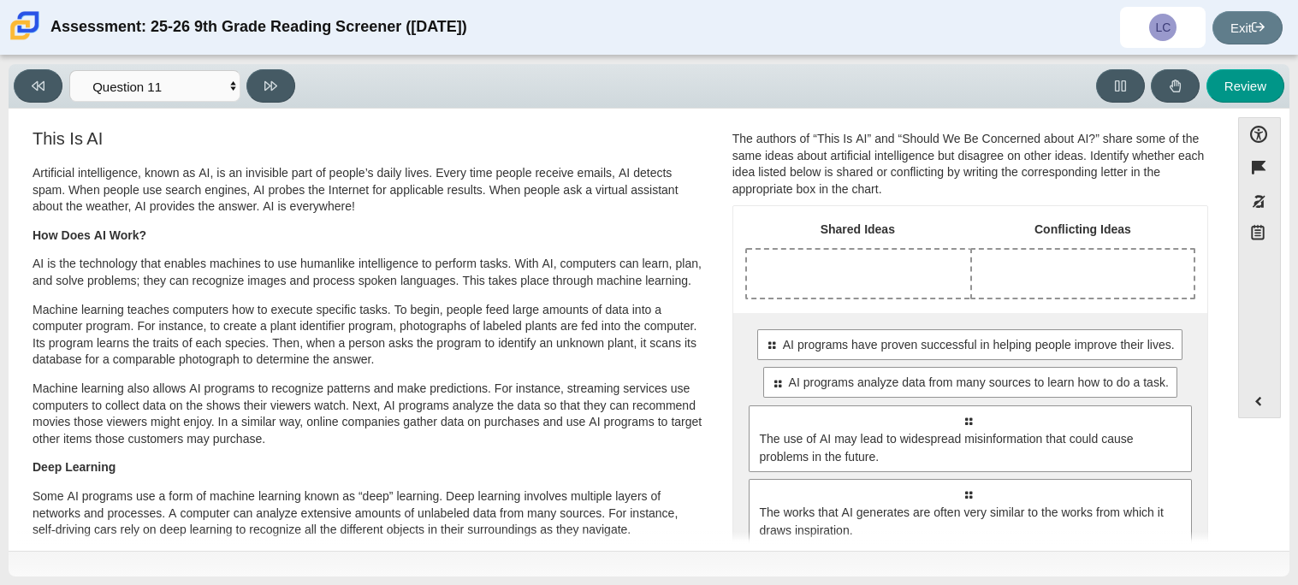
scroll to position [7, 0]
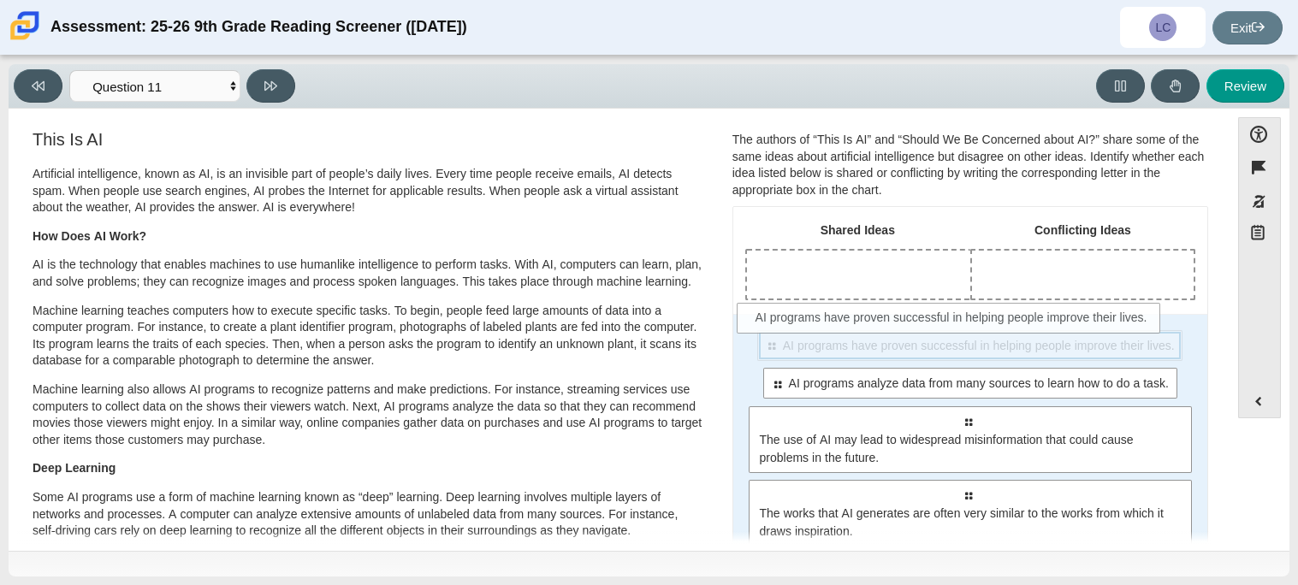
drag, startPoint x: 820, startPoint y: 356, endPoint x: 802, endPoint y: 314, distance: 45.6
click at [802, 314] on div "Select to move response to a response input area. AI programs have proven succe…" at bounding box center [970, 438] width 474 height 249
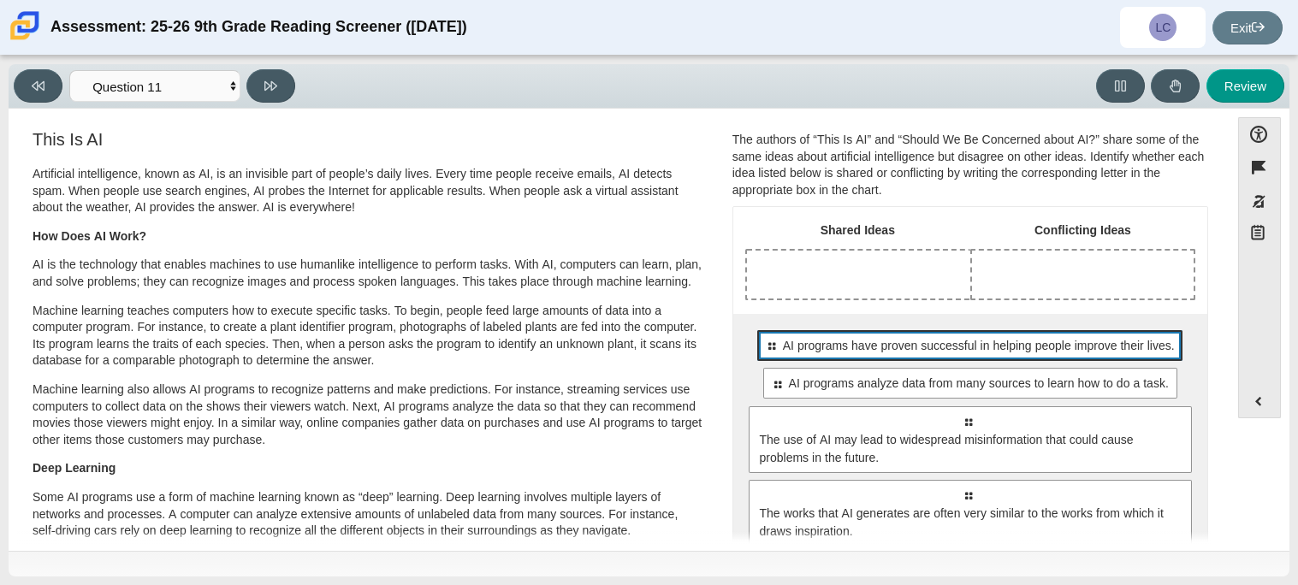
click at [808, 346] on span "AI programs have proven successful in helping people improve their lives." at bounding box center [979, 346] width 392 height 18
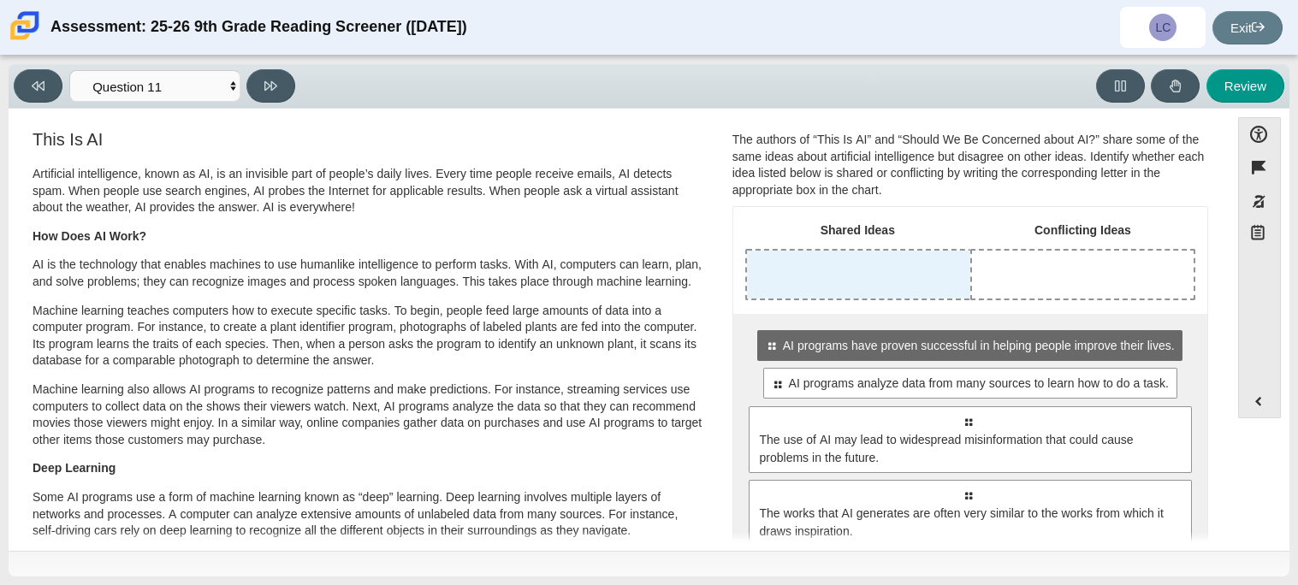
click at [788, 274] on div "Drop response in row 1 of column 1 (Shared Ideas)" at bounding box center [858, 275] width 223 height 48
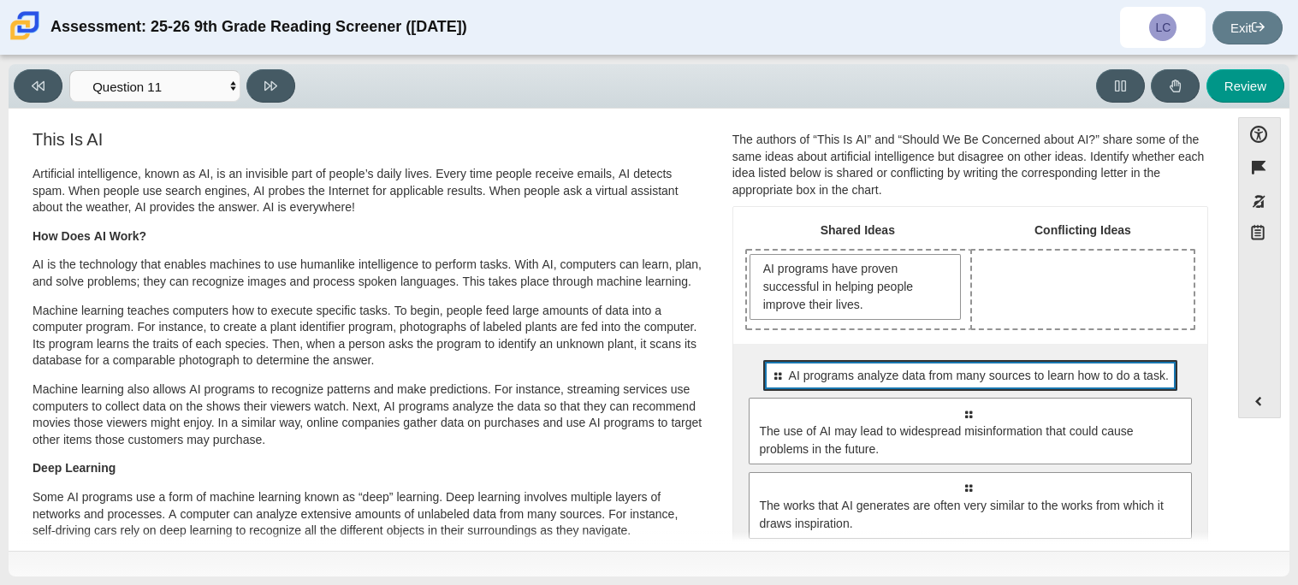
click at [816, 374] on span "AI programs analyze data from many sources to learn how to do a task." at bounding box center [979, 376] width 380 height 18
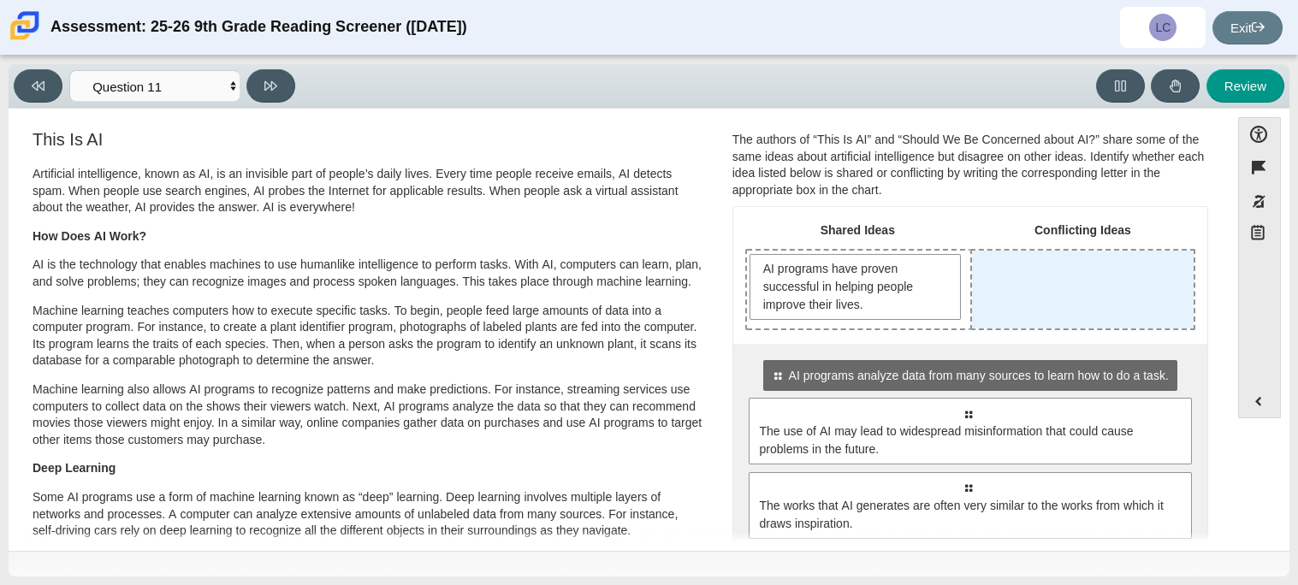
click at [1052, 304] on div "Drop response in row 1 of column 2 (Conflicting Ideas)" at bounding box center [1083, 290] width 222 height 78
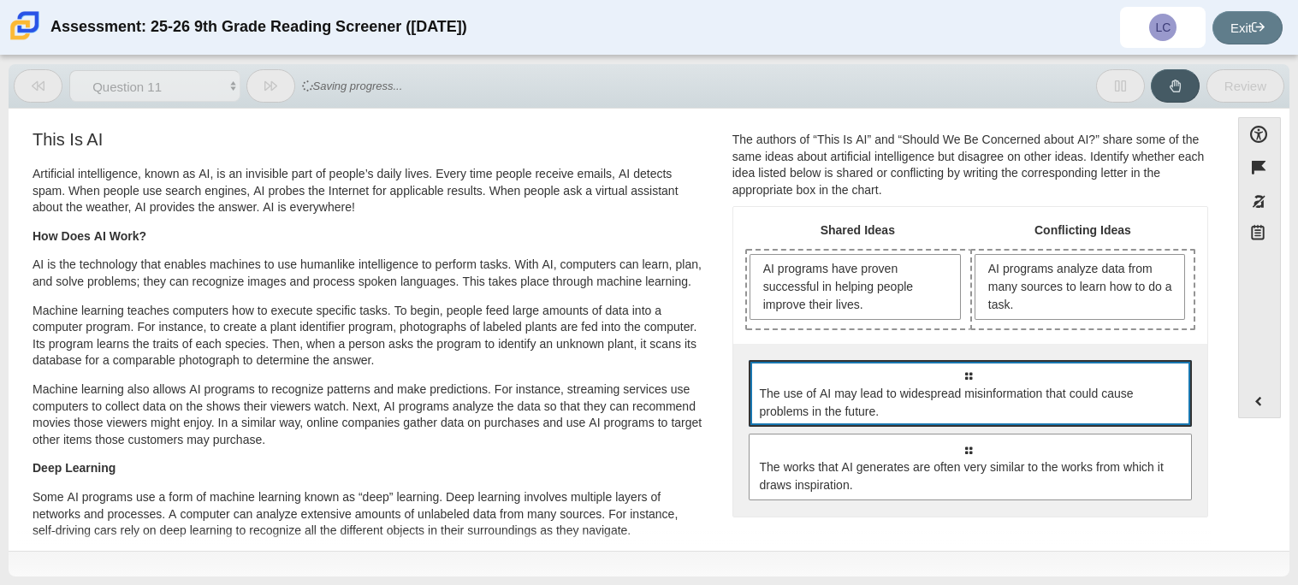
click at [1035, 368] on div "Select to move response to a response input area. The use of AI may lead to wid…" at bounding box center [970, 393] width 443 height 67
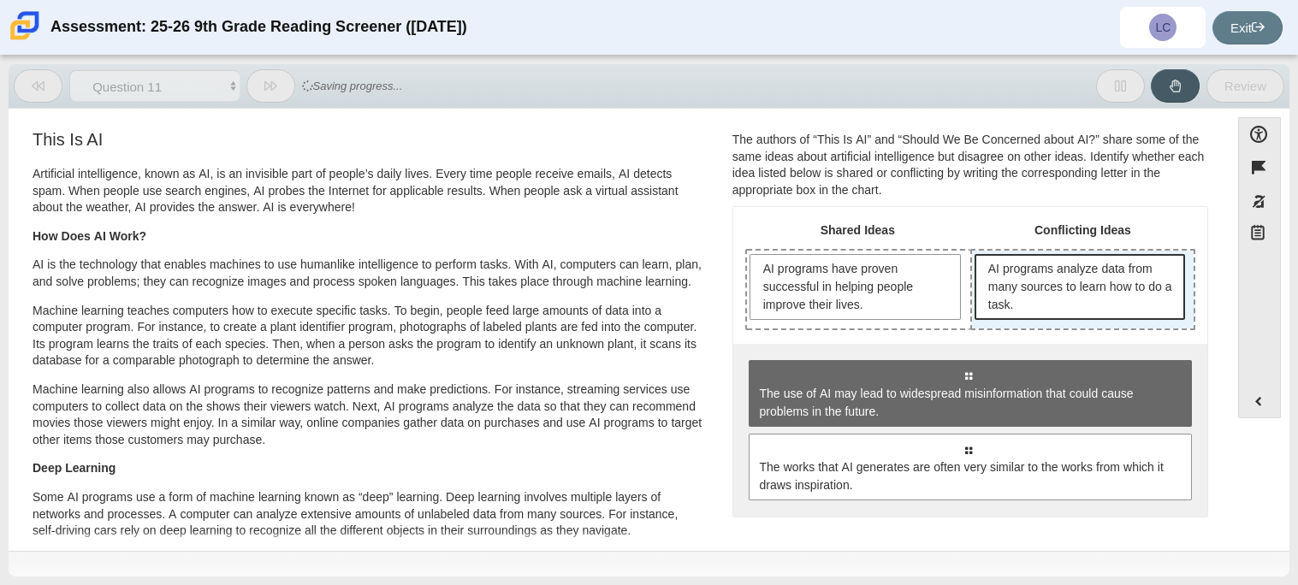
click at [1039, 296] on span "AI programs analyze data from many sources to learn how to do a task." at bounding box center [1081, 287] width 187 height 54
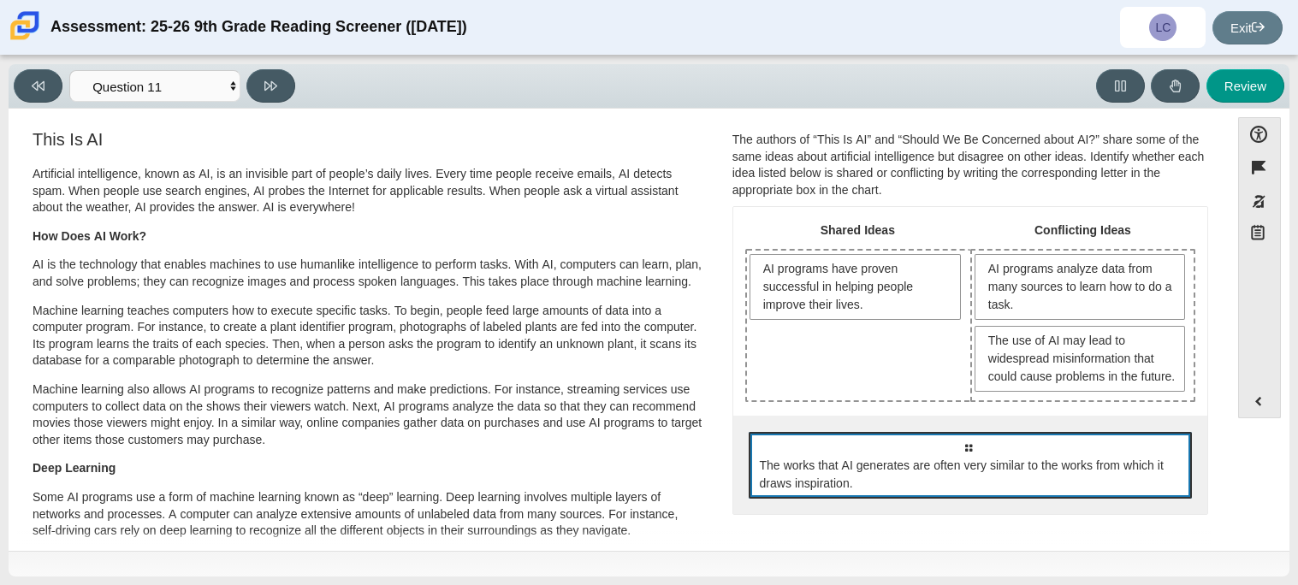
click at [848, 493] on span "The works that AI generates are often very similar to the works from which it d…" at bounding box center [971, 475] width 423 height 36
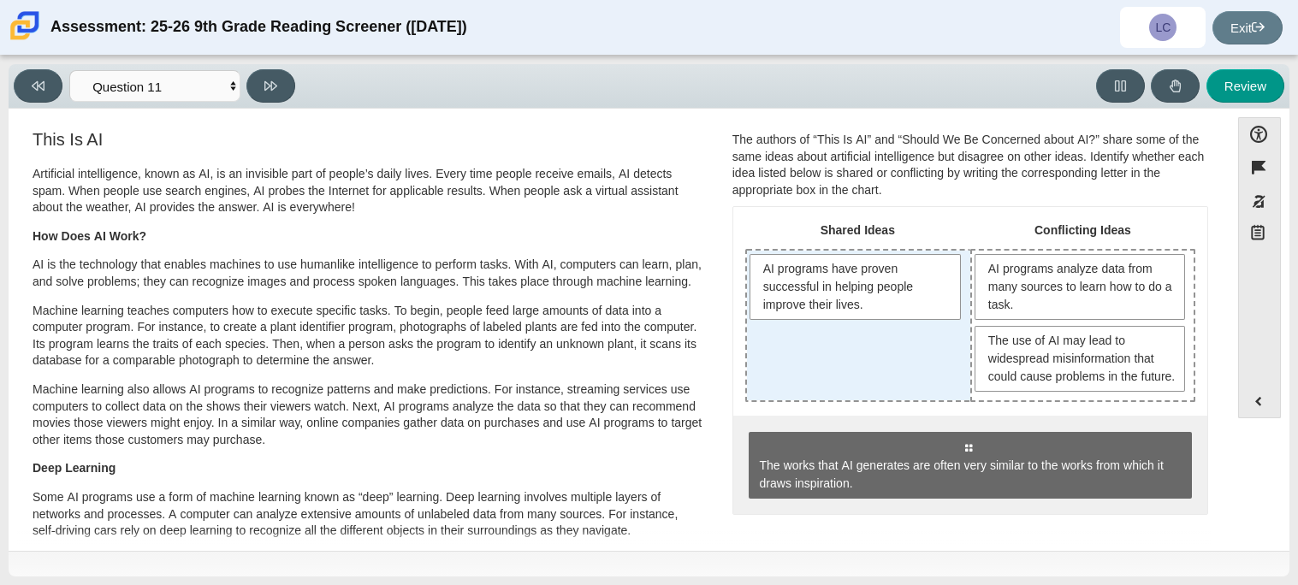
click at [776, 388] on div "AI programs have proven successful in helping people improve their lives." at bounding box center [858, 326] width 223 height 150
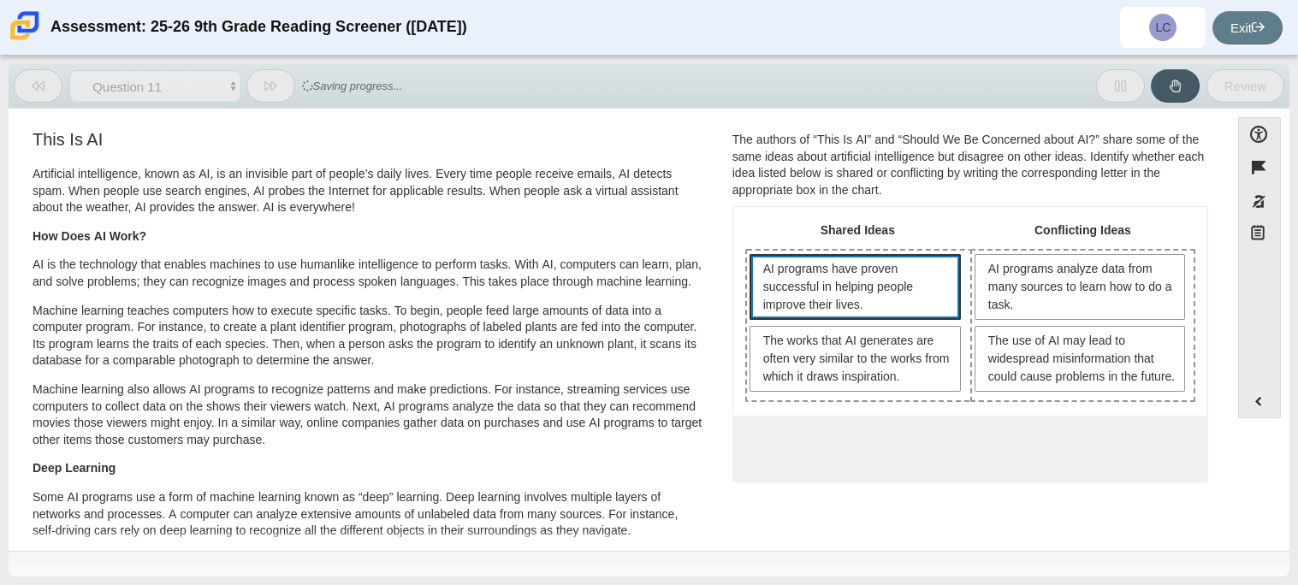
click at [921, 277] on span "AI programs have proven successful in helping people improve their lives." at bounding box center [857, 287] width 189 height 54
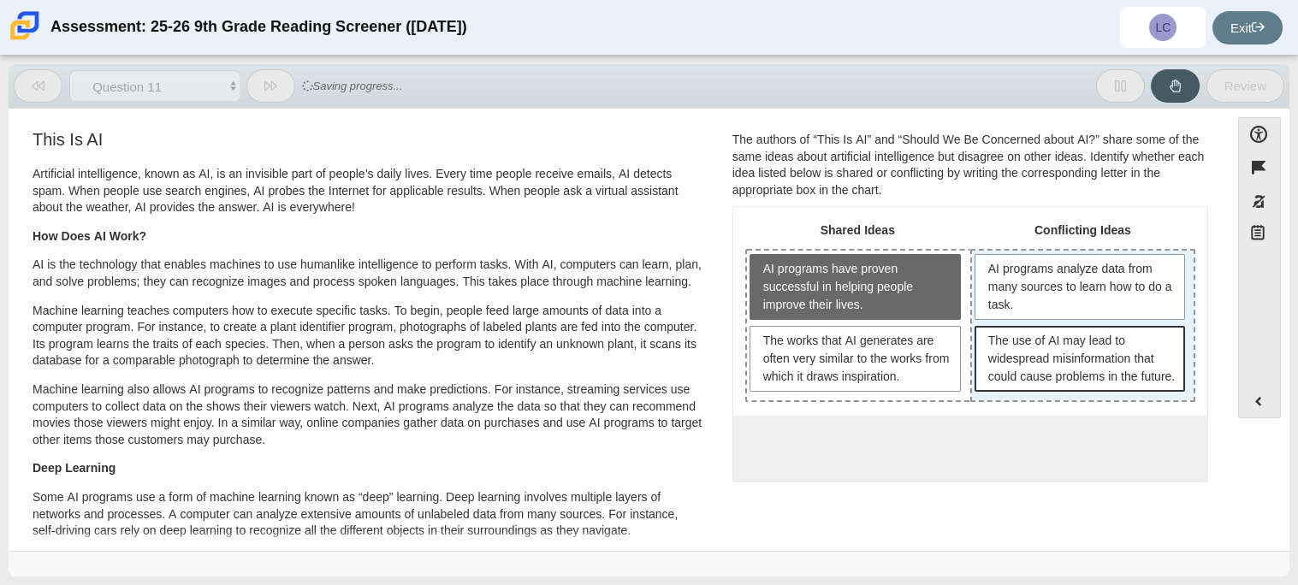
click at [1000, 332] on span "The use of AI may lead to widespread misinformation that could cause problems i…" at bounding box center [1081, 359] width 187 height 54
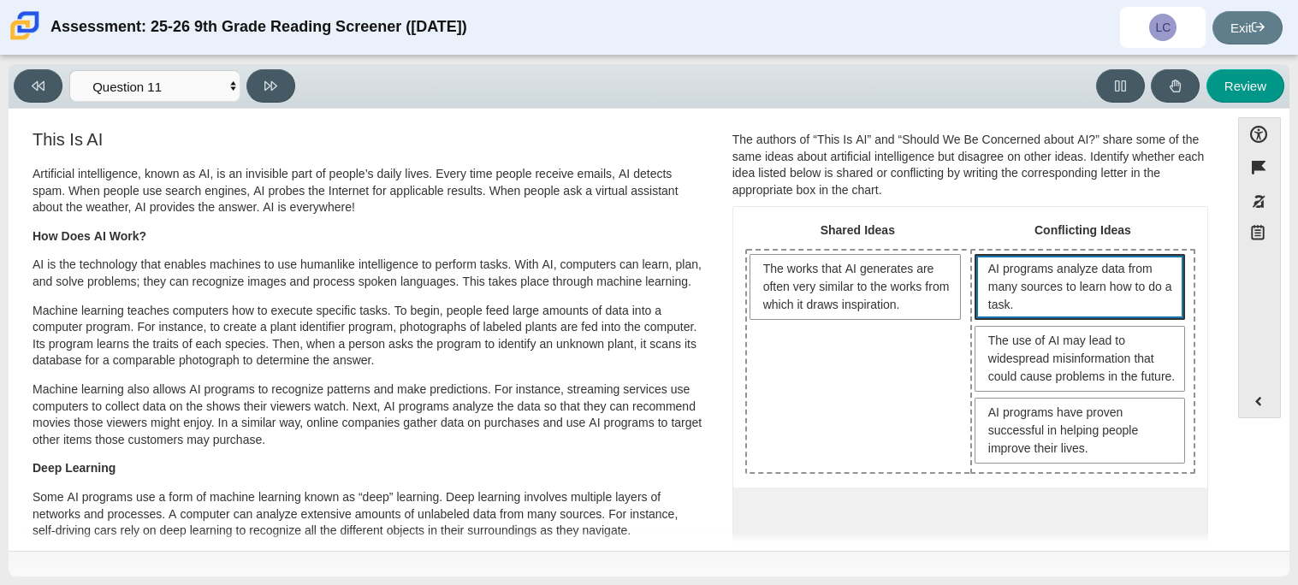
click at [1017, 289] on span "AI programs analyze data from many sources to learn how to do a task." at bounding box center [1081, 287] width 187 height 54
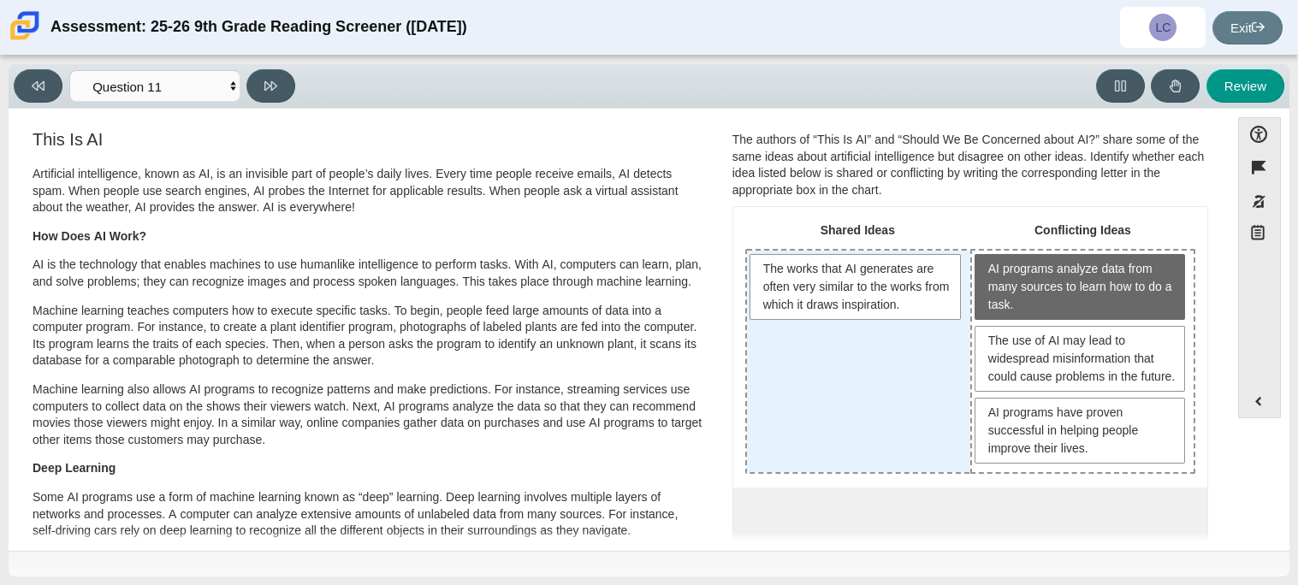
click at [872, 367] on div "The works that AI generates are often very similar to the works from which it d…" at bounding box center [858, 362] width 223 height 222
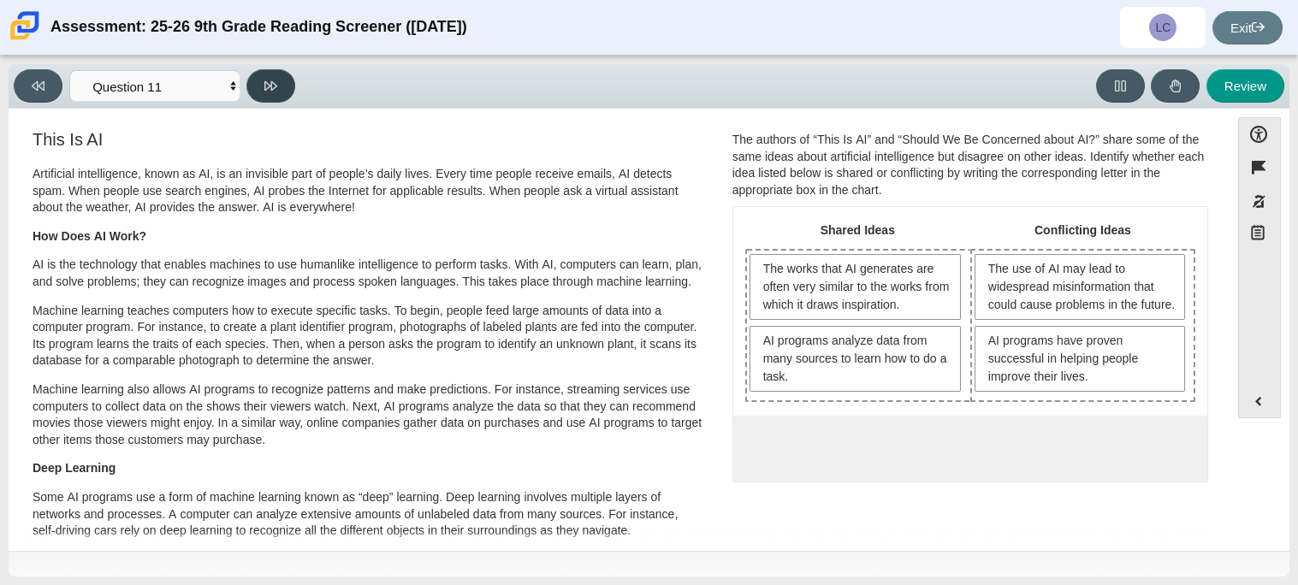
click at [253, 89] on button at bounding box center [270, 85] width 49 height 33
select select "c3effed4-44ce-4a19-bd96-1787f34e9b4c"
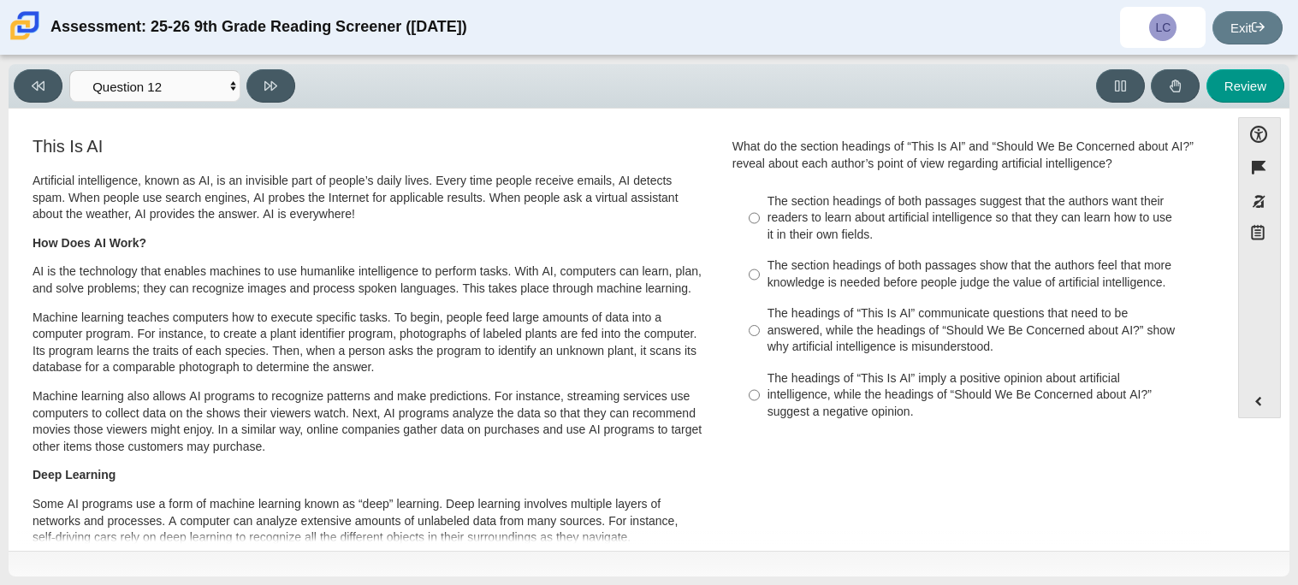
click at [755, 328] on label "The headings of “This Is AI” communicate questions that need to be answered, wh…" at bounding box center [972, 331] width 470 height 65
click at [755, 328] on input "The headings of “This Is AI” communicate questions that need to be answered, wh…" at bounding box center [754, 331] width 11 height 65
radio input "true"
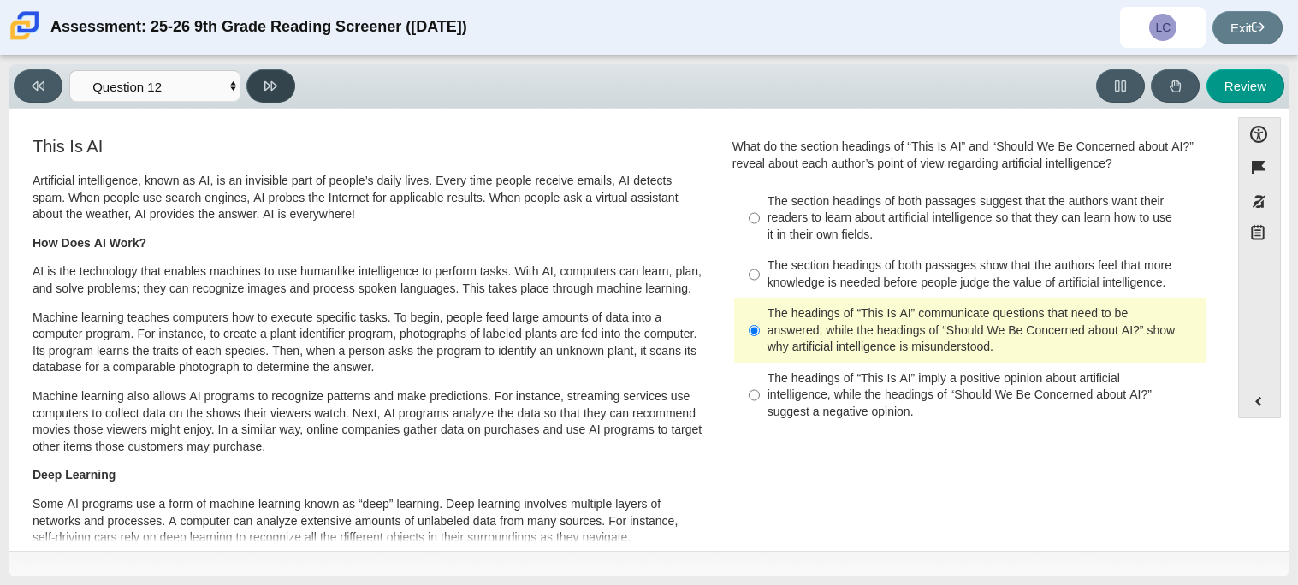
click at [272, 91] on icon at bounding box center [270, 86] width 13 height 13
select select "review"
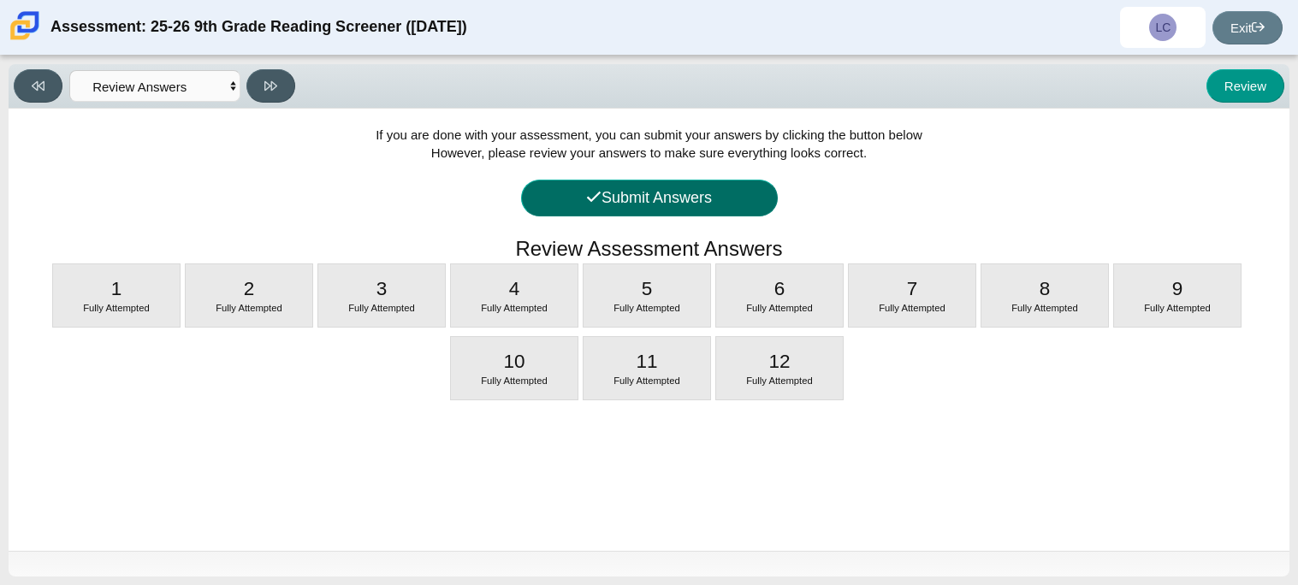
click at [603, 204] on button "Submit Answers" at bounding box center [649, 198] width 257 height 37
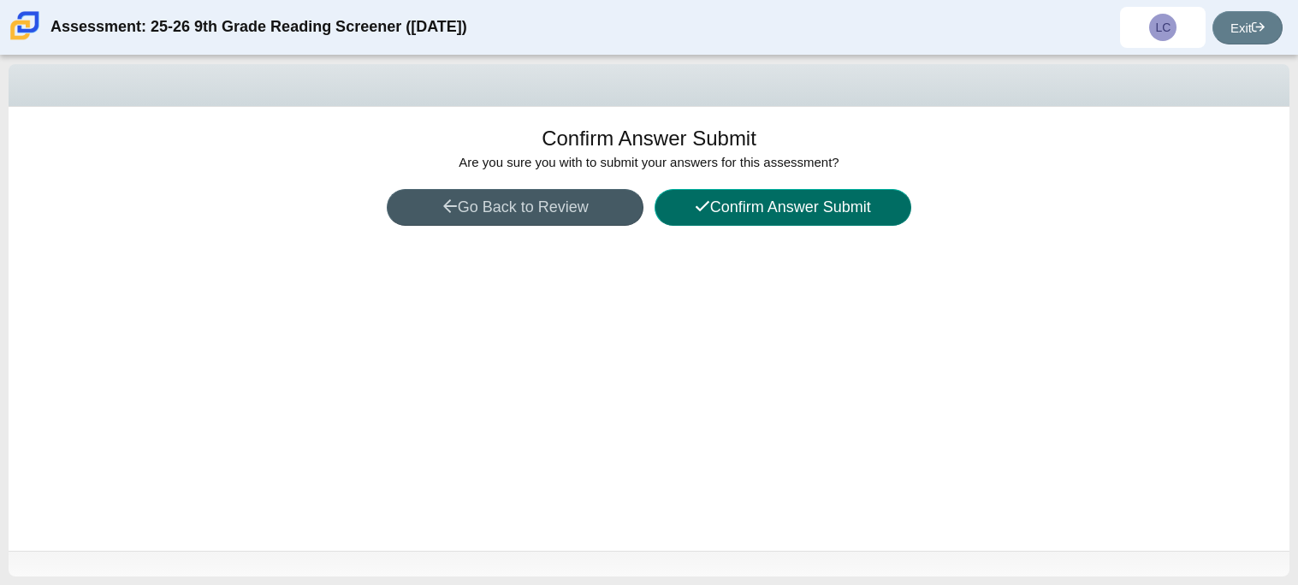
click at [790, 224] on button "Confirm Answer Submit" at bounding box center [782, 207] width 257 height 37
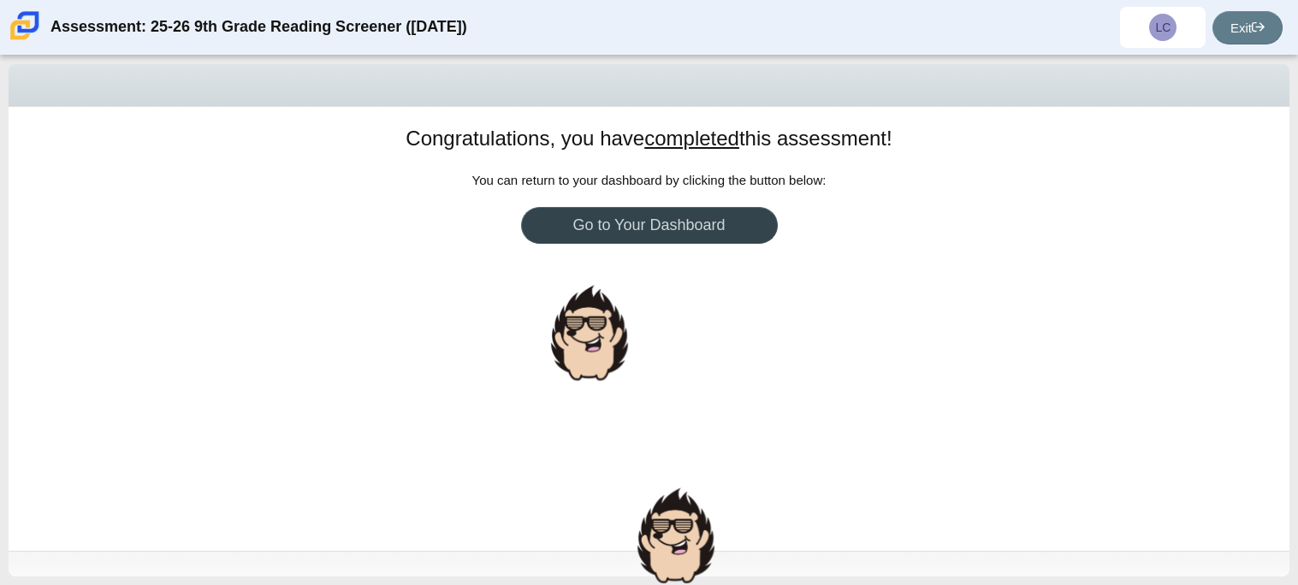
click at [688, 225] on link "Go to Your Dashboard" at bounding box center [649, 225] width 257 height 37
